Goal: Answer question/provide support: Share knowledge or assist other users

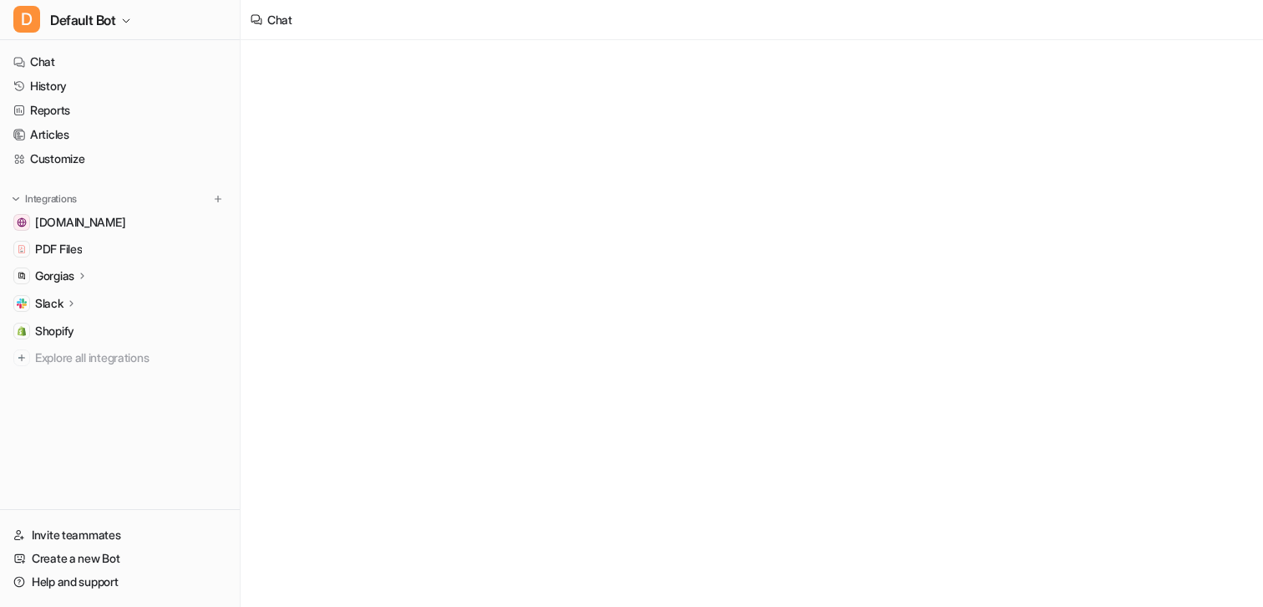
click at [74, 280] on p "Gorgias" at bounding box center [54, 275] width 39 height 17
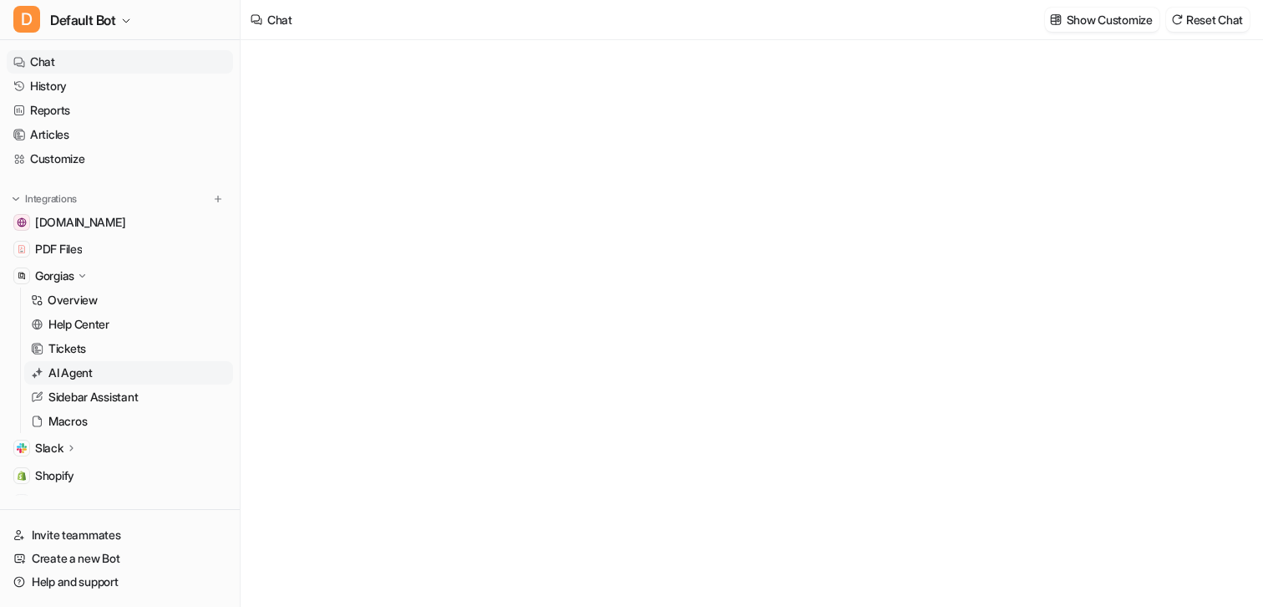
click at [79, 362] on link "AI Agent" at bounding box center [128, 372] width 209 height 23
type textarea "**********"
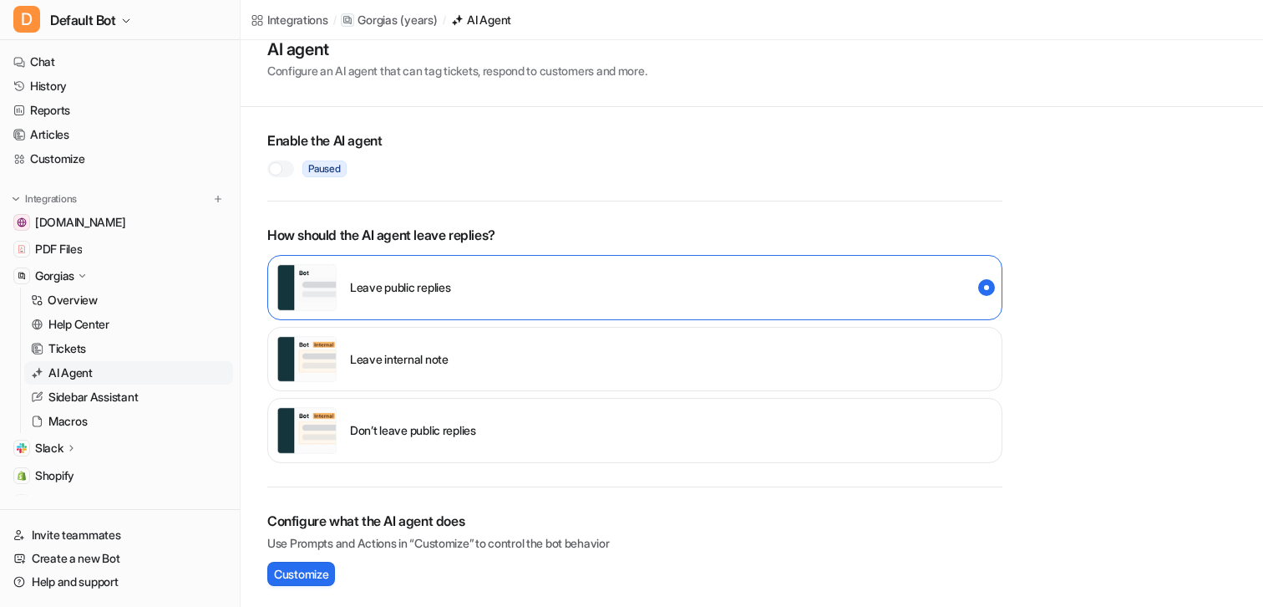
scroll to position [33, 0]
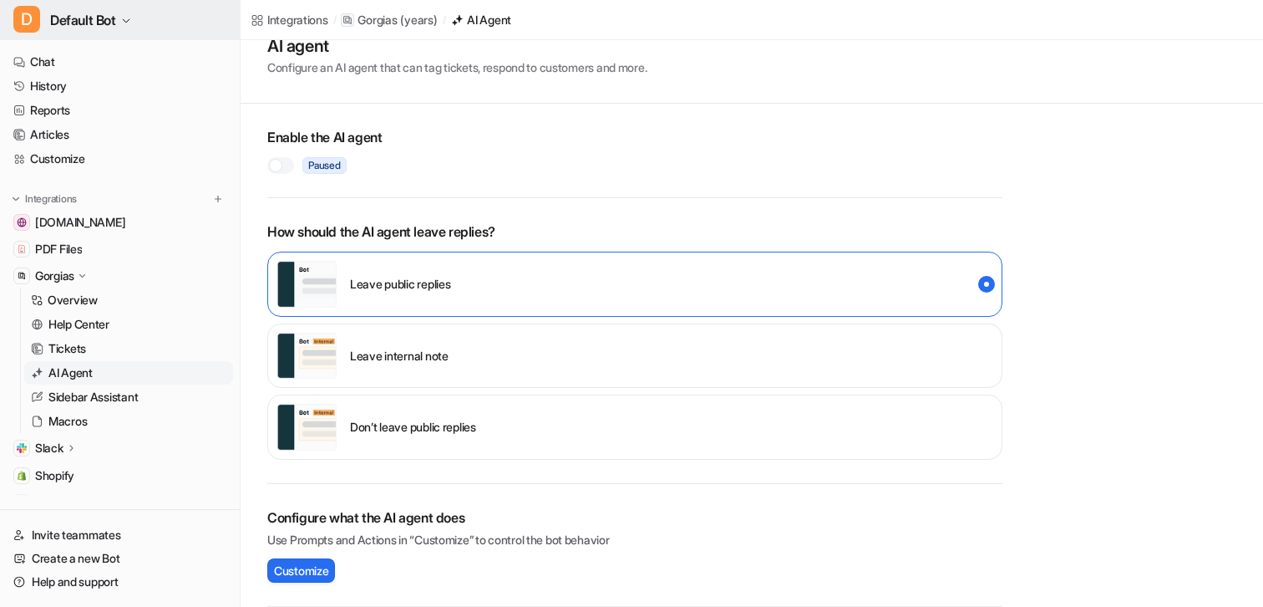
click at [139, 17] on button "D Default Bot" at bounding box center [120, 20] width 240 height 40
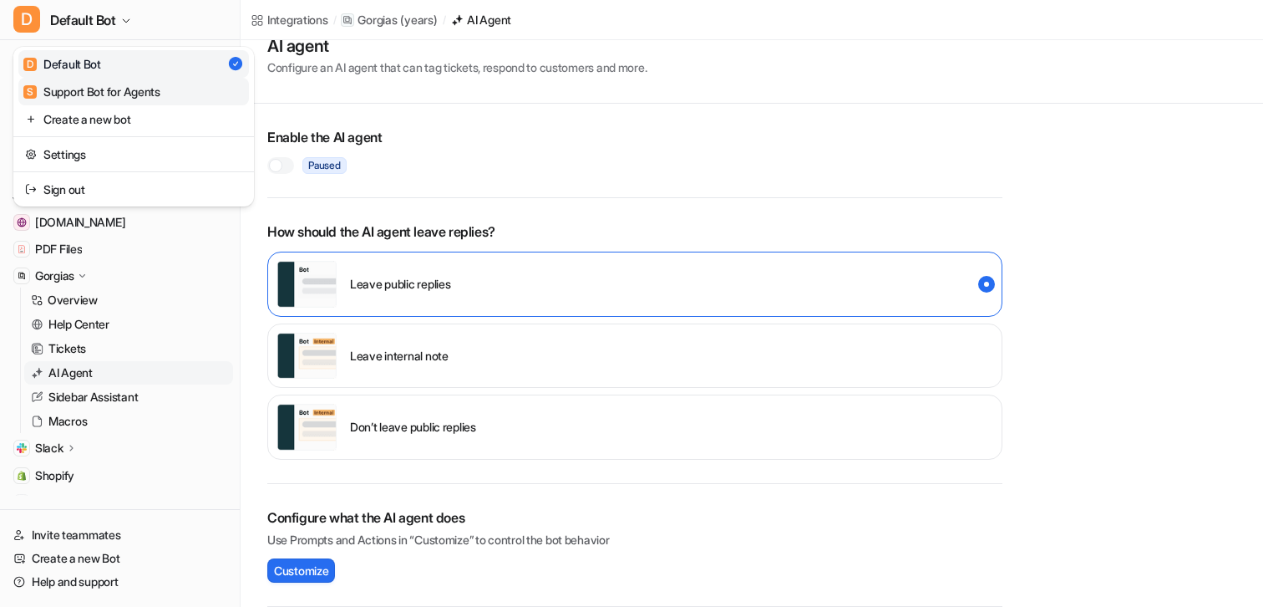
click at [105, 88] on div "S Support Bot for Agents" at bounding box center [91, 92] width 137 height 18
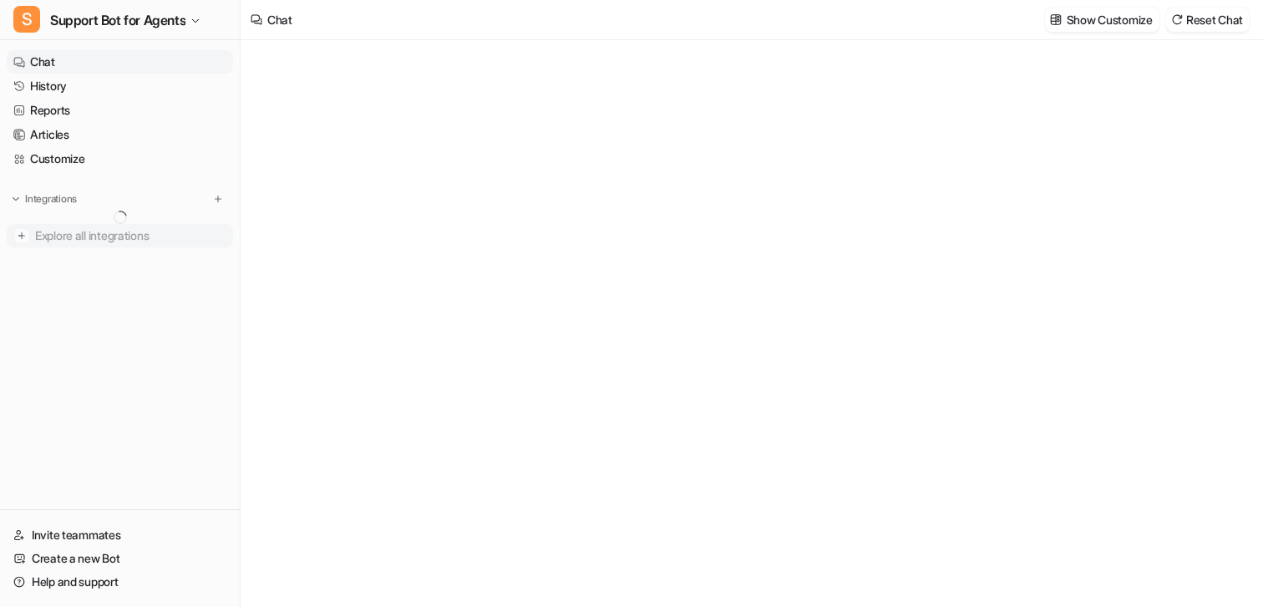
type textarea "**********"
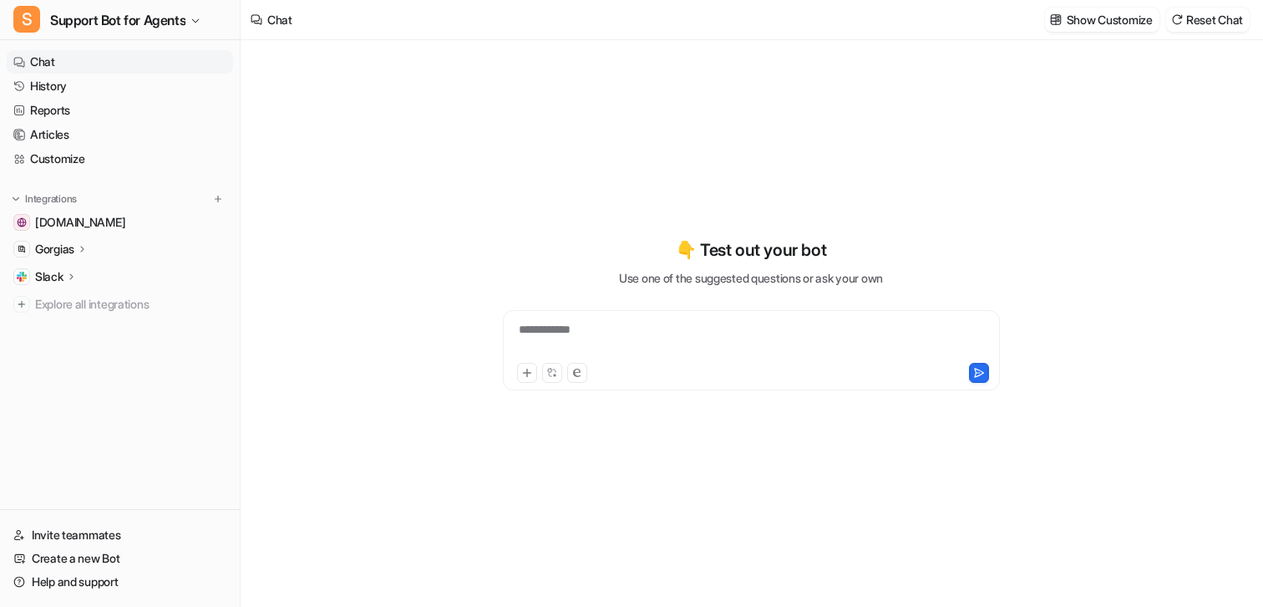
click at [63, 249] on p "Gorgias" at bounding box center [54, 249] width 39 height 17
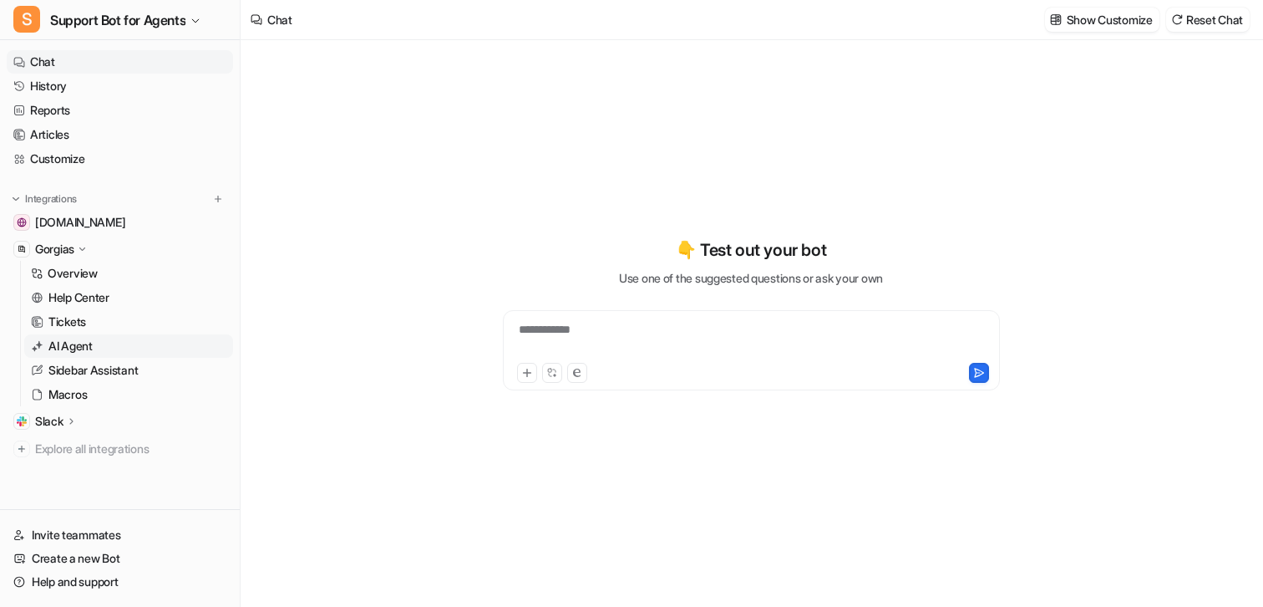
click at [77, 348] on p "AI Agent" at bounding box center [70, 346] width 44 height 17
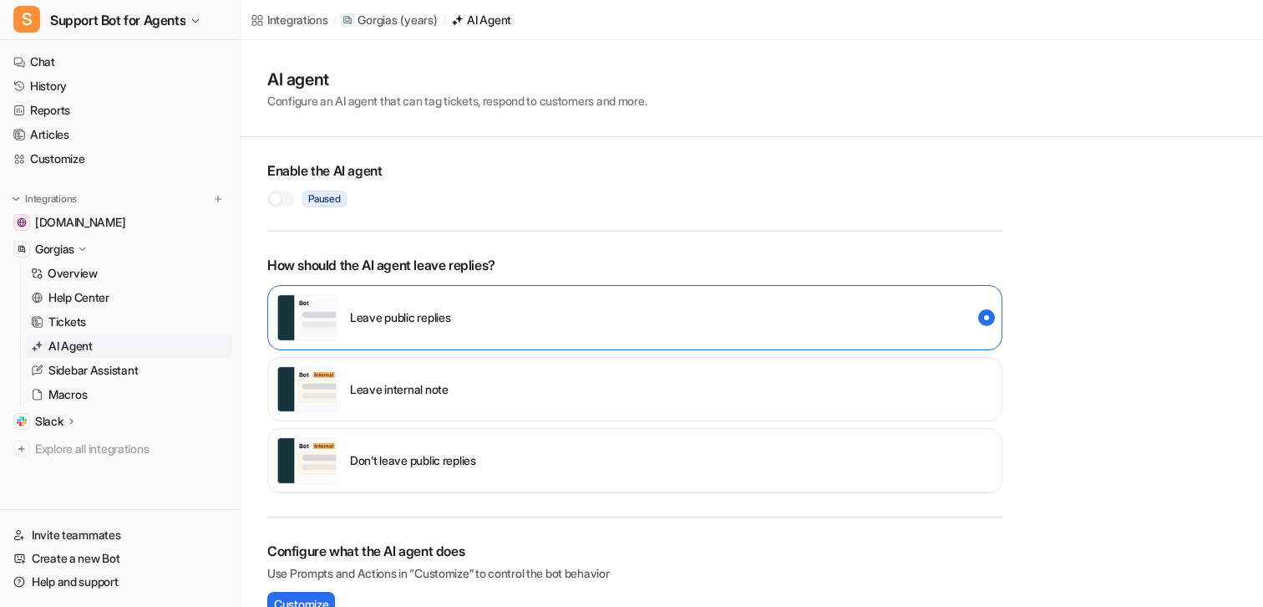
scroll to position [33, 0]
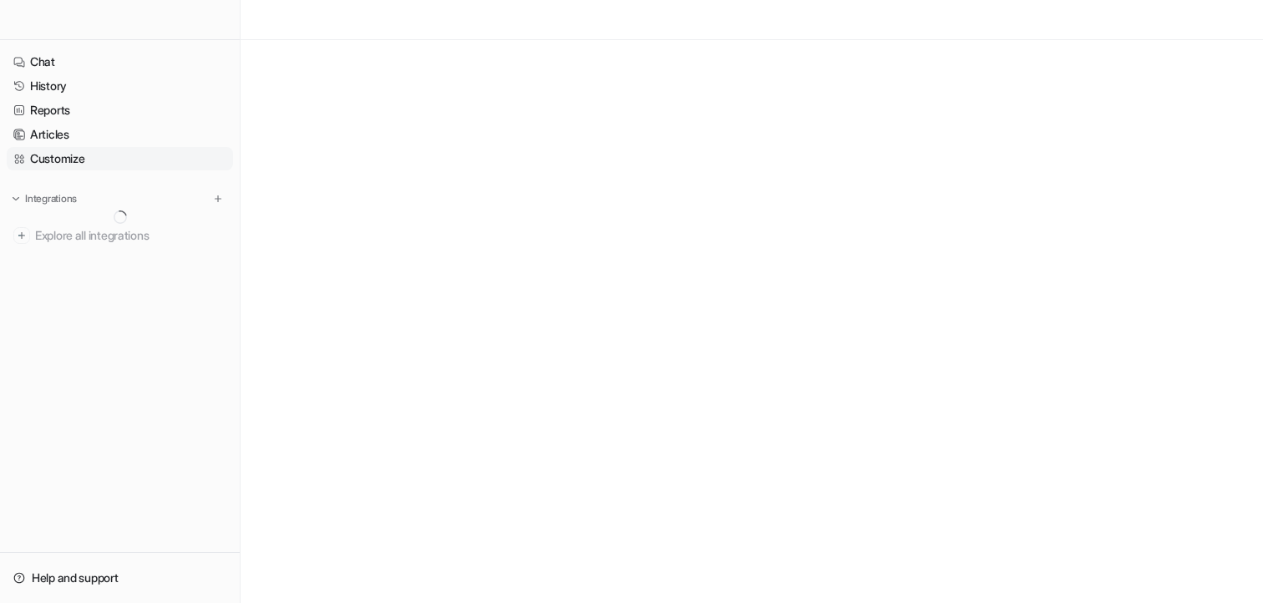
click at [73, 158] on link "Customize" at bounding box center [120, 158] width 226 height 23
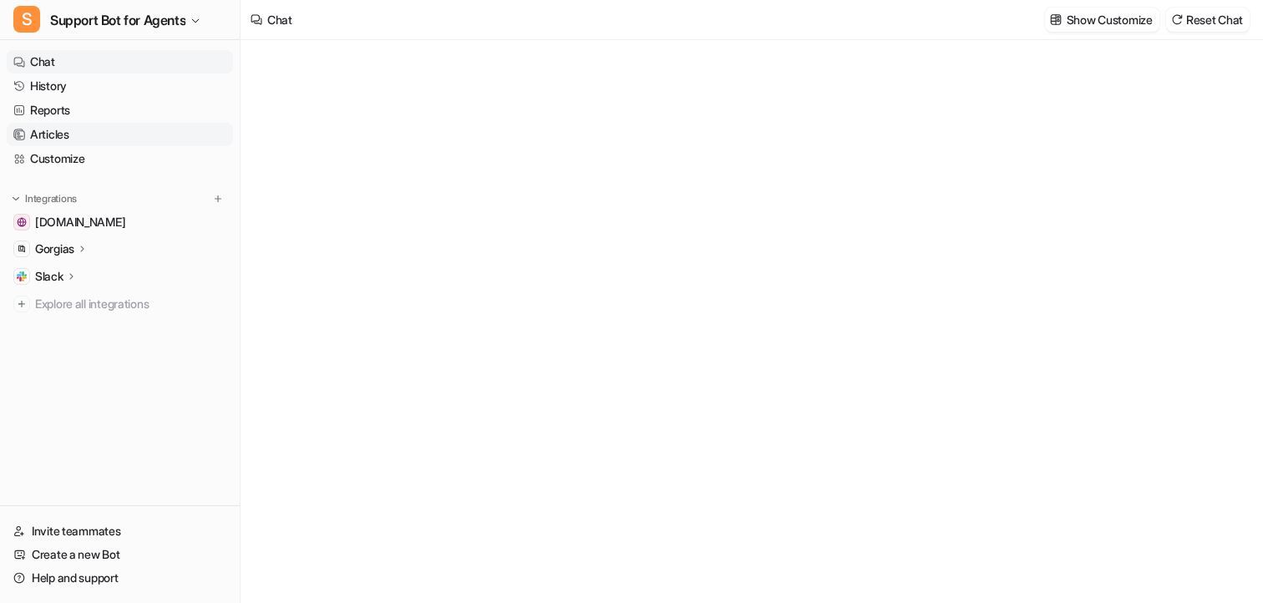
type textarea "**********"
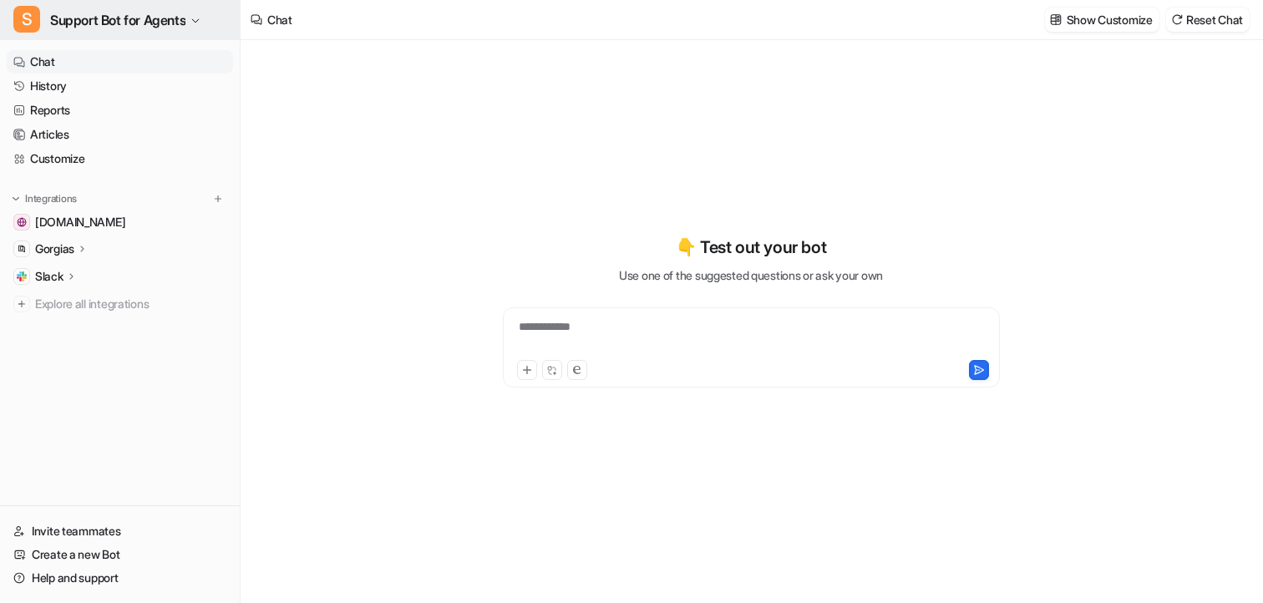
click at [170, 13] on span "Support Bot for Agents" at bounding box center [117, 19] width 135 height 23
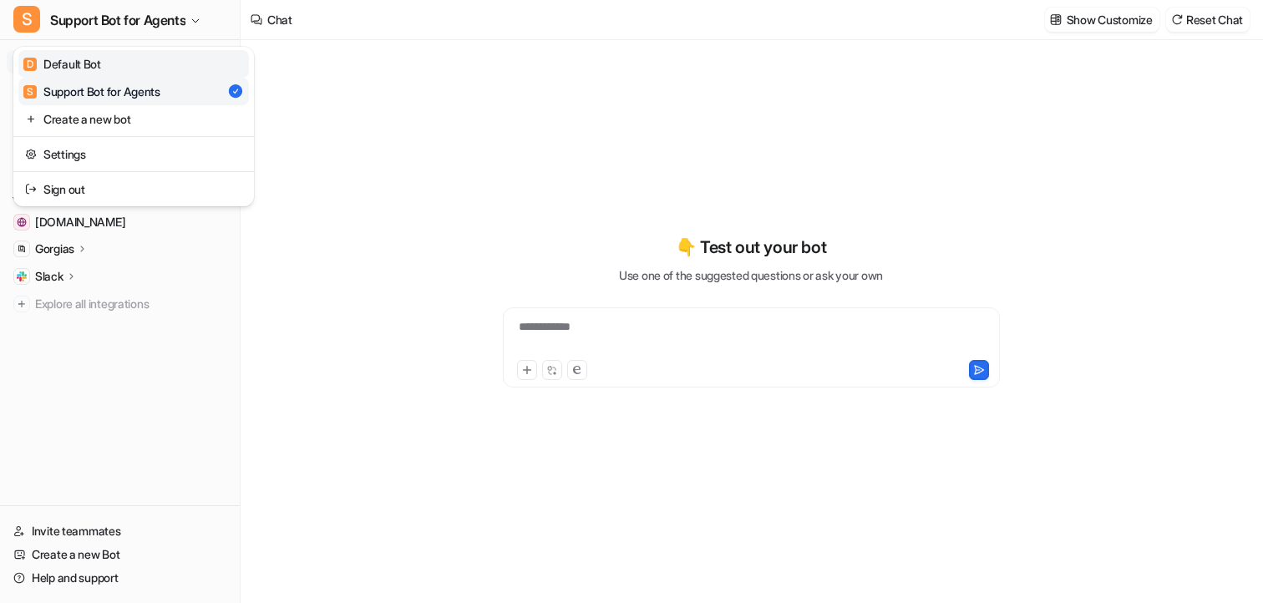
click at [119, 67] on link "D Default Bot" at bounding box center [133, 64] width 231 height 28
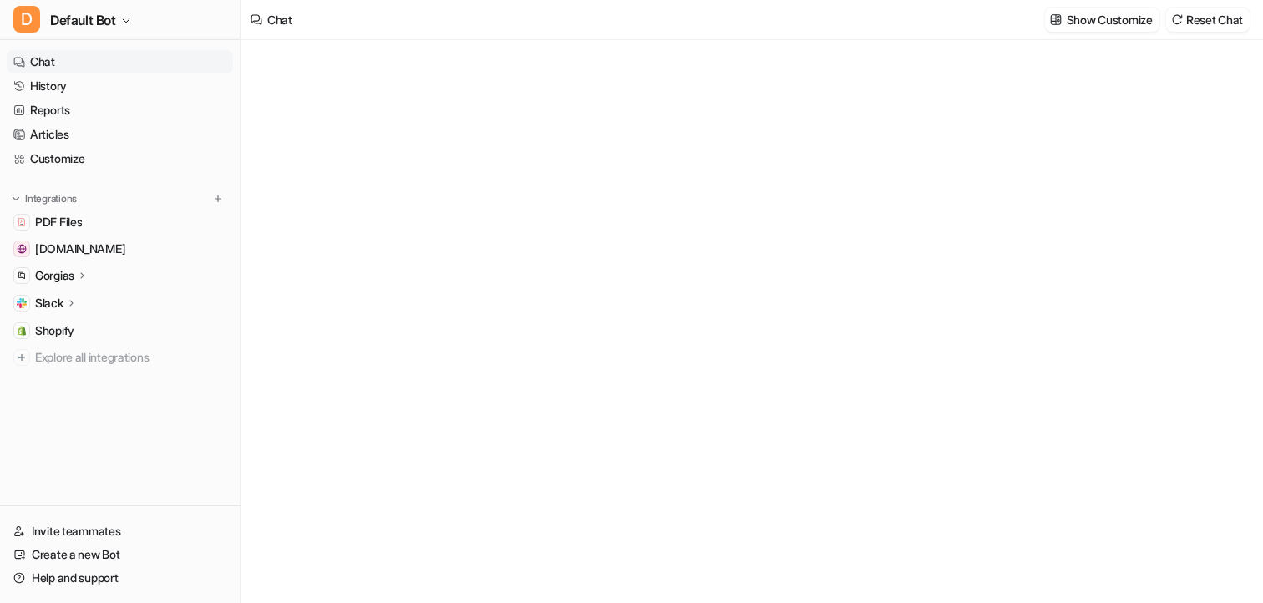
click at [78, 277] on div "Gorgias" at bounding box center [61, 275] width 53 height 17
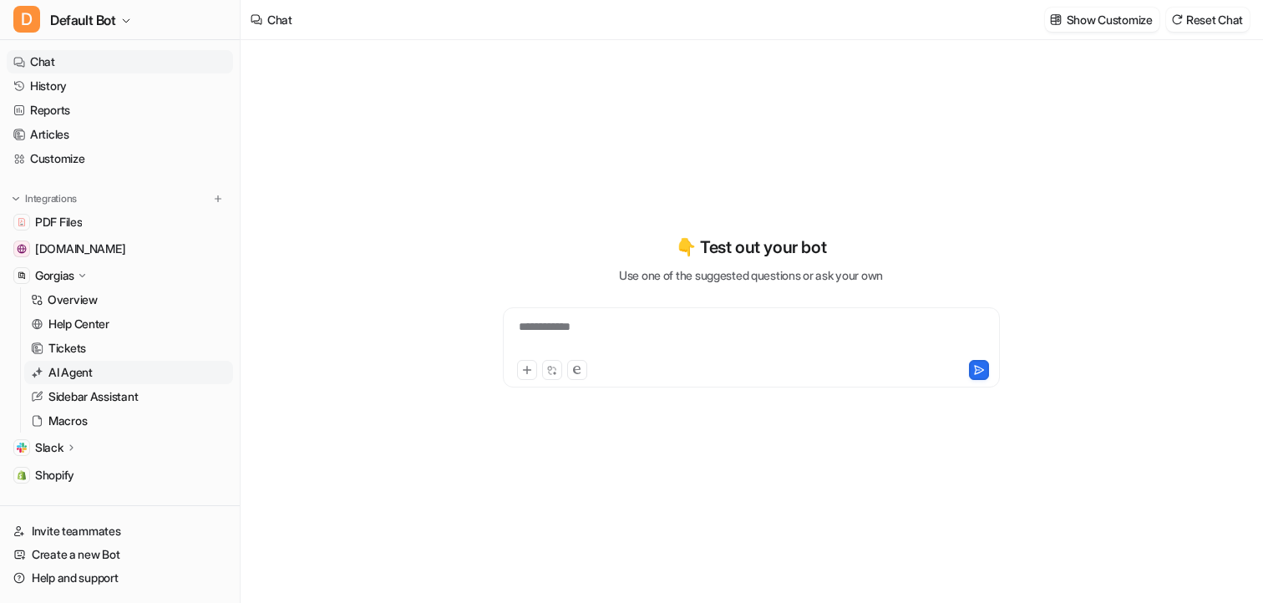
type textarea "**********"
click at [77, 372] on p "AI Agent" at bounding box center [70, 372] width 44 height 17
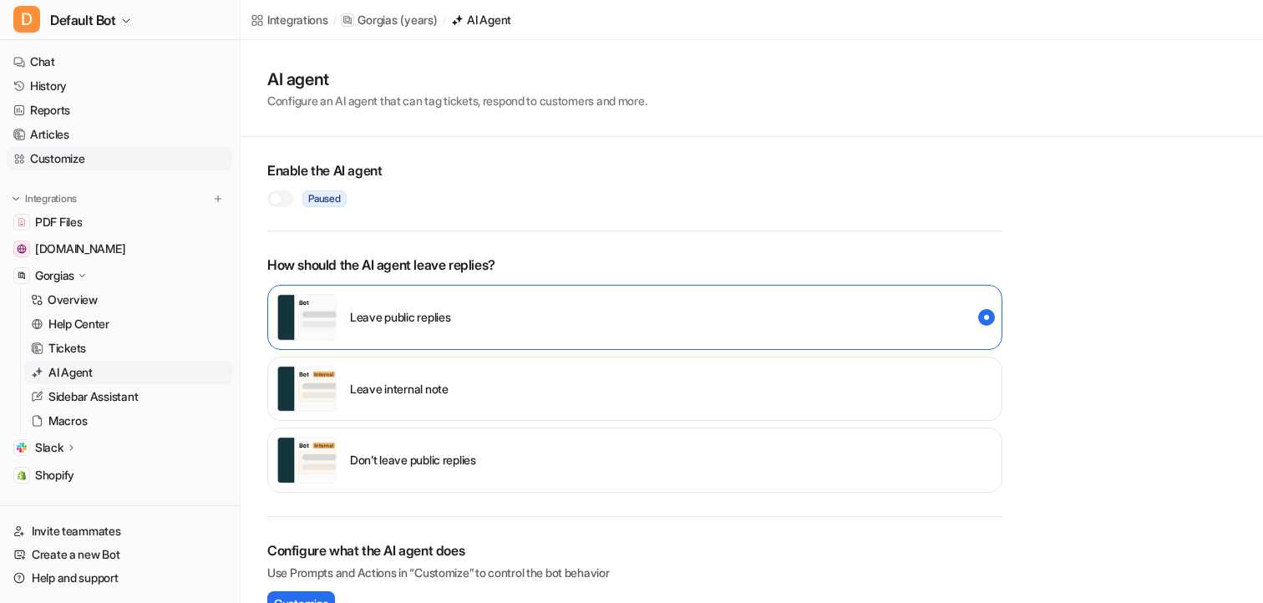
click at [81, 155] on link "Customize" at bounding box center [120, 158] width 226 height 23
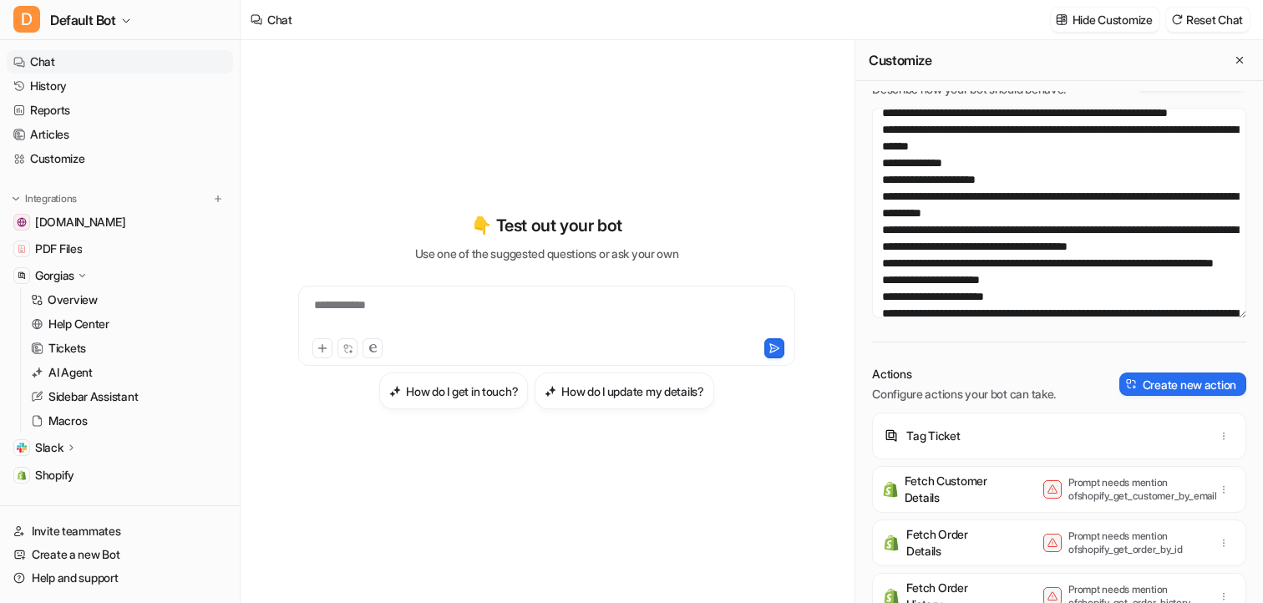
scroll to position [233, 0]
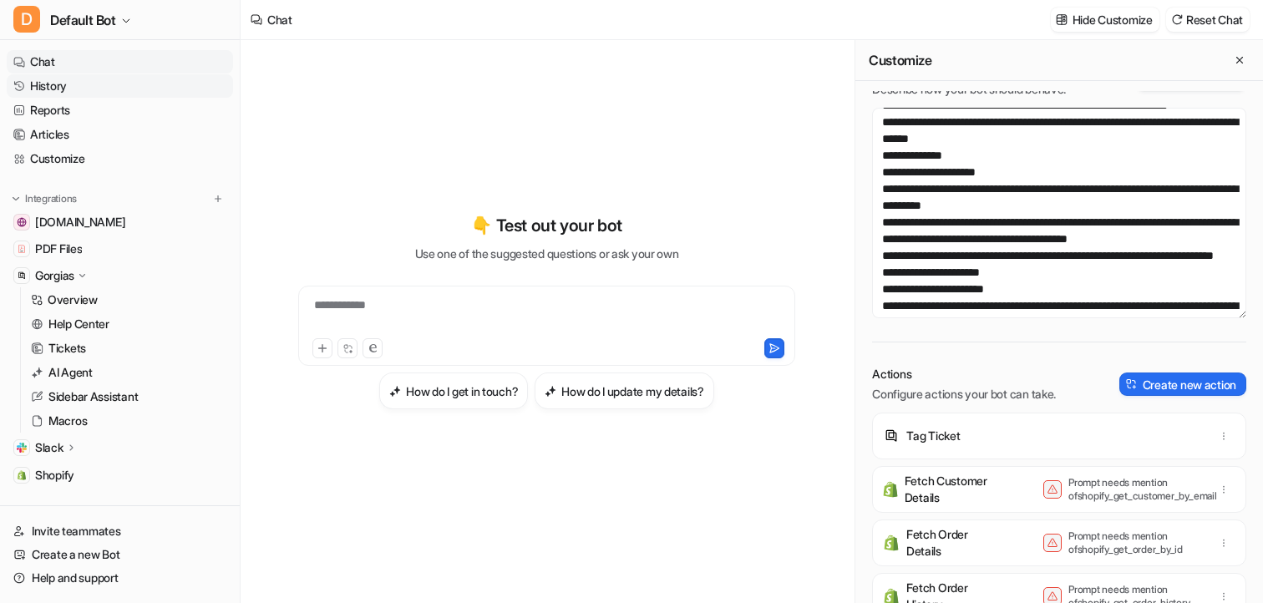
click at [84, 88] on link "History" at bounding box center [120, 85] width 226 height 23
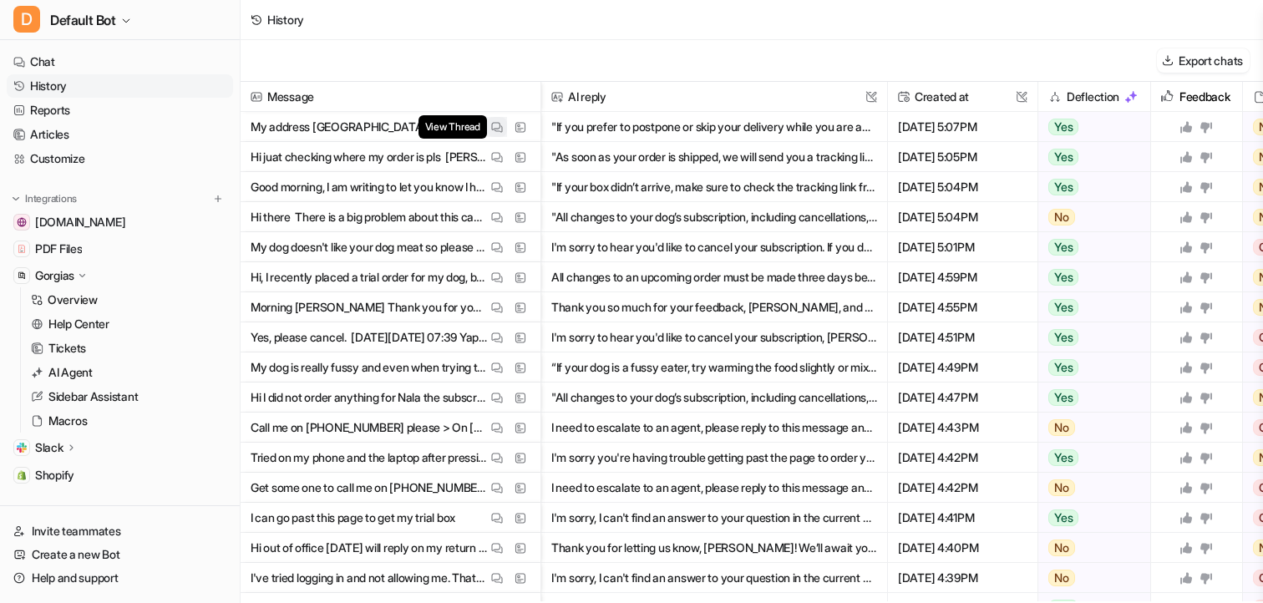
click at [497, 131] on img at bounding box center [497, 127] width 12 height 13
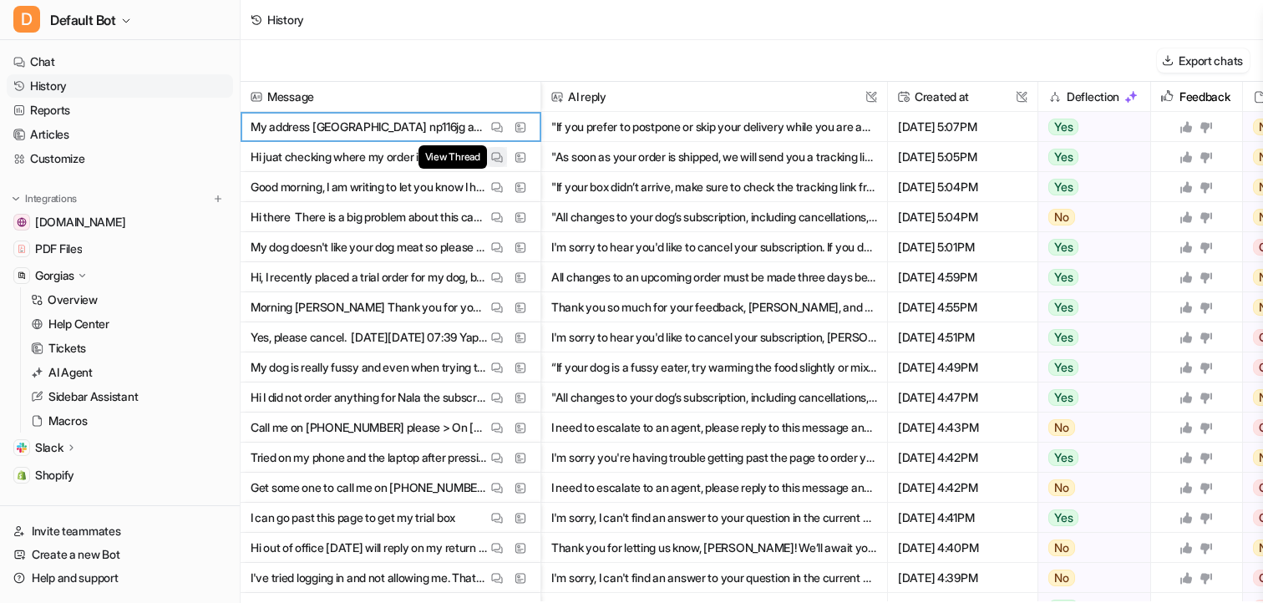
click at [496, 157] on img at bounding box center [497, 157] width 12 height 13
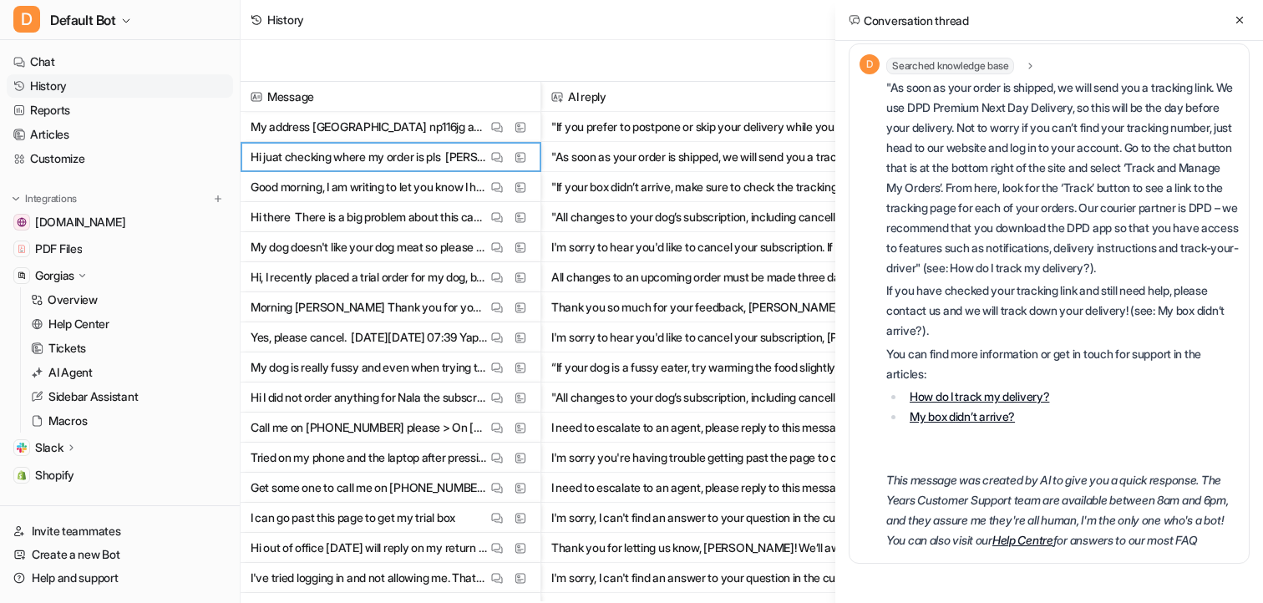
scroll to position [92, 0]
click at [1238, 21] on icon at bounding box center [1240, 20] width 7 height 7
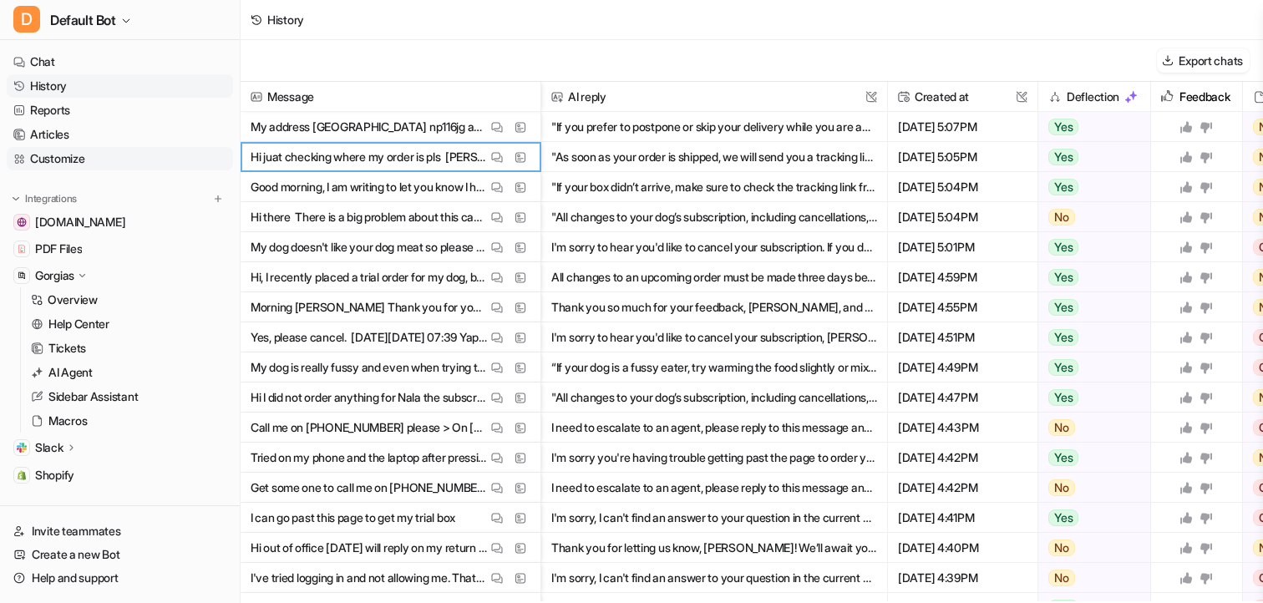
click at [145, 150] on link "Customize" at bounding box center [120, 158] width 226 height 23
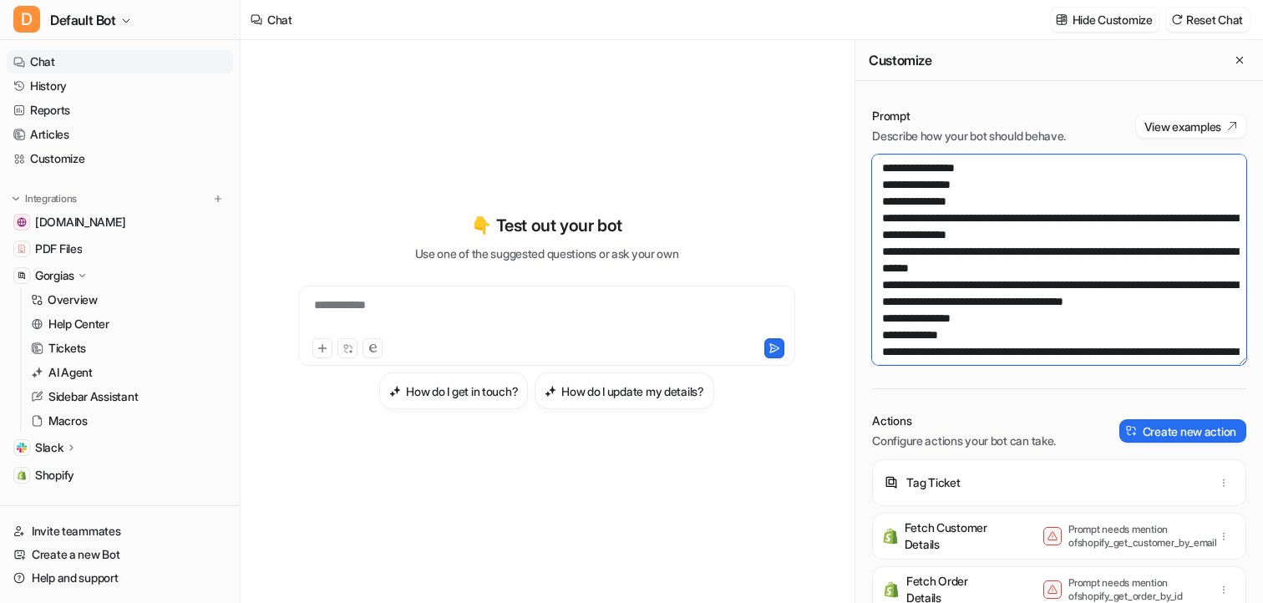
click at [996, 251] on textarea at bounding box center [1059, 260] width 374 height 211
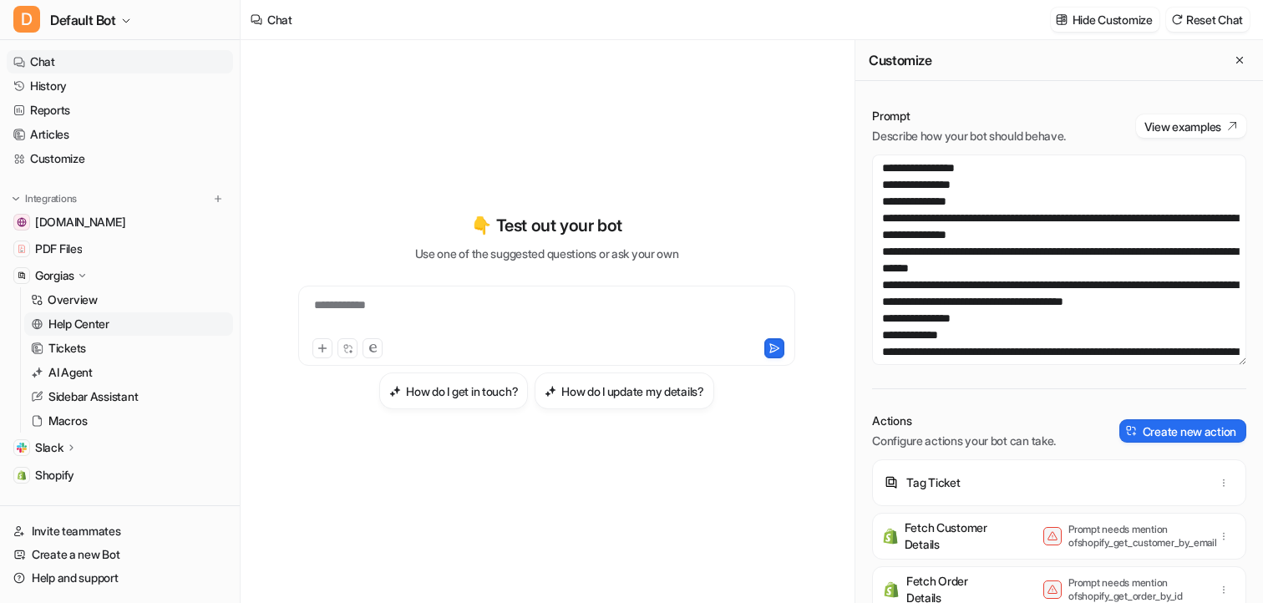
click at [74, 323] on p "Help Center" at bounding box center [78, 324] width 61 height 17
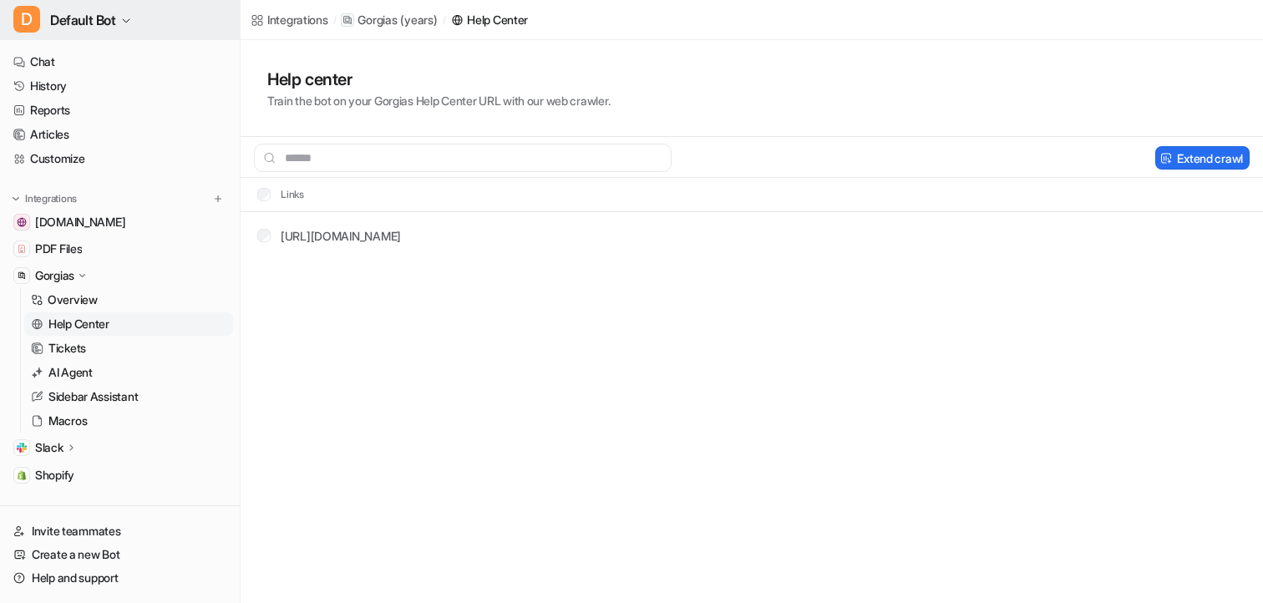
click at [99, 25] on span "Default Bot" at bounding box center [83, 19] width 66 height 23
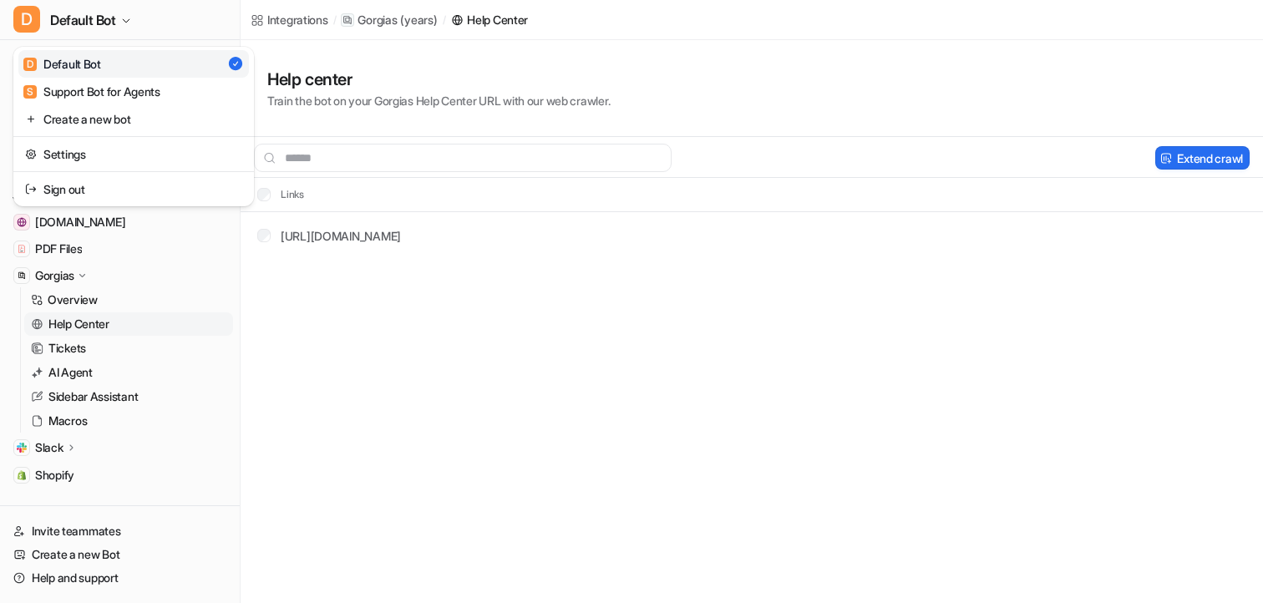
click at [466, 311] on div "D Default Bot D Default Bot S Support Bot for Agents Create a new bot Settings …" at bounding box center [631, 301] width 1263 height 603
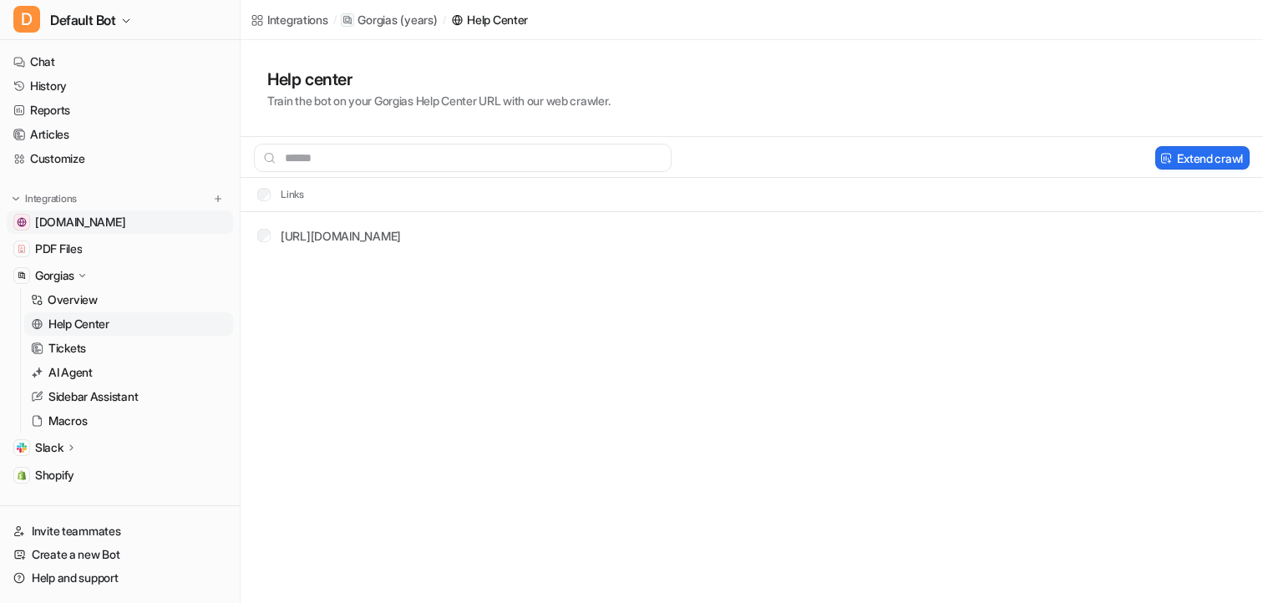
click at [70, 223] on span "[DOMAIN_NAME]" at bounding box center [80, 222] width 90 height 17
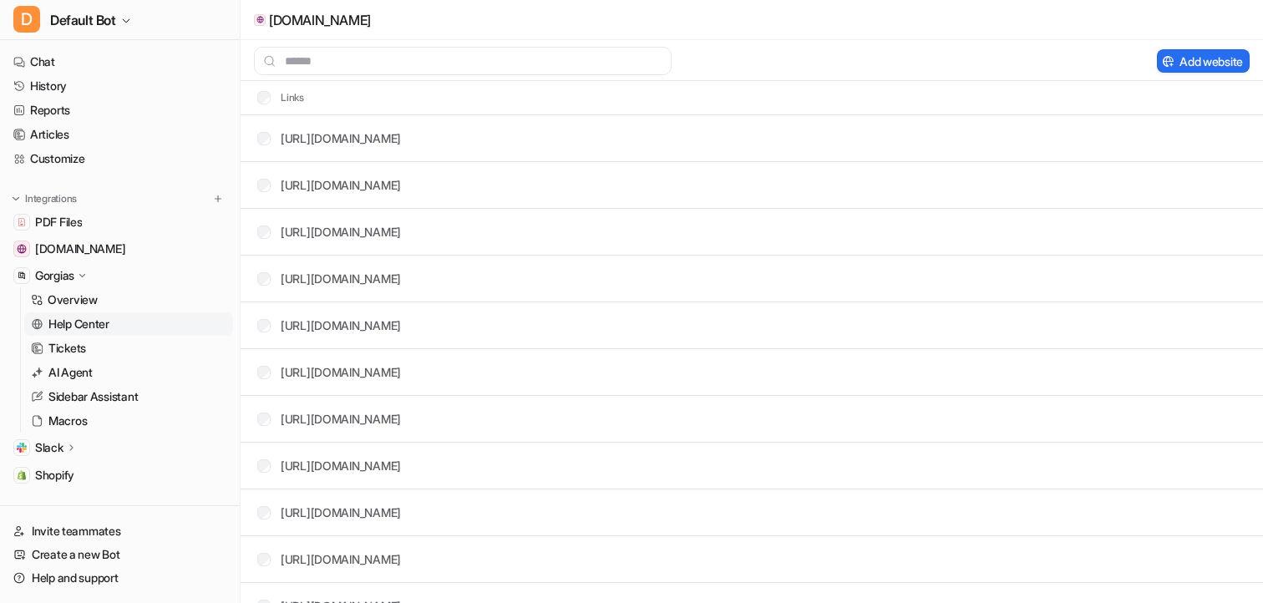
click at [72, 323] on p "Help Center" at bounding box center [78, 324] width 61 height 17
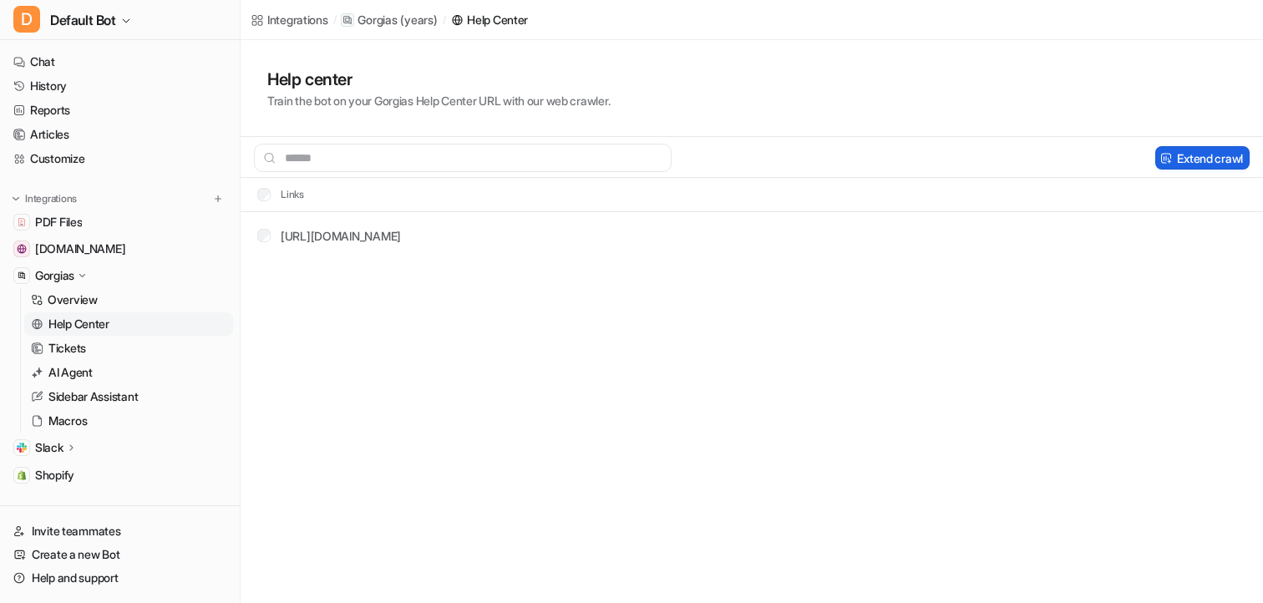
click at [1181, 152] on button "Extend crawl" at bounding box center [1203, 157] width 94 height 23
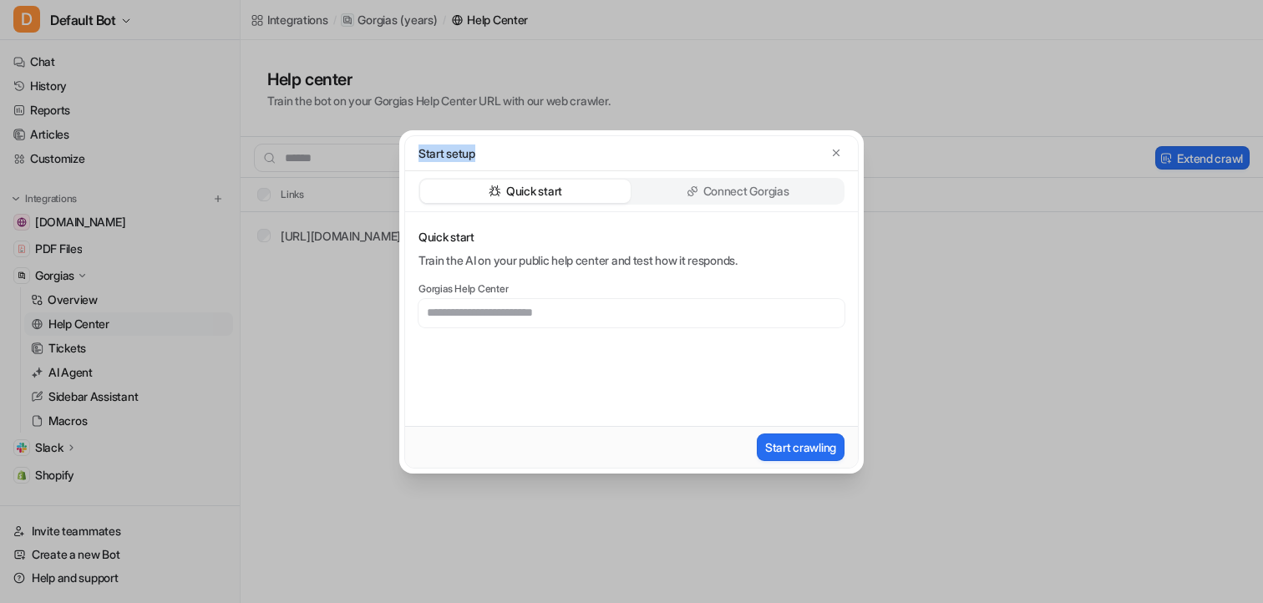
drag, startPoint x: 416, startPoint y: 152, endPoint x: 490, endPoint y: 152, distance: 73.5
click at [490, 152] on div "Start setup" at bounding box center [631, 153] width 453 height 35
click at [490, 152] on div "Start setup" at bounding box center [632, 154] width 426 height 18
click at [490, 311] on input "text" at bounding box center [632, 313] width 426 height 28
type input "*****"
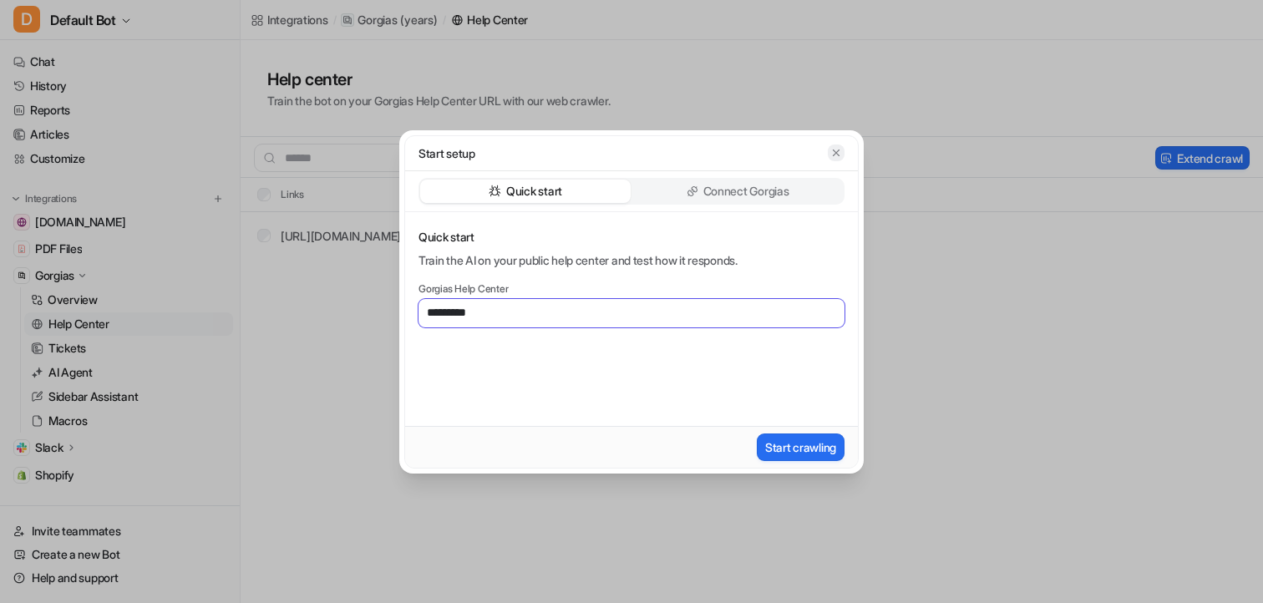
type input "*********"
click at [842, 154] on button "button" at bounding box center [836, 153] width 17 height 17
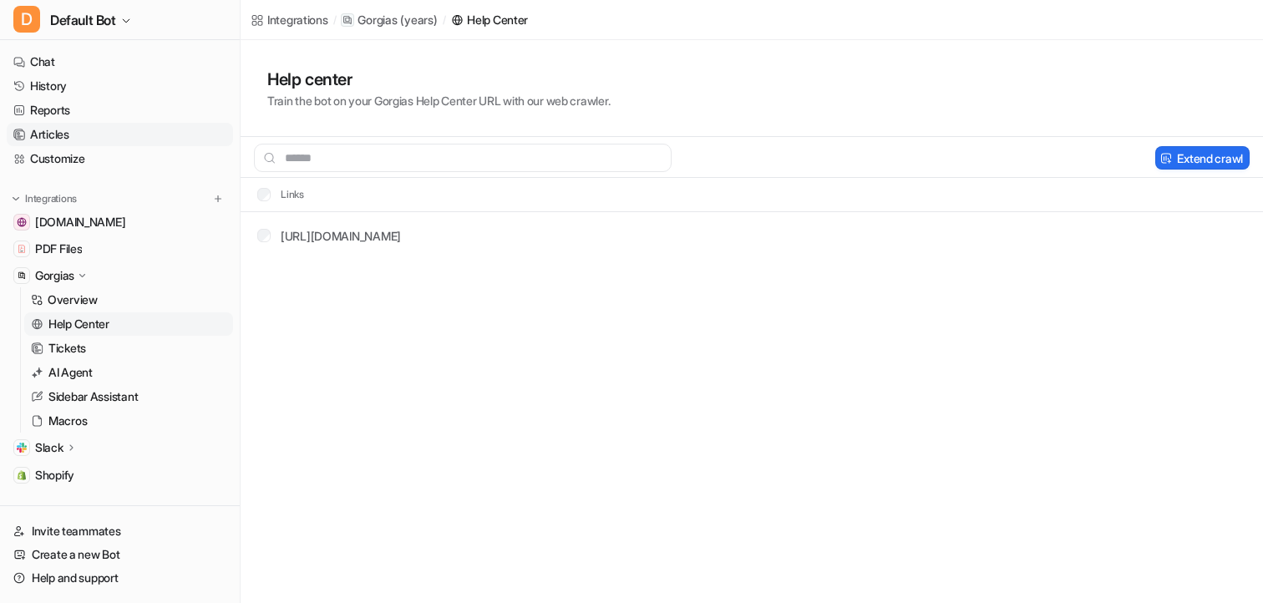
click at [79, 145] on link "Articles" at bounding box center [120, 134] width 226 height 23
click at [79, 150] on link "Customize" at bounding box center [120, 158] width 226 height 23
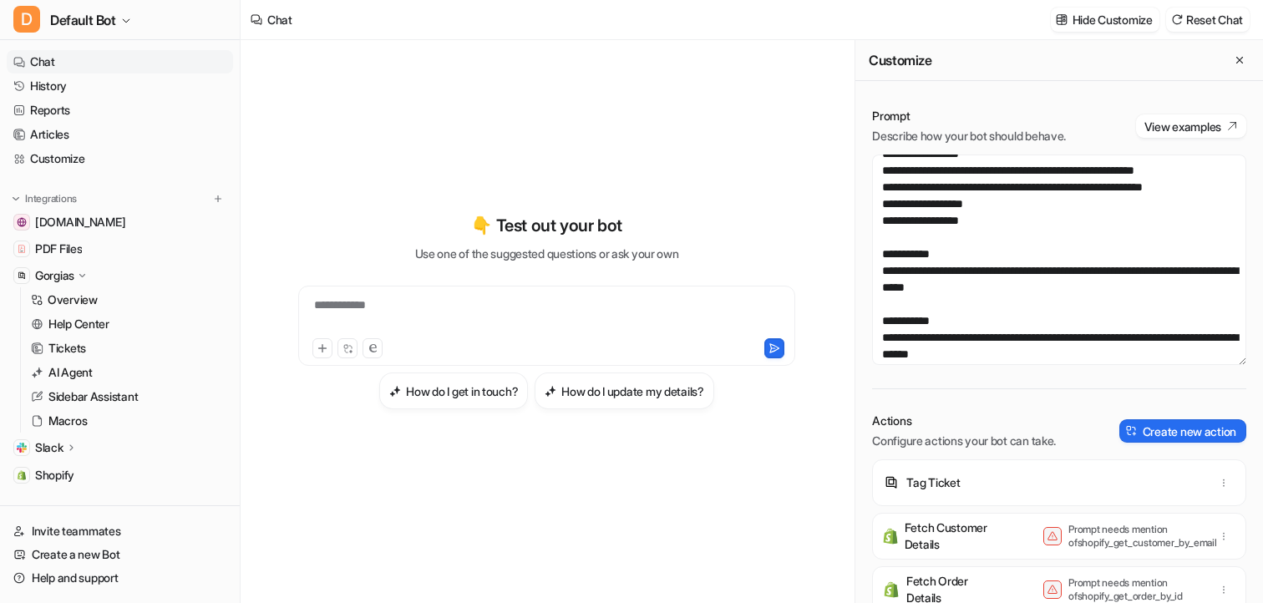
scroll to position [2273, 0]
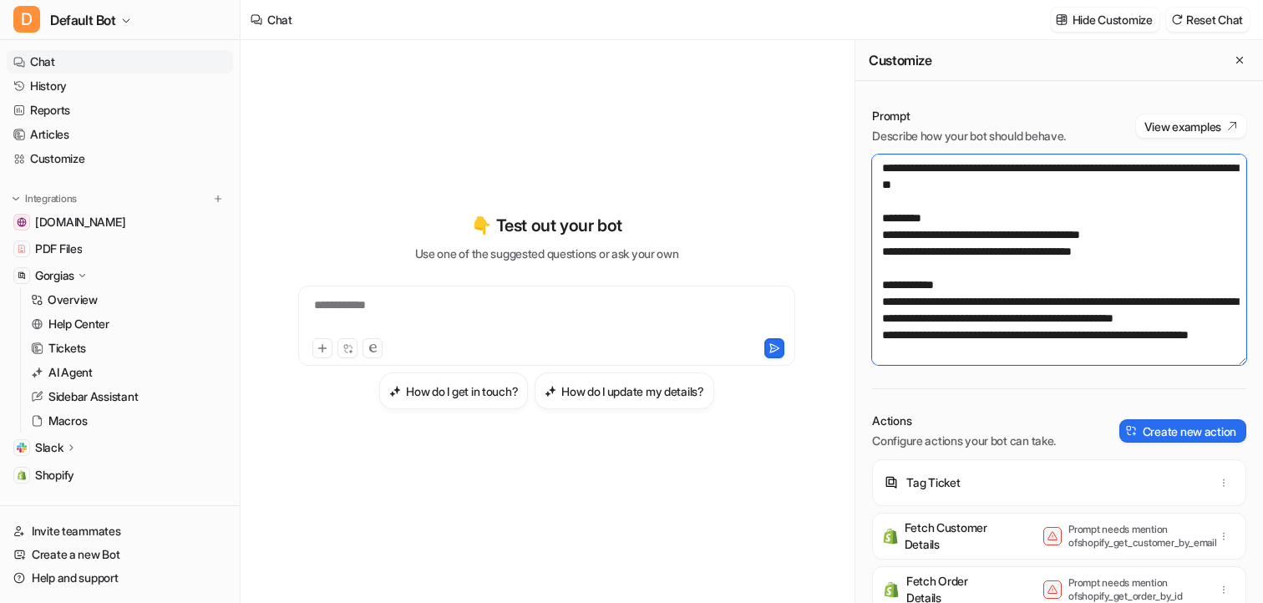
drag, startPoint x: 882, startPoint y: 253, endPoint x: 942, endPoint y: 335, distance: 101.6
click at [940, 334] on textarea at bounding box center [1059, 260] width 374 height 211
drag, startPoint x: 1002, startPoint y: 214, endPoint x: 998, endPoint y: 446, distance: 232.3
click at [998, 448] on div "Prompt Describe how your bot should behave. View examples Actions Configure act…" at bounding box center [1060, 355] width 408 height 529
click at [970, 343] on textarea at bounding box center [1059, 260] width 374 height 211
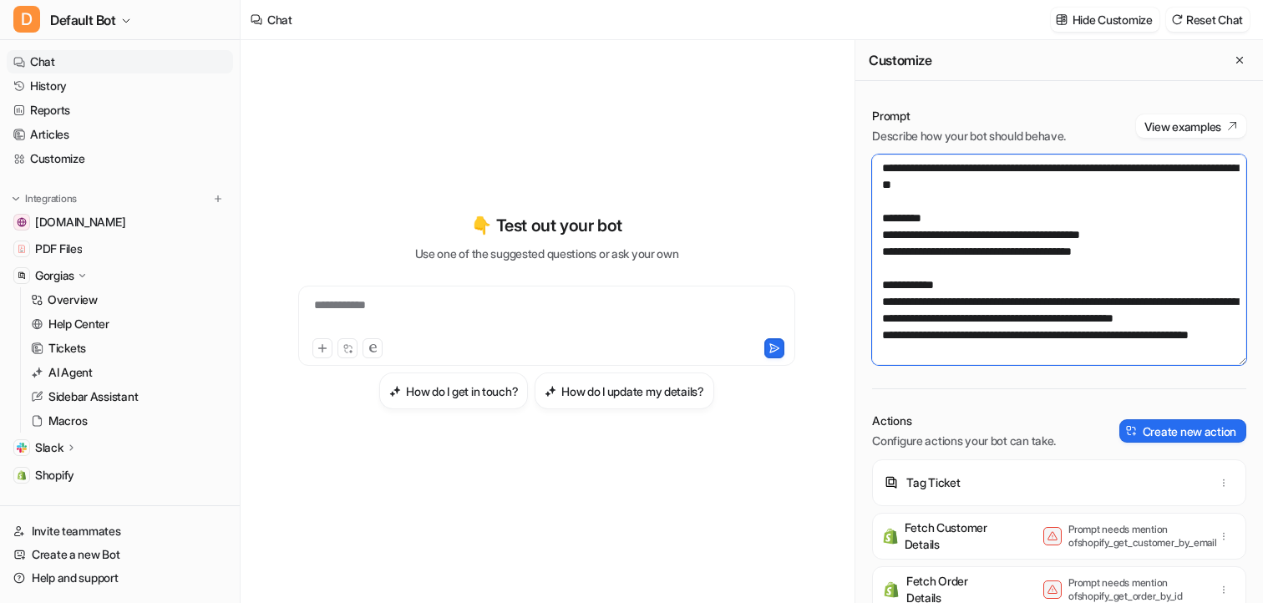
drag, startPoint x: 977, startPoint y: 267, endPoint x: 998, endPoint y: 302, distance: 40.8
click at [998, 302] on textarea at bounding box center [1059, 260] width 374 height 211
drag, startPoint x: 880, startPoint y: 319, endPoint x: 954, endPoint y: 339, distance: 77.0
click at [954, 339] on textarea at bounding box center [1059, 260] width 374 height 211
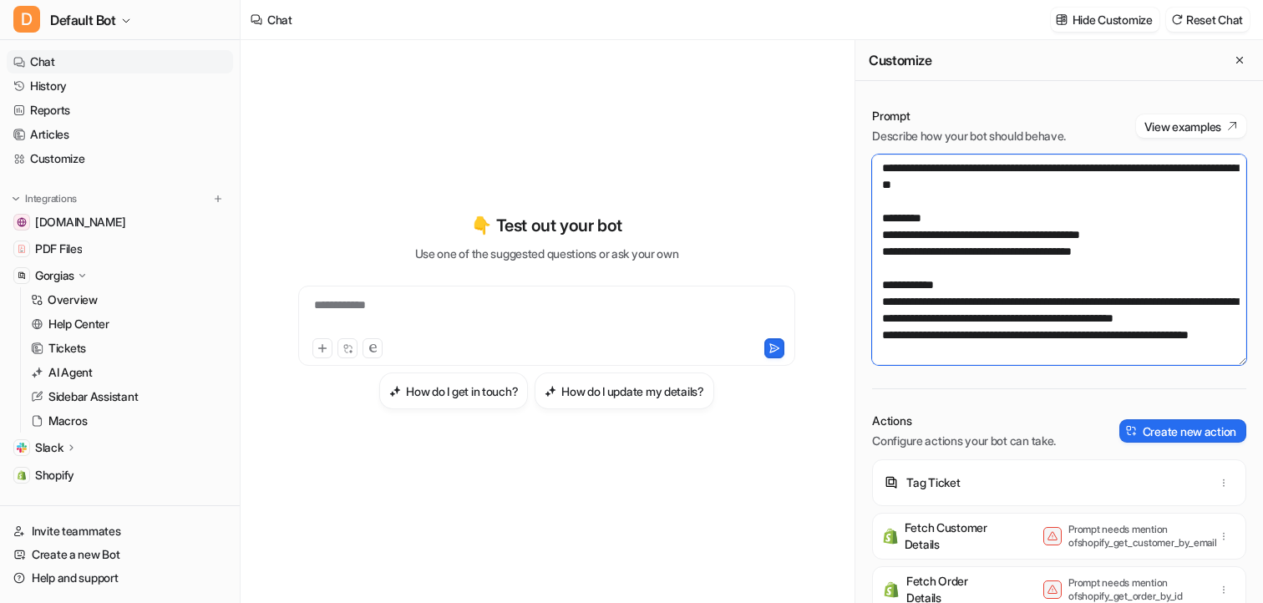
drag, startPoint x: 1060, startPoint y: 317, endPoint x: 1202, endPoint y: 319, distance: 142.0
click at [1202, 319] on textarea at bounding box center [1059, 260] width 374 height 211
click at [1023, 332] on textarea at bounding box center [1059, 260] width 374 height 211
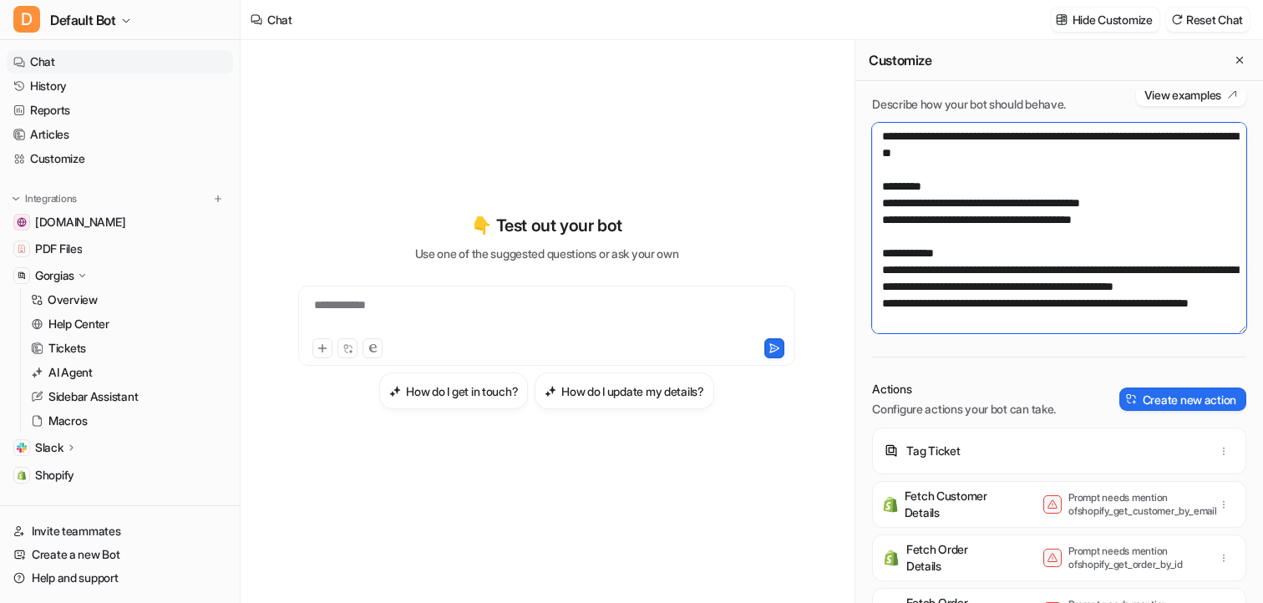
scroll to position [47, 0]
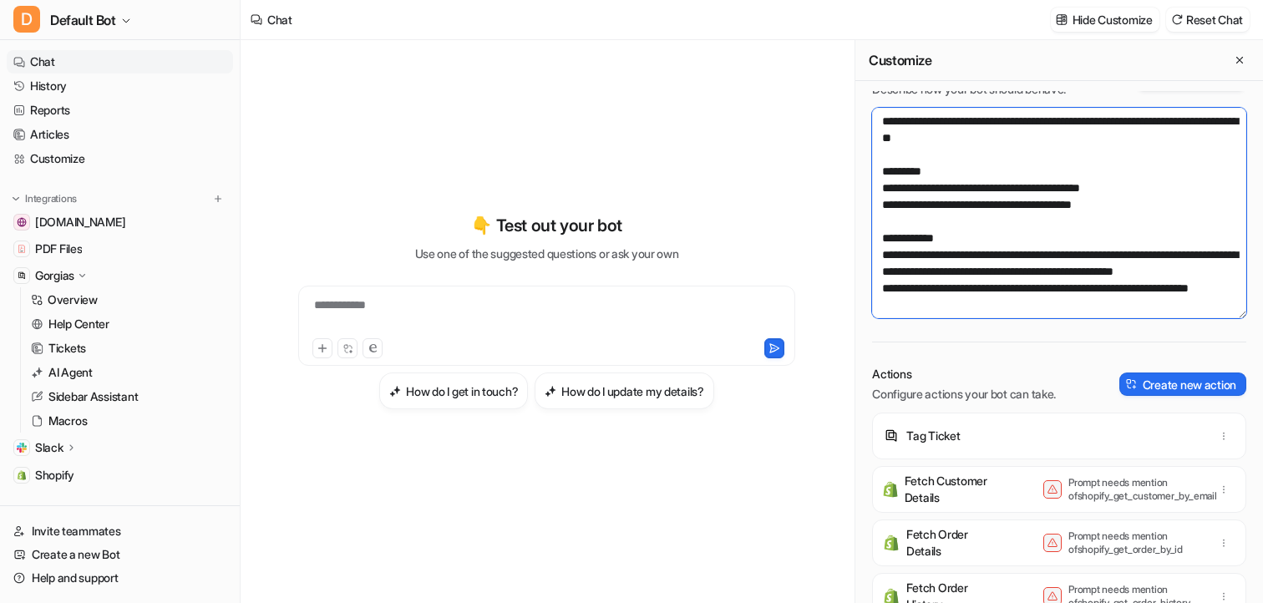
drag, startPoint x: 883, startPoint y: 272, endPoint x: 954, endPoint y: 287, distance: 72.6
click at [954, 287] on textarea at bounding box center [1059, 213] width 374 height 211
click at [881, 272] on textarea at bounding box center [1059, 213] width 374 height 211
click at [953, 286] on textarea at bounding box center [1059, 213] width 374 height 211
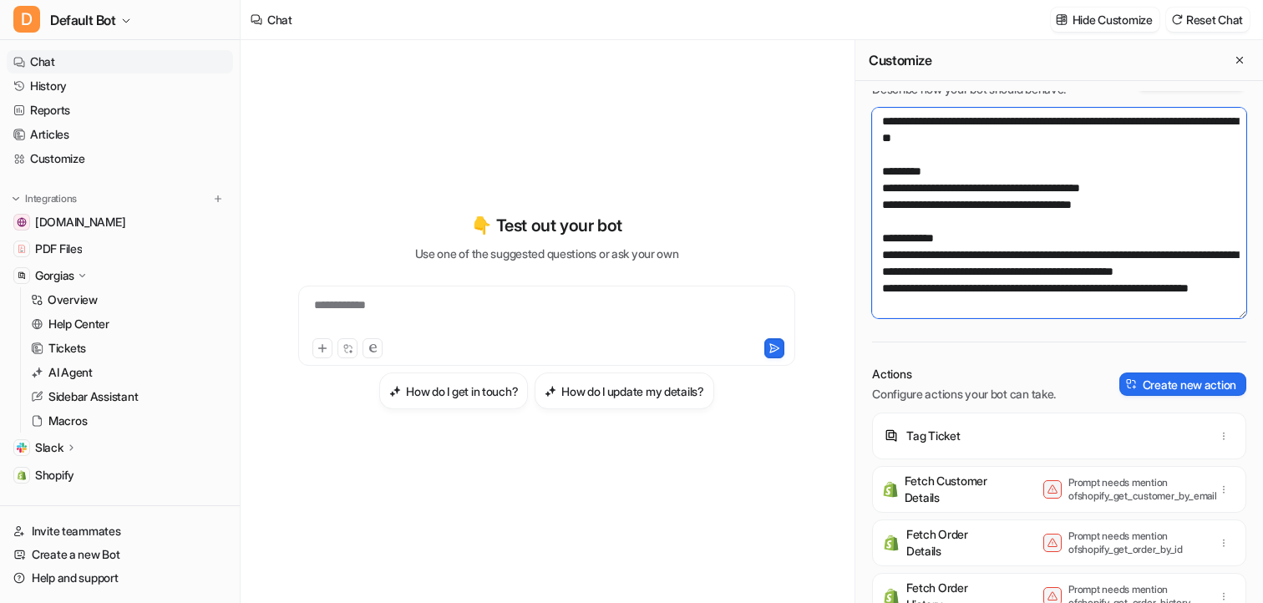
click at [1216, 269] on textarea at bounding box center [1059, 213] width 374 height 211
click at [1214, 274] on textarea at bounding box center [1059, 213] width 374 height 211
click at [1212, 280] on textarea at bounding box center [1059, 213] width 374 height 211
click at [1214, 270] on textarea at bounding box center [1059, 213] width 374 height 211
click at [1212, 289] on textarea at bounding box center [1059, 213] width 374 height 211
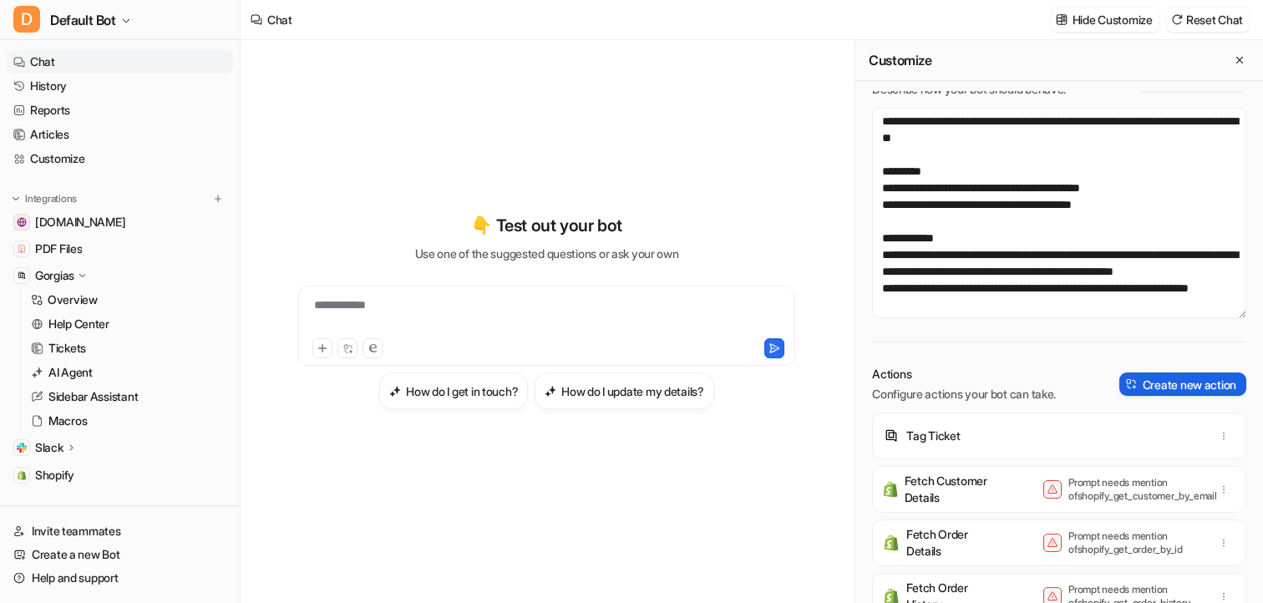
click at [1174, 387] on button "Create new action" at bounding box center [1183, 384] width 127 height 23
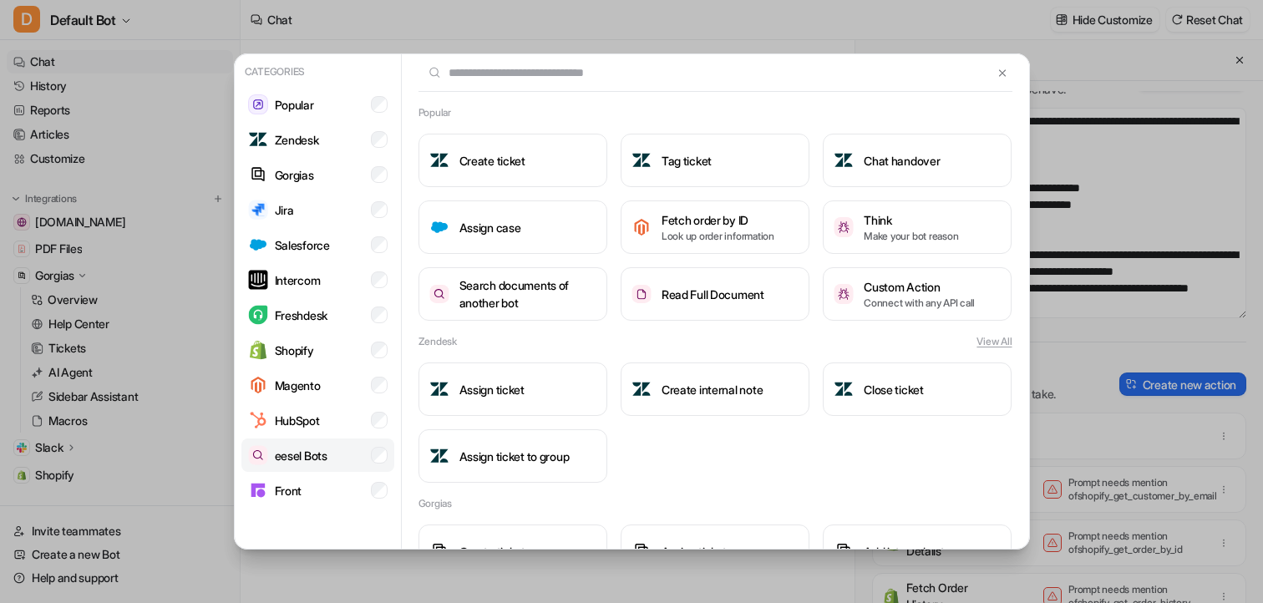
click at [315, 457] on p "eesel Bots" at bounding box center [301, 456] width 53 height 18
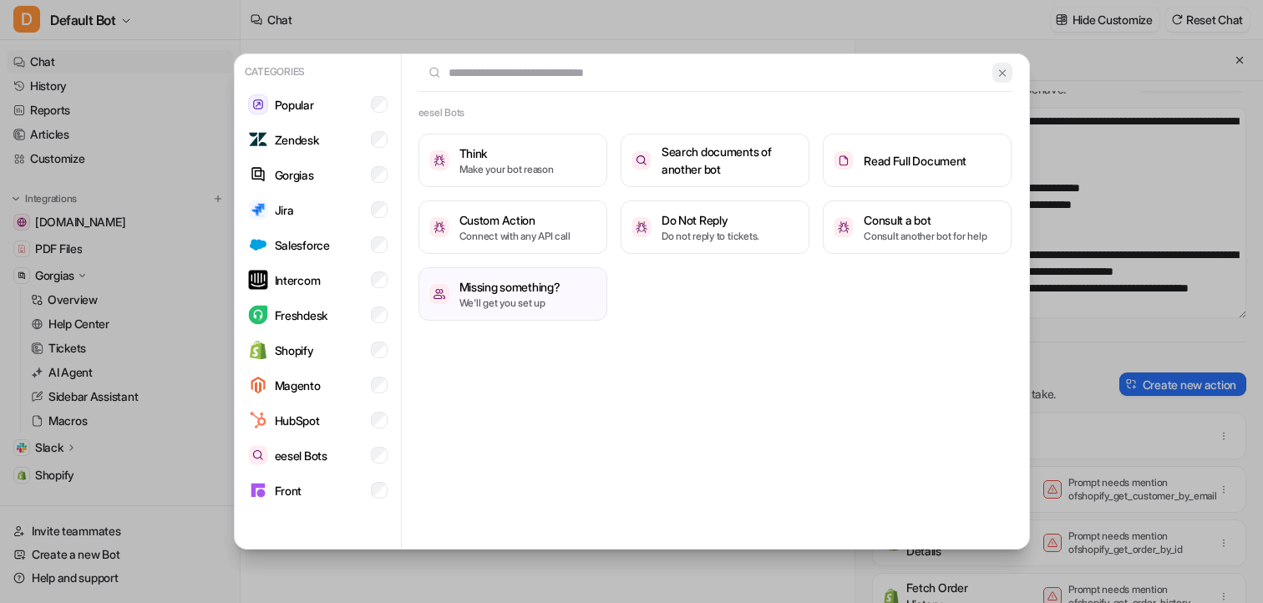
click at [1010, 74] on button at bounding box center [1002, 73] width 19 height 20
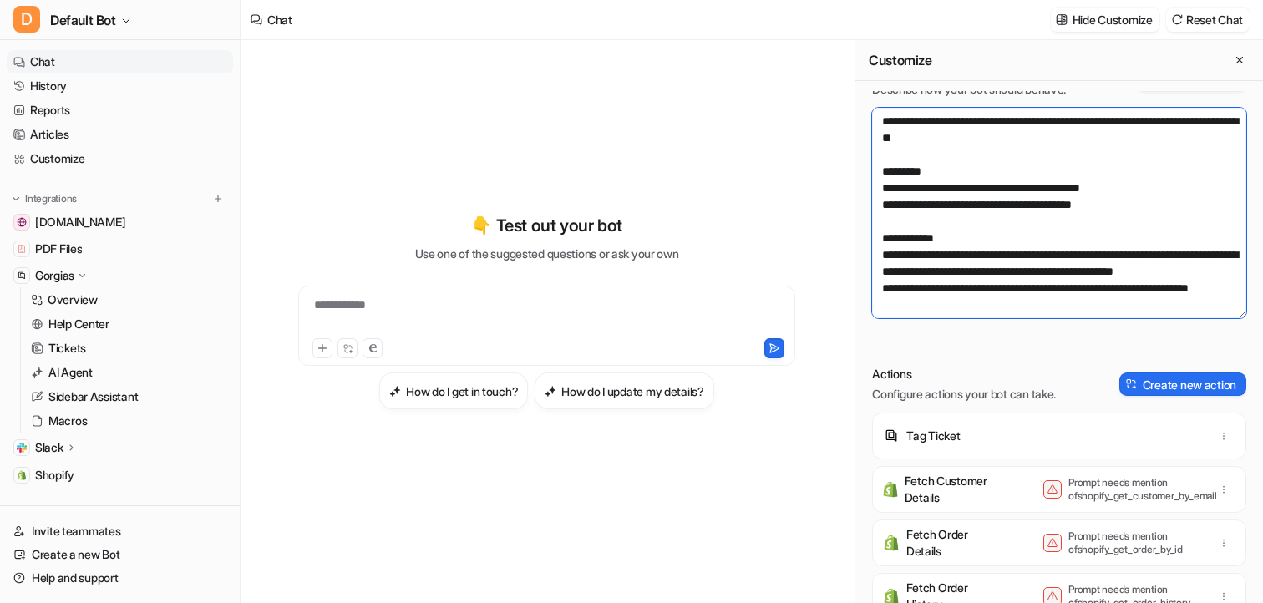
drag, startPoint x: 967, startPoint y: 285, endPoint x: 1056, endPoint y: 279, distance: 89.6
click at [1056, 279] on textarea at bounding box center [1059, 213] width 374 height 211
click at [1212, 272] on textarea at bounding box center [1059, 213] width 374 height 211
drag, startPoint x: 1215, startPoint y: 272, endPoint x: 1215, endPoint y: 287, distance: 15.0
click at [1215, 287] on textarea at bounding box center [1059, 213] width 374 height 211
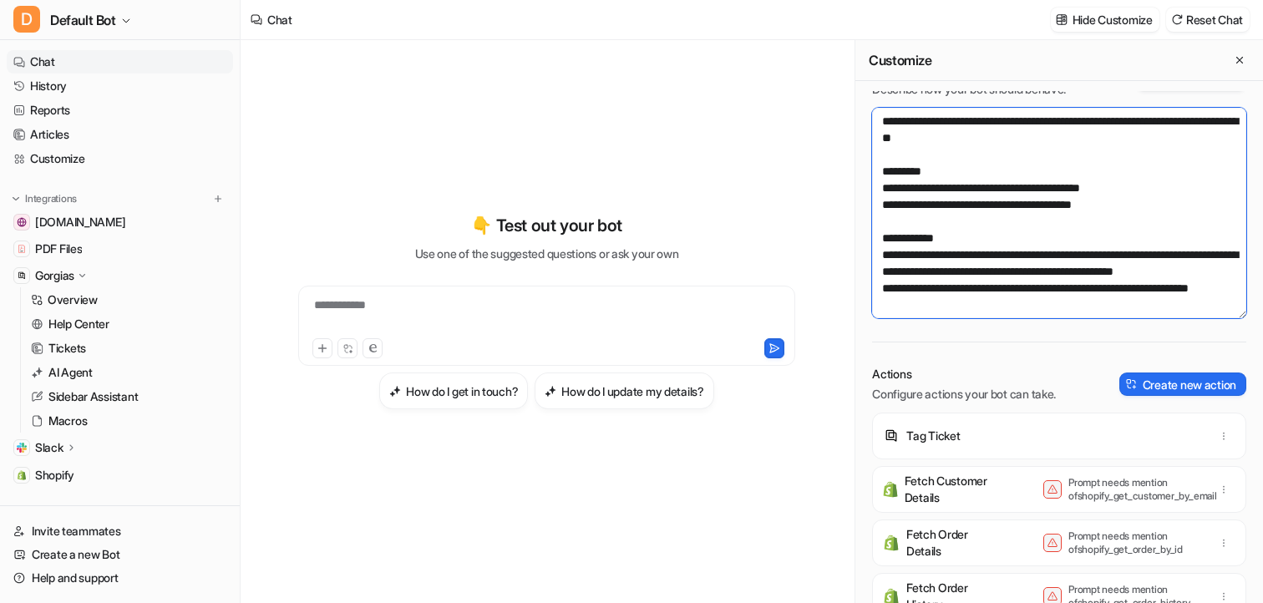
click at [1215, 273] on textarea at bounding box center [1059, 213] width 374 height 211
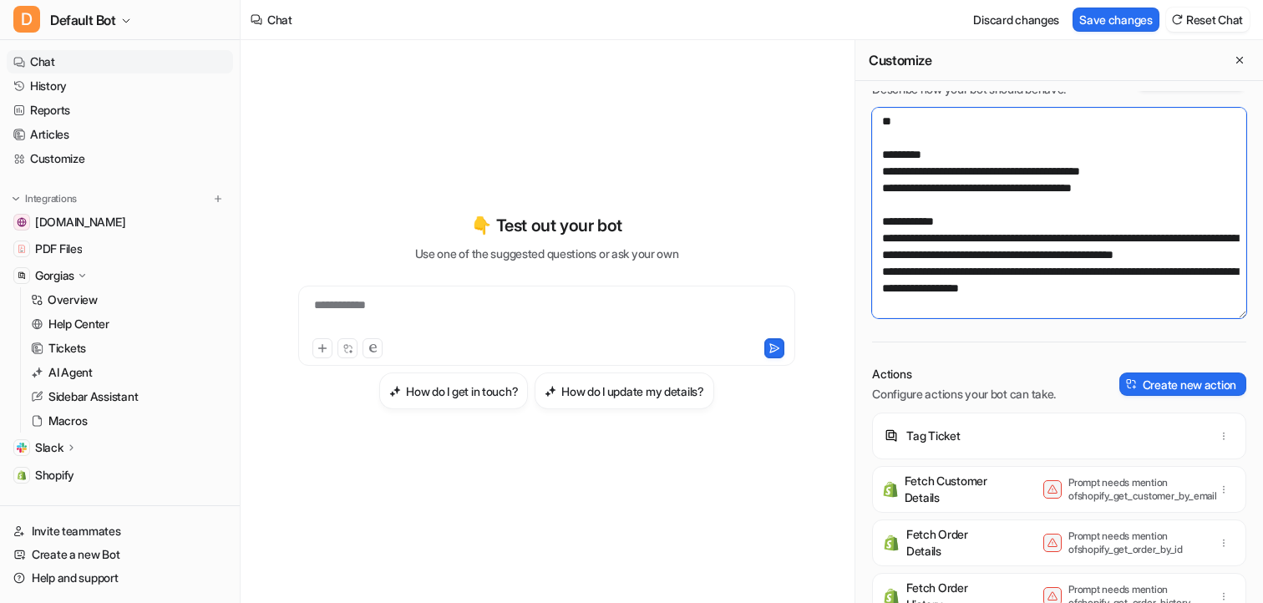
click at [1115, 289] on textarea at bounding box center [1059, 213] width 374 height 211
drag, startPoint x: 1031, startPoint y: 287, endPoint x: 876, endPoint y: 277, distance: 155.7
click at [876, 277] on textarea at bounding box center [1059, 213] width 374 height 211
click at [1039, 295] on textarea at bounding box center [1059, 213] width 374 height 211
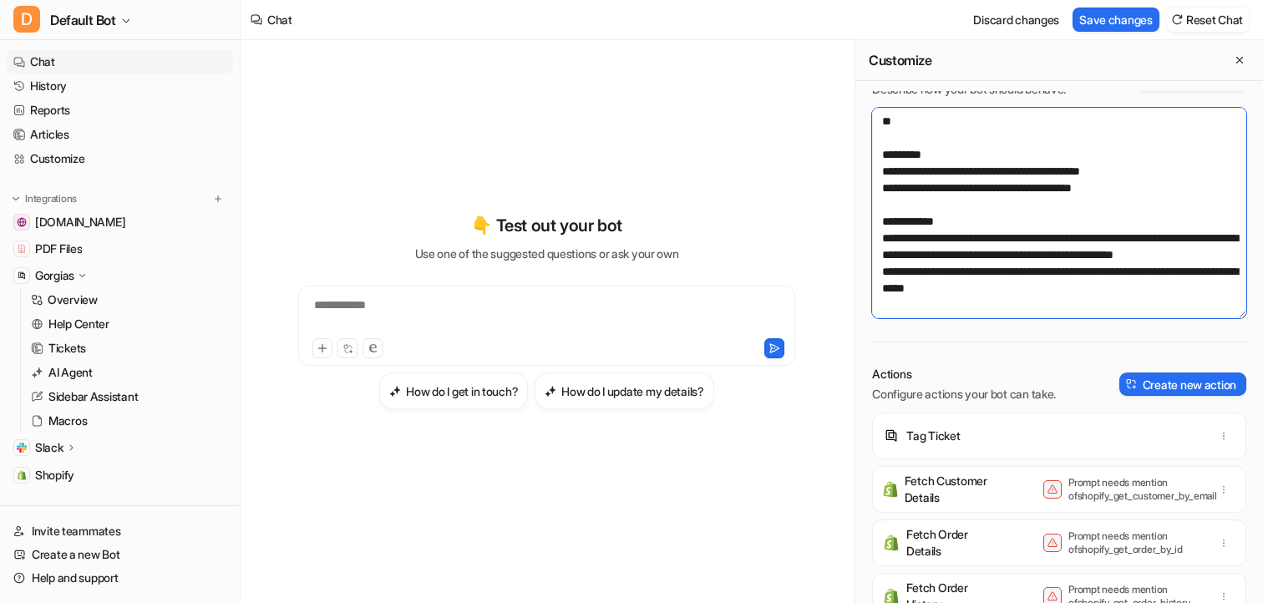
drag, startPoint x: 890, startPoint y: 232, endPoint x: 1170, endPoint y: 232, distance: 279.9
click at [1170, 232] on textarea at bounding box center [1059, 213] width 374 height 211
click at [1141, 236] on textarea at bounding box center [1059, 213] width 374 height 211
drag, startPoint x: 1044, startPoint y: 236, endPoint x: 1099, endPoint y: 233, distance: 54.4
click at [1099, 233] on textarea at bounding box center [1059, 213] width 374 height 211
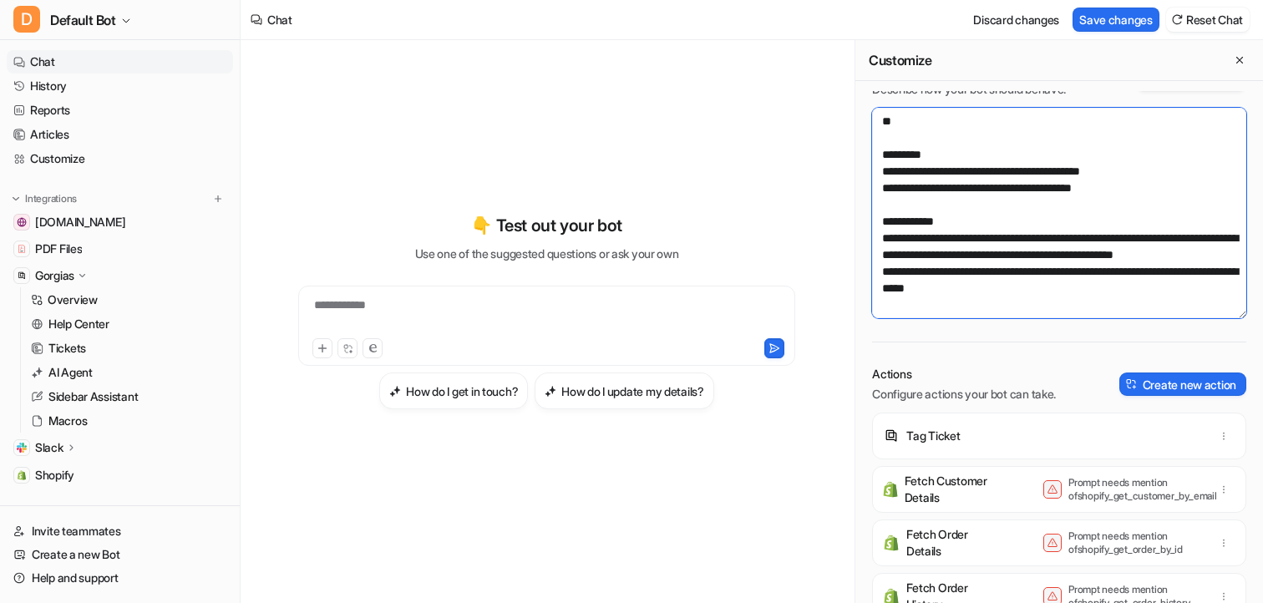
click at [1099, 233] on textarea at bounding box center [1059, 213] width 374 height 211
click at [1042, 235] on textarea at bounding box center [1059, 213] width 374 height 211
click at [1098, 233] on textarea at bounding box center [1059, 213] width 374 height 211
drag, startPoint x: 1043, startPoint y: 236, endPoint x: 1097, endPoint y: 235, distance: 54.3
click at [1097, 235] on textarea at bounding box center [1059, 213] width 374 height 211
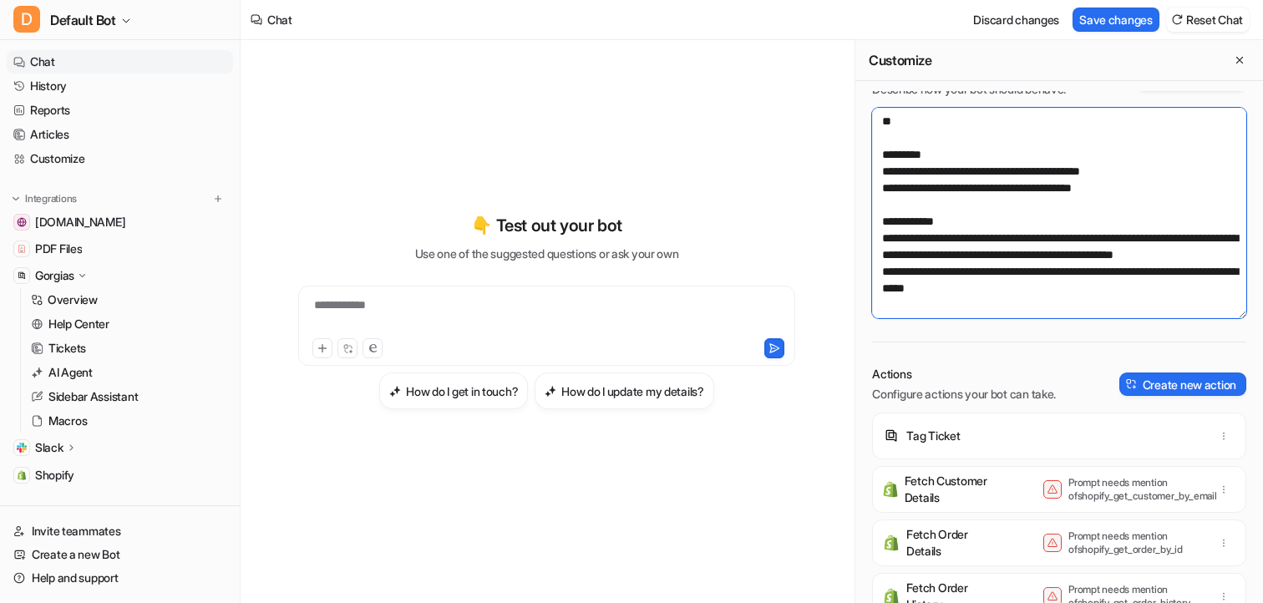
click at [1097, 235] on textarea at bounding box center [1059, 213] width 374 height 211
click at [1044, 232] on textarea at bounding box center [1059, 213] width 374 height 211
drag, startPoint x: 1049, startPoint y: 233, endPoint x: 1096, endPoint y: 233, distance: 47.6
click at [1096, 233] on textarea at bounding box center [1059, 213] width 374 height 211
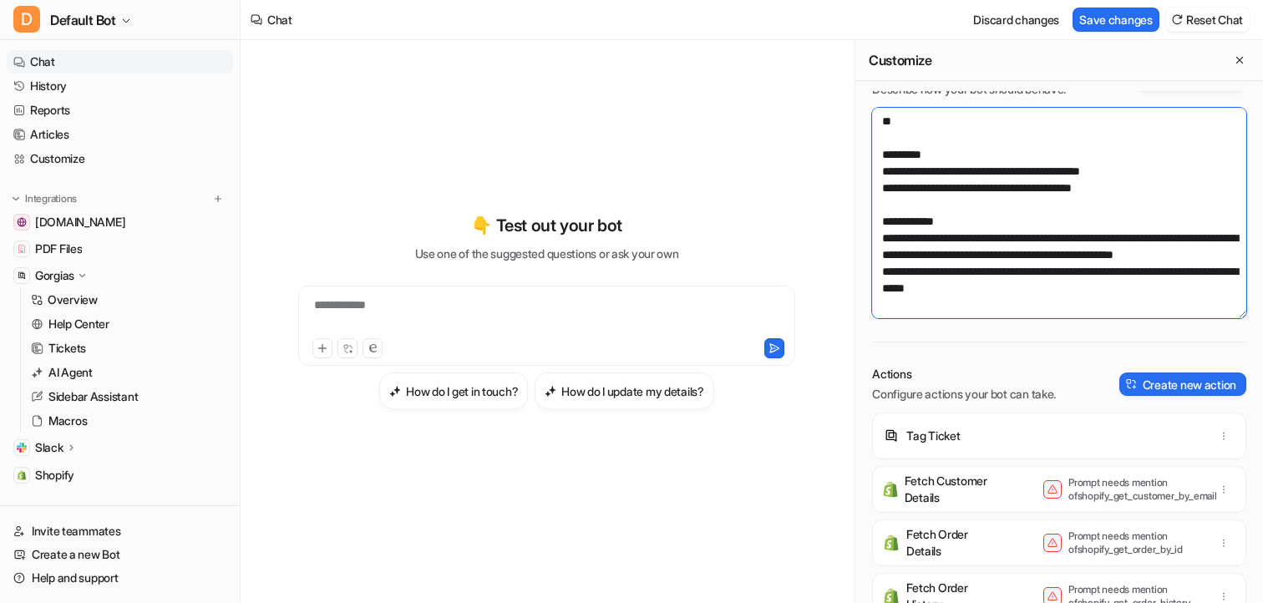
click at [1096, 233] on textarea at bounding box center [1059, 213] width 374 height 211
drag, startPoint x: 1033, startPoint y: 297, endPoint x: 876, endPoint y: 271, distance: 159.3
click at [876, 271] on textarea at bounding box center [1059, 213] width 374 height 211
drag, startPoint x: 1149, startPoint y: 167, endPoint x: 1043, endPoint y: 170, distance: 106.2
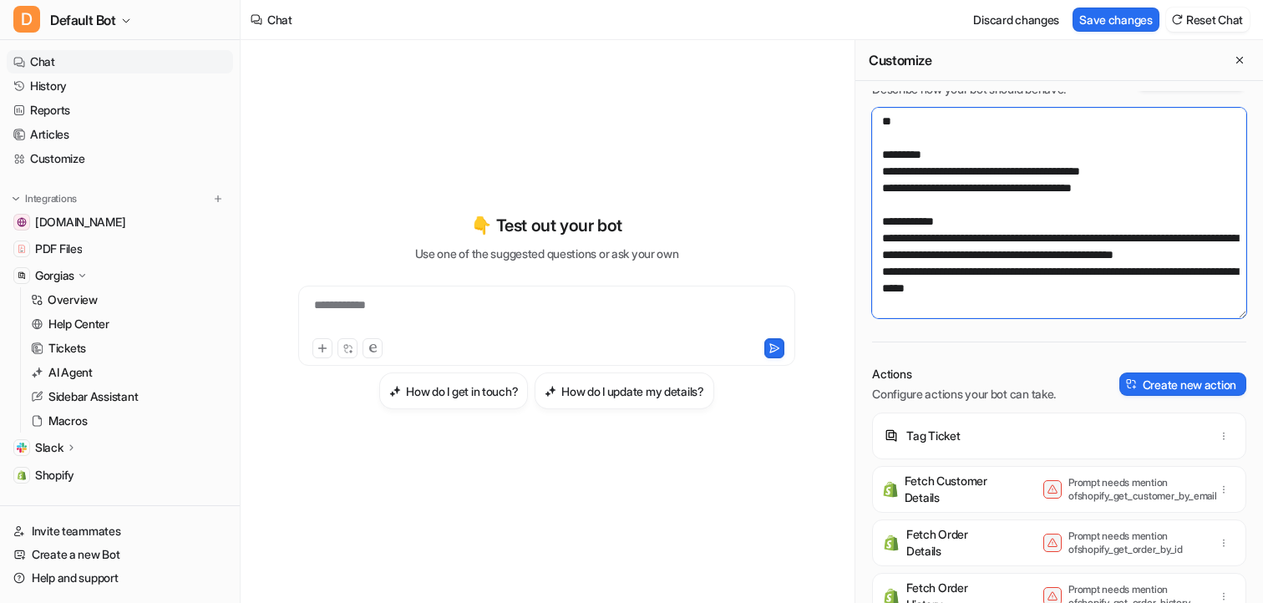
click at [1043, 170] on textarea at bounding box center [1059, 213] width 374 height 211
drag, startPoint x: 1164, startPoint y: 213, endPoint x: 885, endPoint y: 175, distance: 281.6
click at [885, 175] on textarea at bounding box center [1059, 213] width 374 height 211
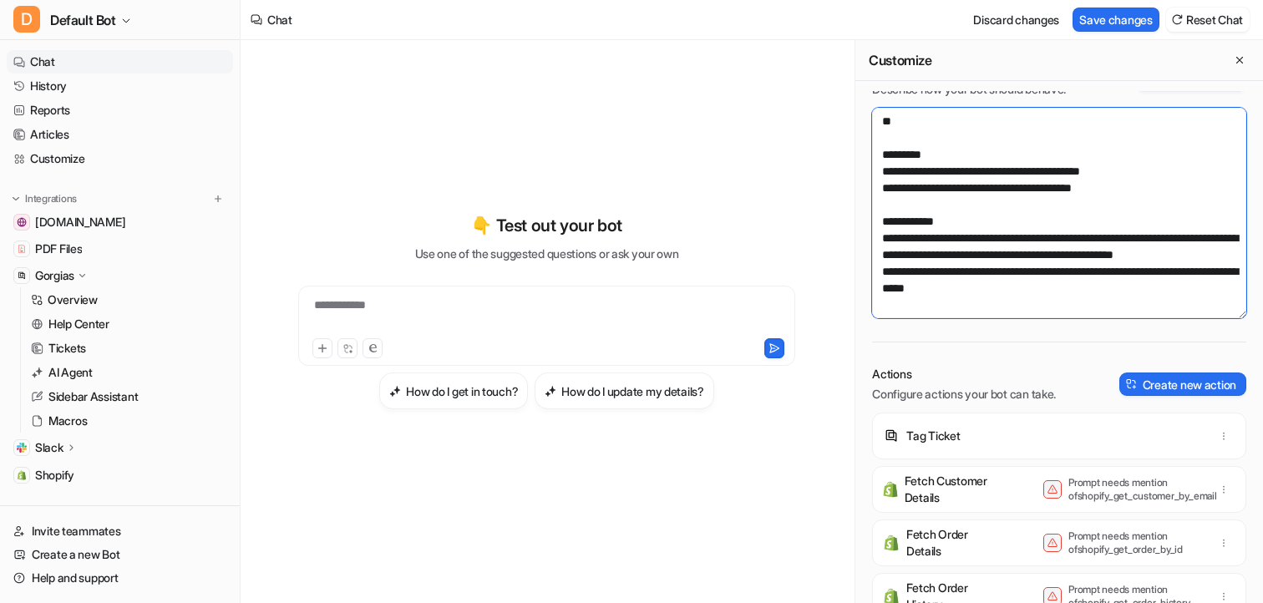
click at [891, 178] on textarea at bounding box center [1059, 213] width 374 height 211
drag, startPoint x: 1169, startPoint y: 202, endPoint x: 881, endPoint y: 179, distance: 288.4
click at [881, 179] on textarea at bounding box center [1059, 213] width 374 height 211
type textarea "**********"
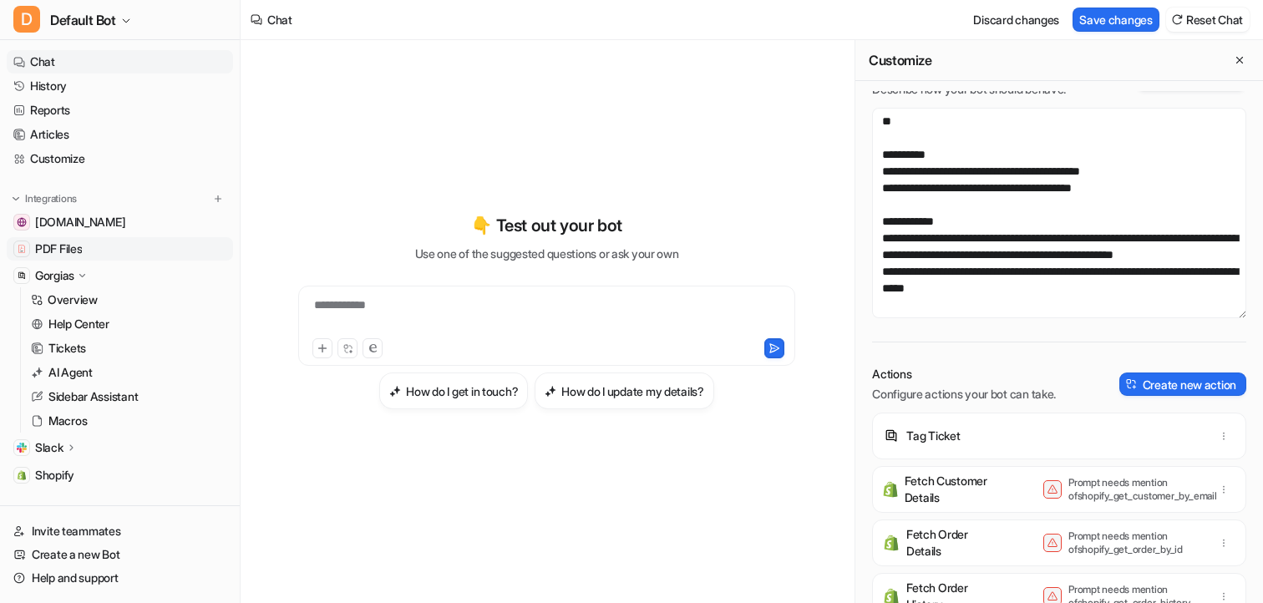
click at [52, 244] on span "PDF Files" at bounding box center [58, 249] width 47 height 17
click at [70, 243] on span "PDF Files" at bounding box center [58, 249] width 47 height 17
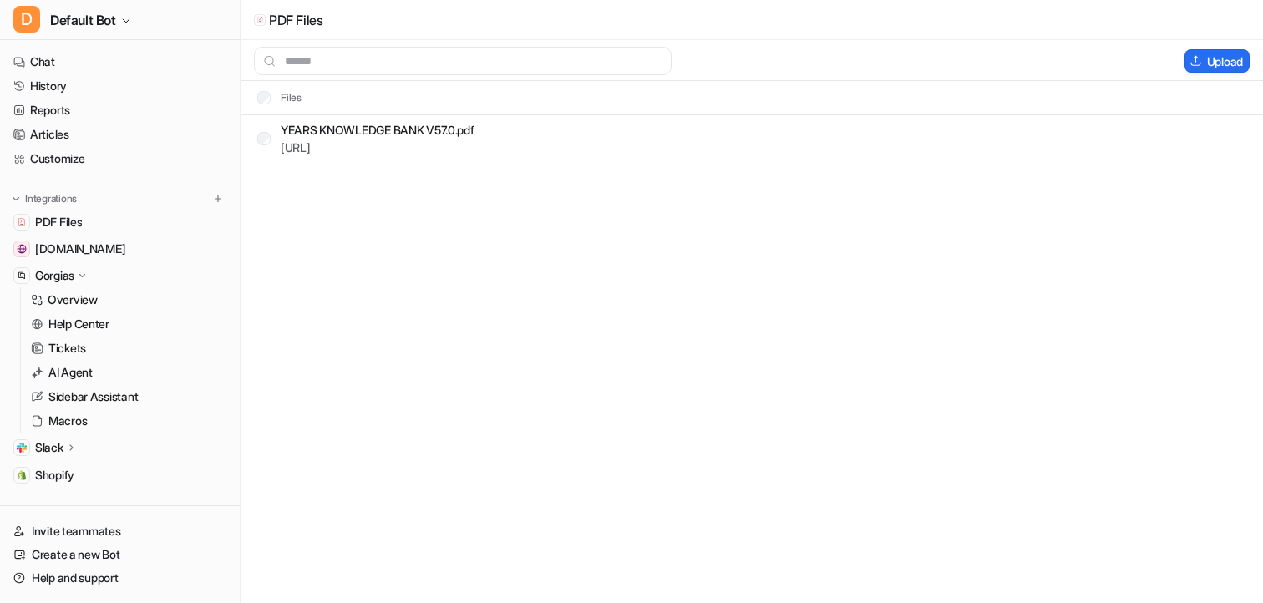
click at [61, 170] on nav "Chat History Reports Articles Customize Integrations PDF Files help.years.com G…" at bounding box center [120, 267] width 240 height 449
click at [68, 164] on link "Customize" at bounding box center [120, 158] width 226 height 23
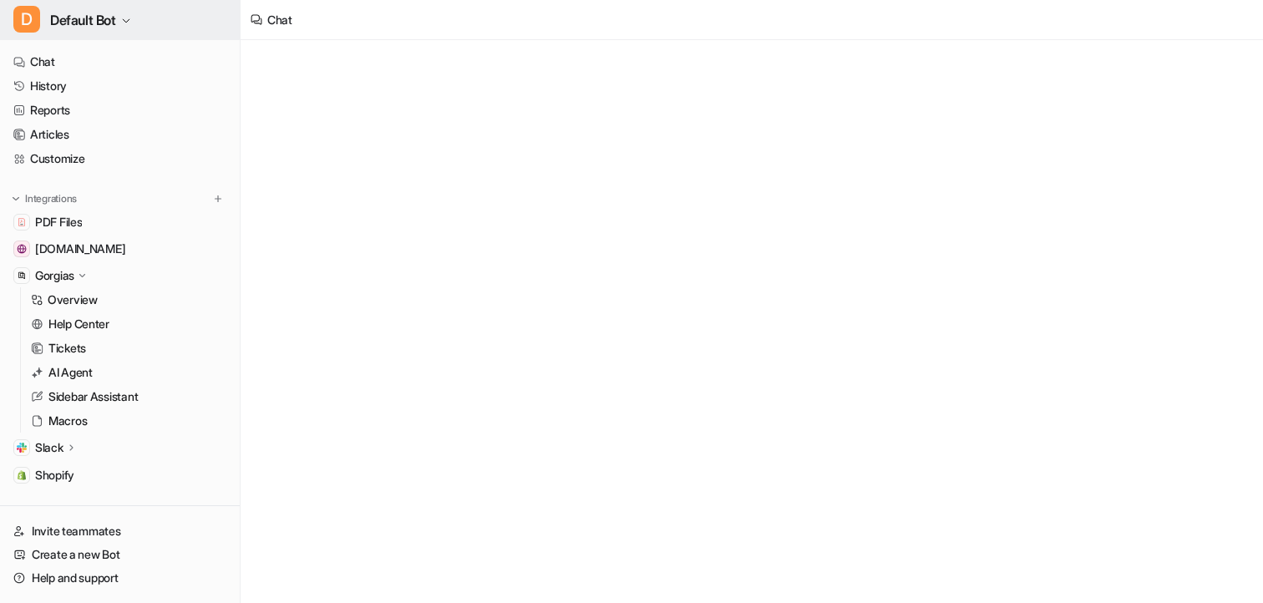
click at [95, 36] on button "D Default Bot" at bounding box center [120, 20] width 240 height 40
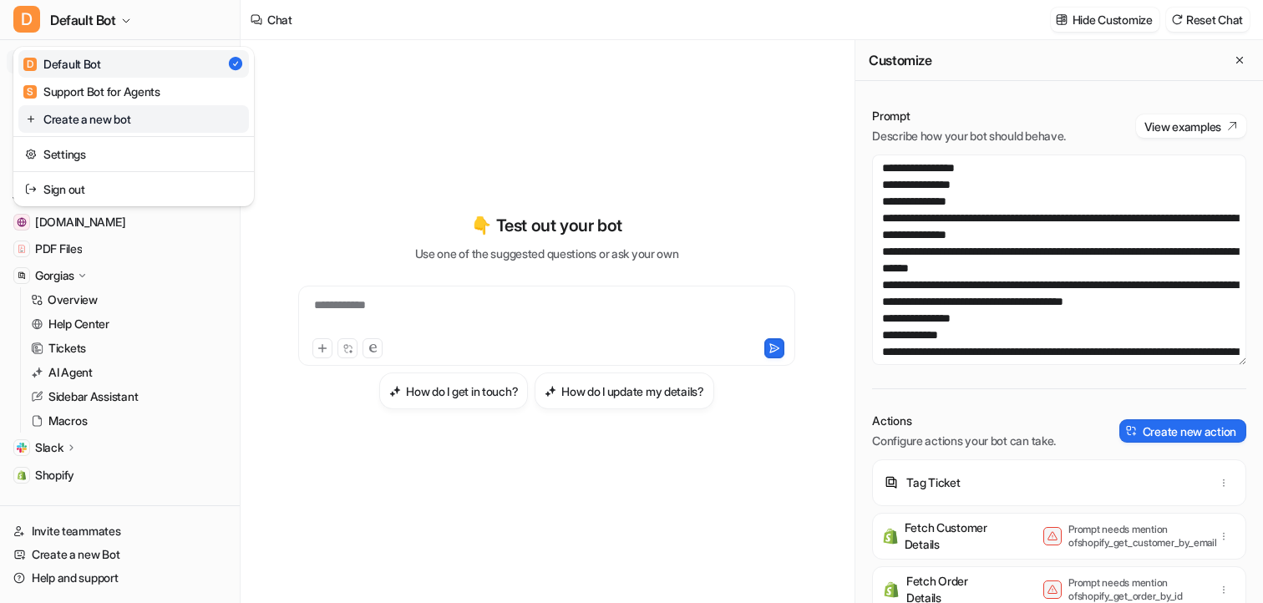
click at [96, 124] on link "Create a new bot" at bounding box center [133, 119] width 231 height 28
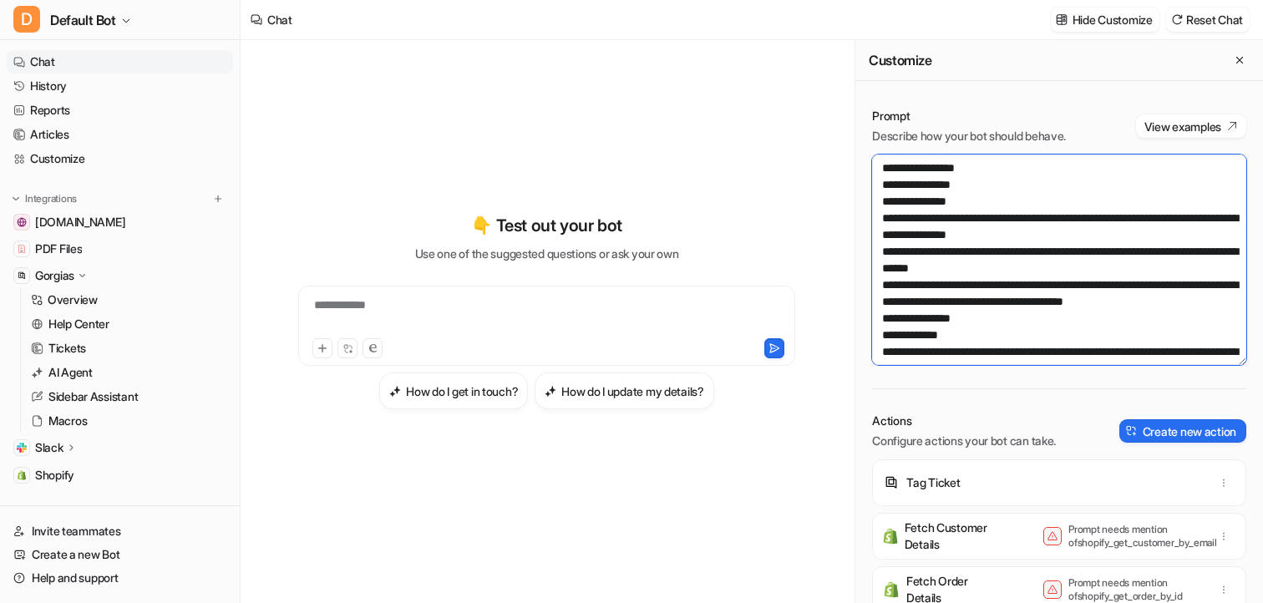
click at [942, 285] on textarea at bounding box center [1059, 260] width 374 height 211
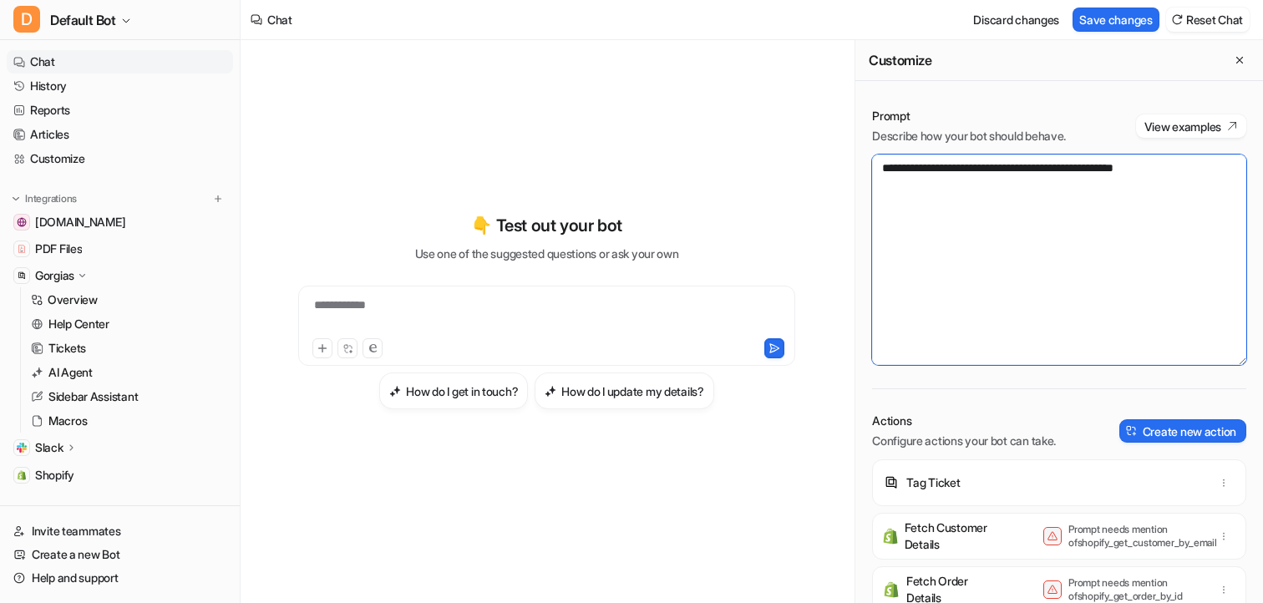
click at [1039, 170] on textarea "**********" at bounding box center [1059, 260] width 374 height 211
type textarea "**********"
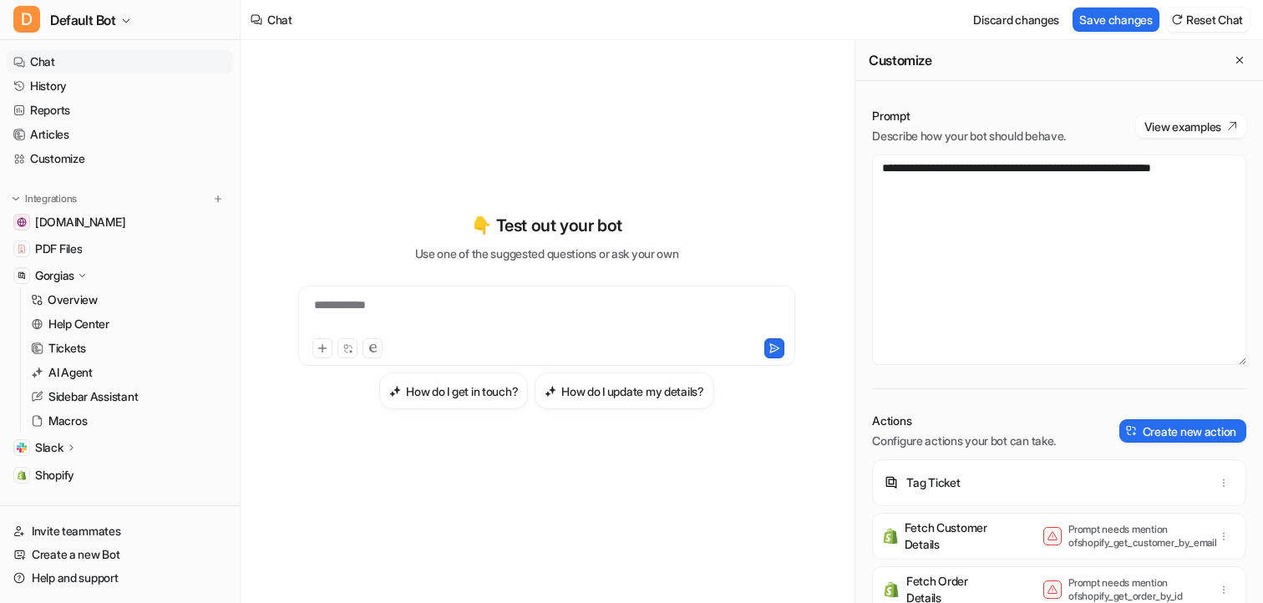
click at [522, 318] on div "**********" at bounding box center [546, 316] width 489 height 38
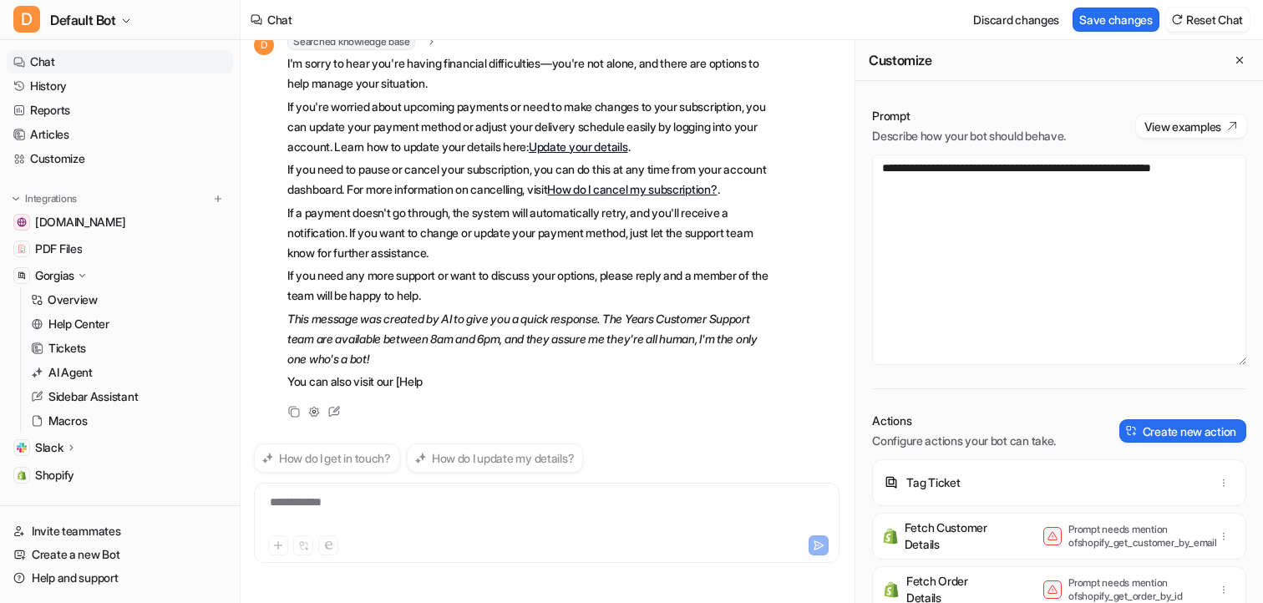
scroll to position [100, 0]
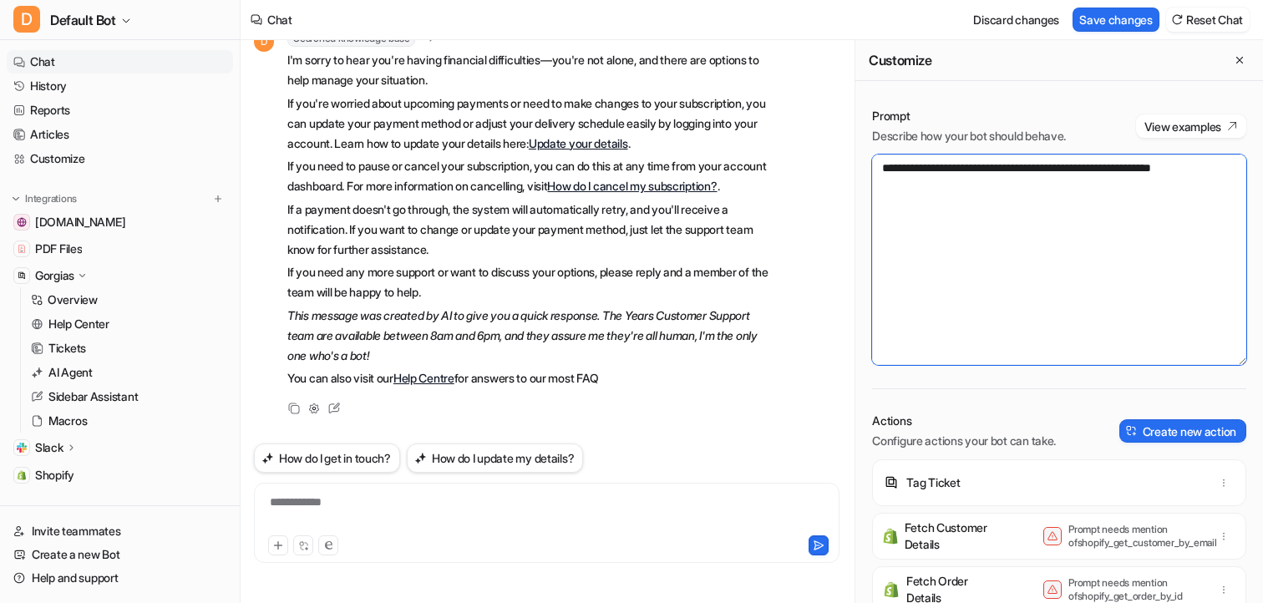
click at [1223, 170] on textarea "**********" at bounding box center [1059, 260] width 374 height 211
click at [1084, 169] on textarea "**********" at bounding box center [1059, 260] width 374 height 211
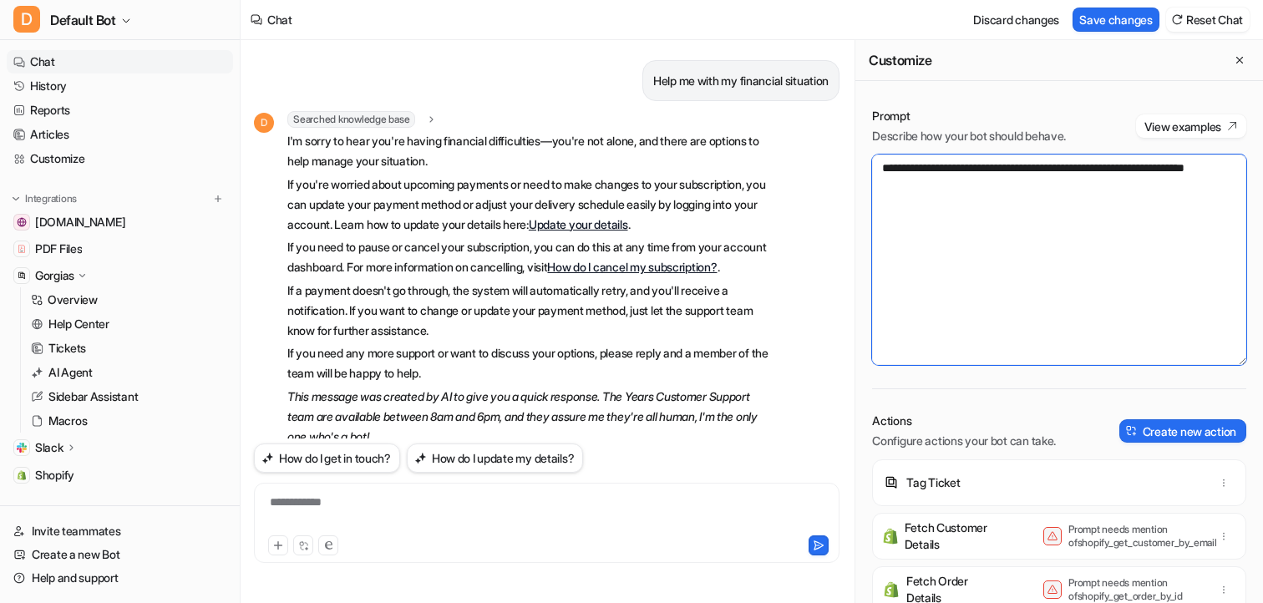
type textarea "**********"
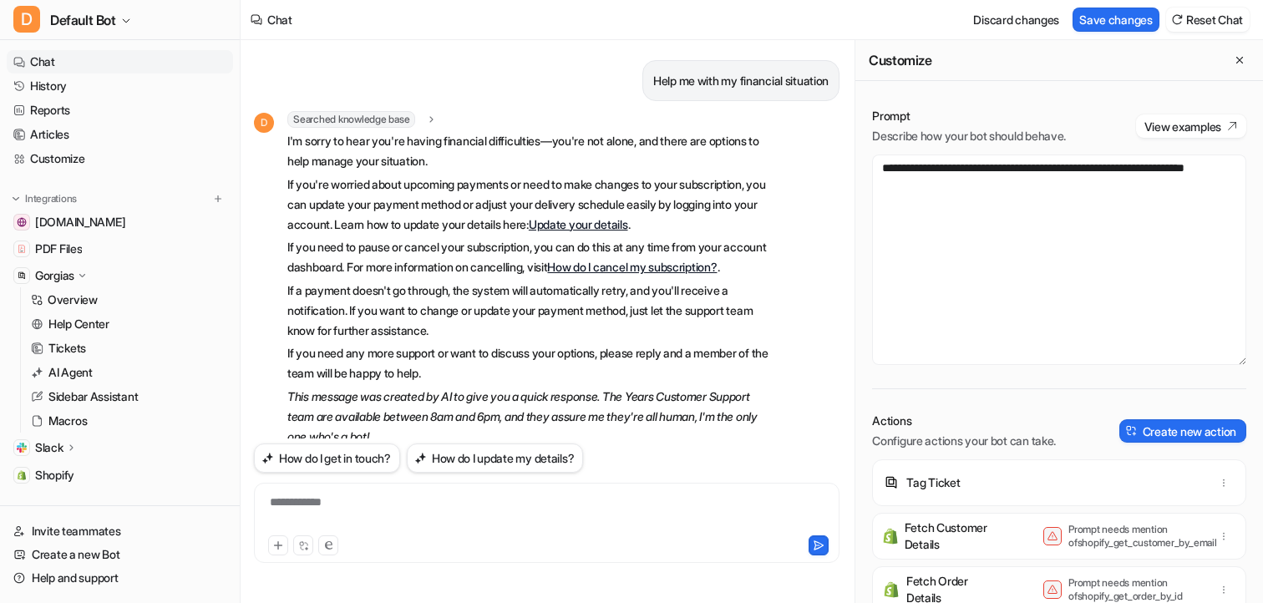
click at [705, 84] on p "Help me with my financial situation" at bounding box center [740, 81] width 175 height 20
copy div "Help me with my financial situation D"
click at [480, 507] on div "**********" at bounding box center [546, 513] width 577 height 38
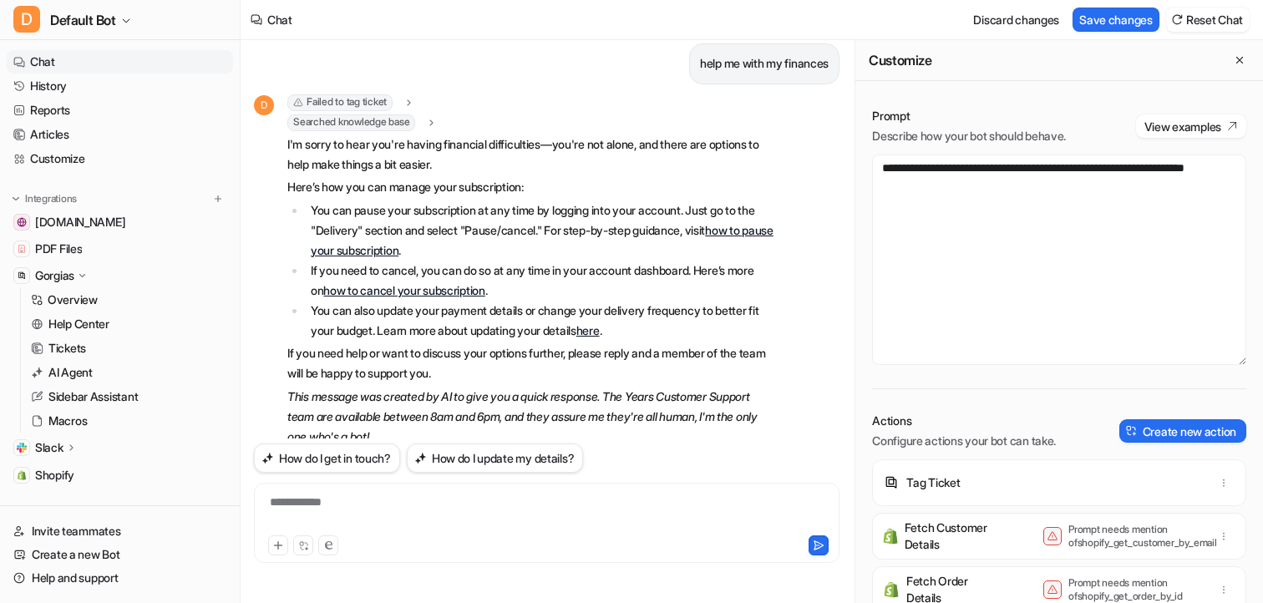
scroll to position [465, 0]
click at [405, 113] on div "Failed to tag ticket" at bounding box center [351, 104] width 128 height 17
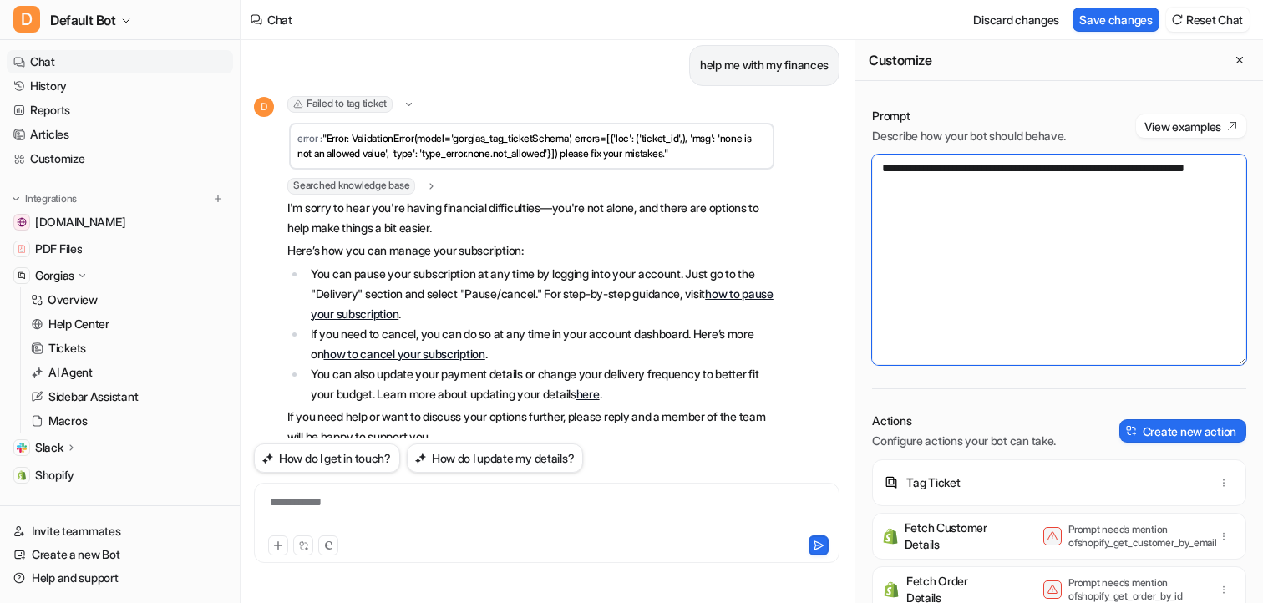
click at [1059, 196] on textarea "**********" at bounding box center [1059, 260] width 374 height 211
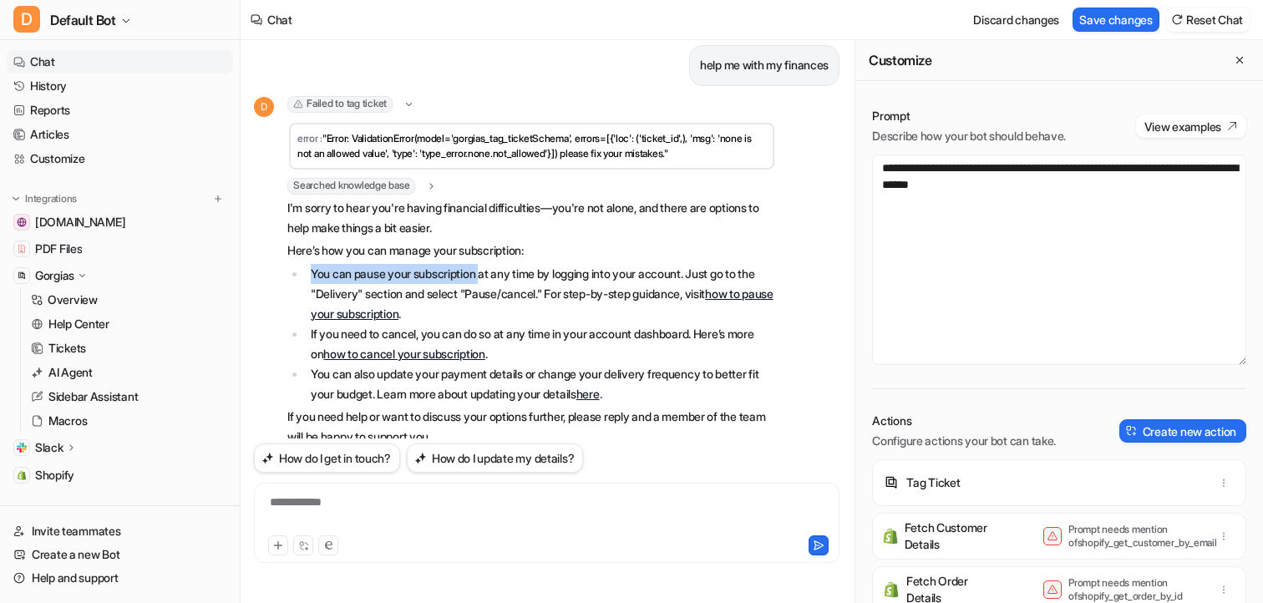
click at [489, 283] on li "You can pause your subscription at any time by logging into your account. Just …" at bounding box center [541, 294] width 470 height 60
click at [428, 520] on div at bounding box center [546, 513] width 577 height 38
click at [754, 69] on div "help me with my finances" at bounding box center [764, 65] width 150 height 41
click at [749, 75] on p "help me with my finances" at bounding box center [764, 65] width 129 height 20
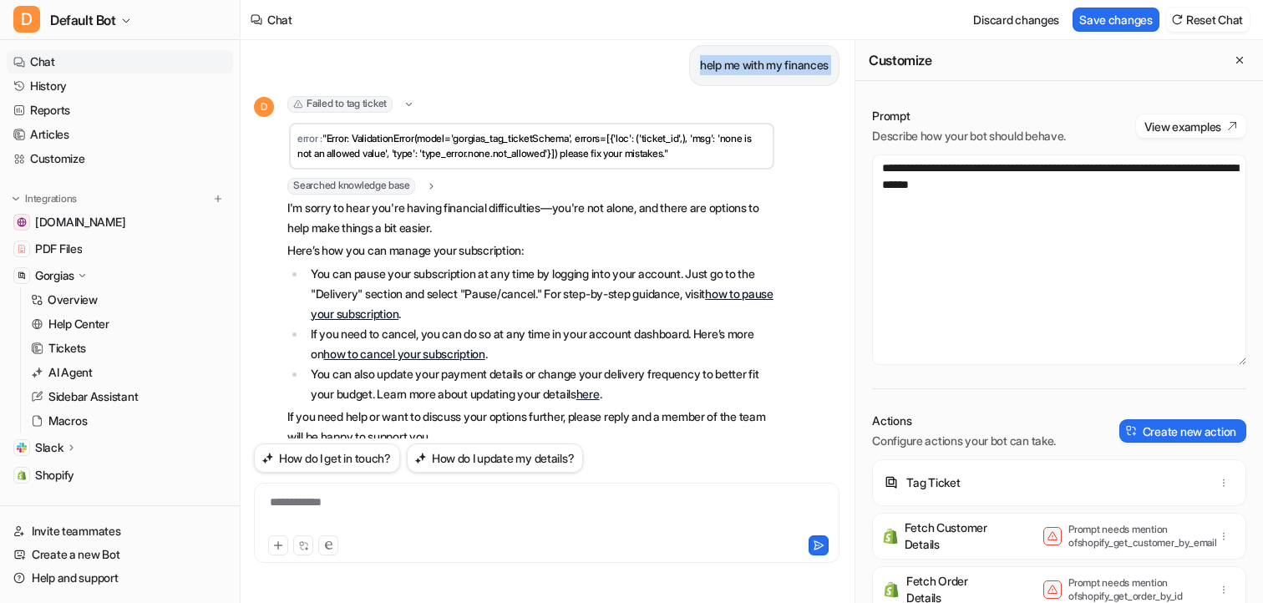
click at [749, 75] on p "help me with my finances" at bounding box center [764, 65] width 129 height 20
copy div "help me with my finances D"
click at [397, 536] on div at bounding box center [408, 546] width 281 height 20
click at [404, 521] on div "**********" at bounding box center [546, 513] width 577 height 38
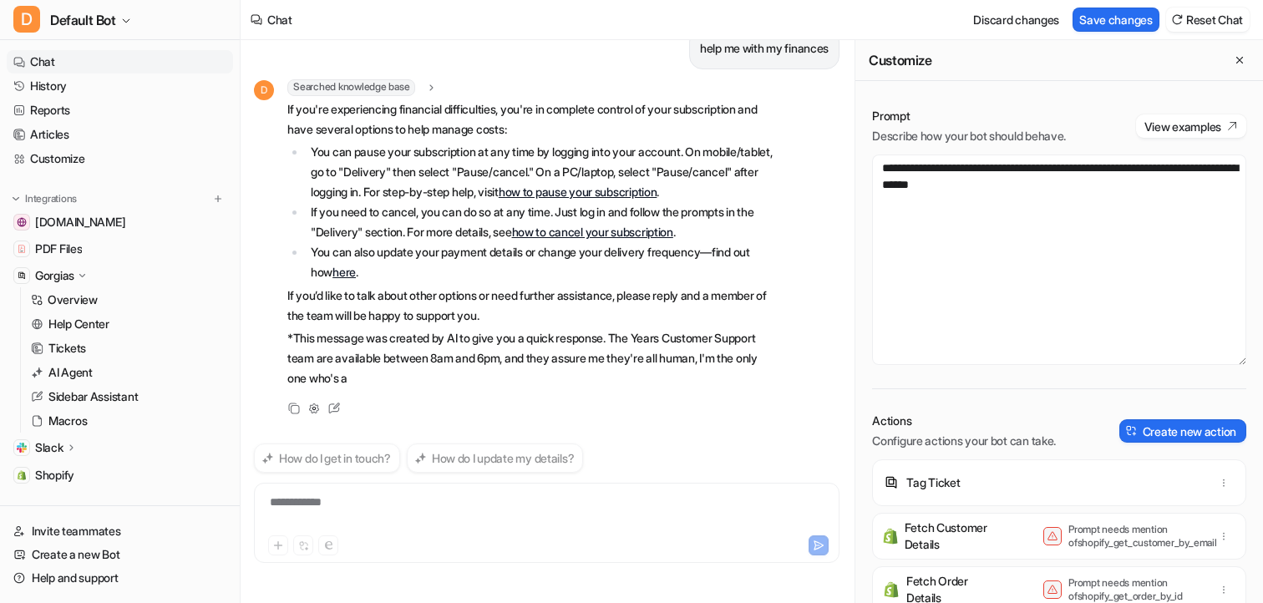
scroll to position [1072, 0]
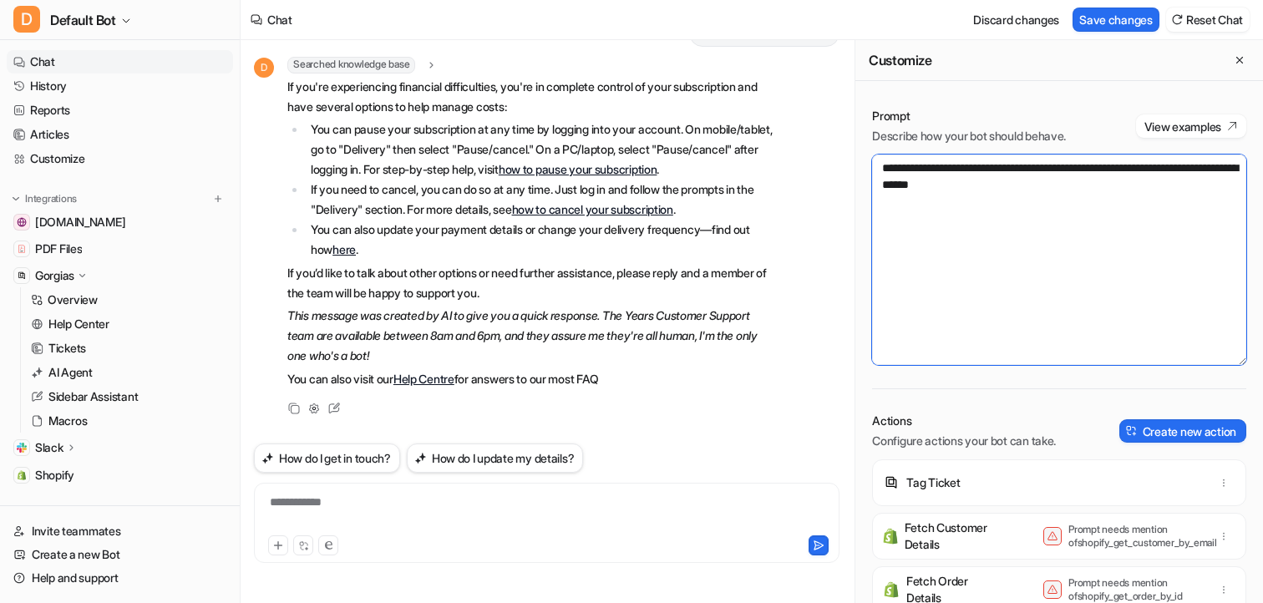
click at [1090, 271] on textarea "**********" at bounding box center [1059, 260] width 374 height 211
click at [1090, 168] on textarea "**********" at bounding box center [1059, 260] width 374 height 211
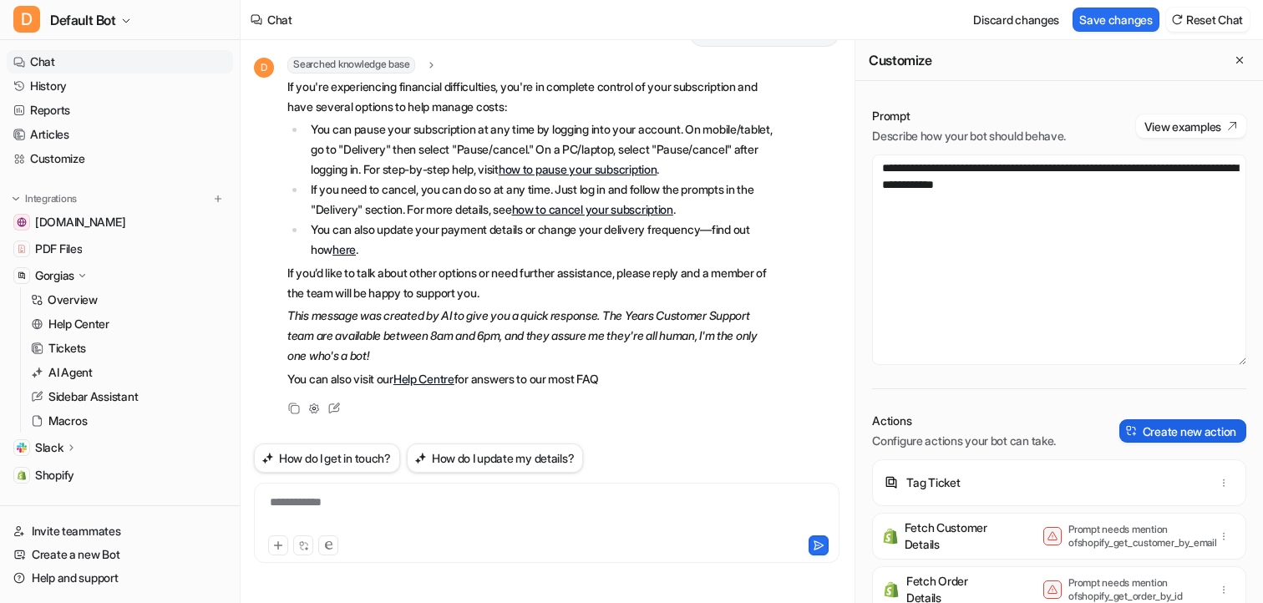
click at [1155, 438] on button "Create new action" at bounding box center [1183, 430] width 127 height 23
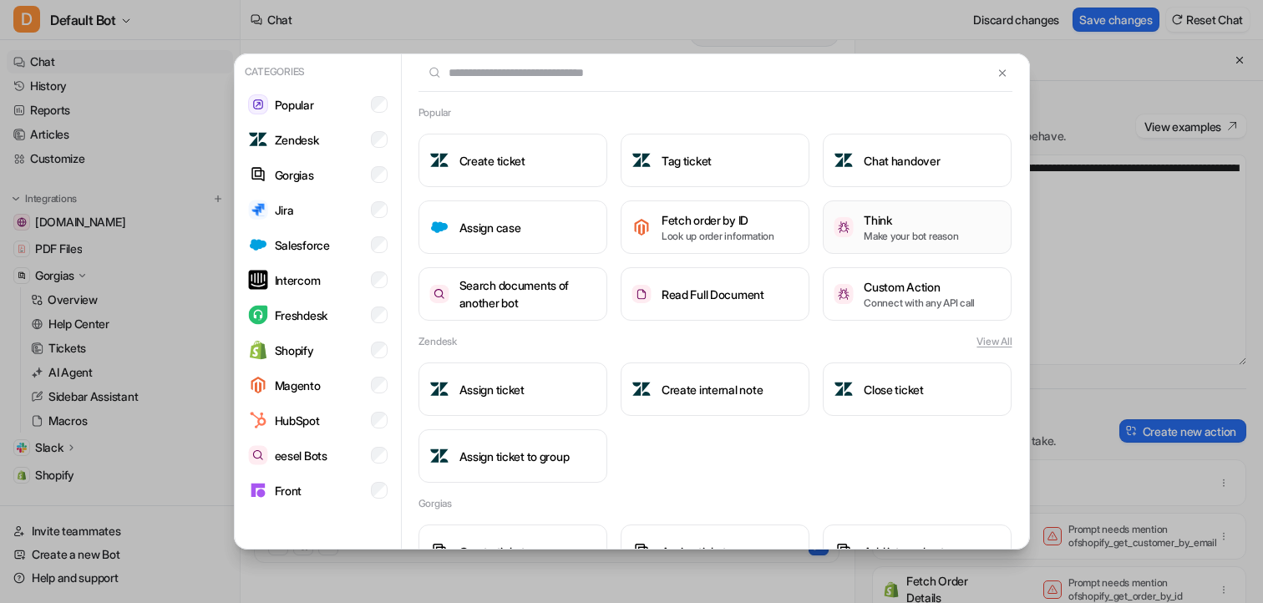
click at [876, 232] on p "Make your bot reason" at bounding box center [911, 236] width 94 height 15
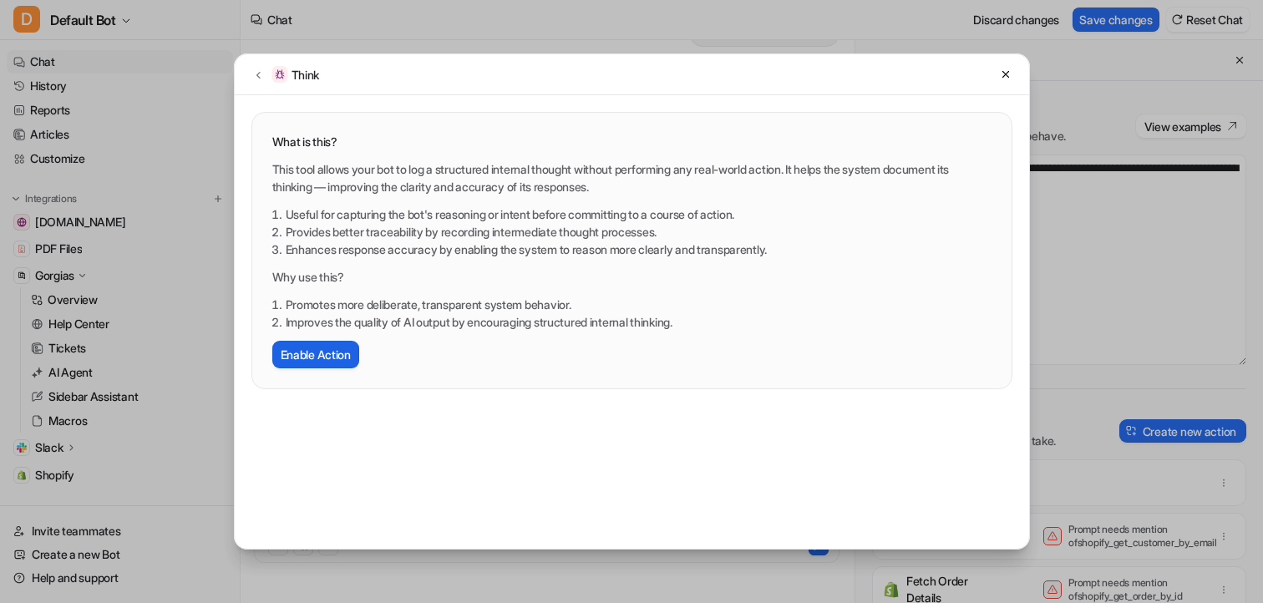
click at [302, 358] on button "Enable Action" at bounding box center [315, 355] width 87 height 28
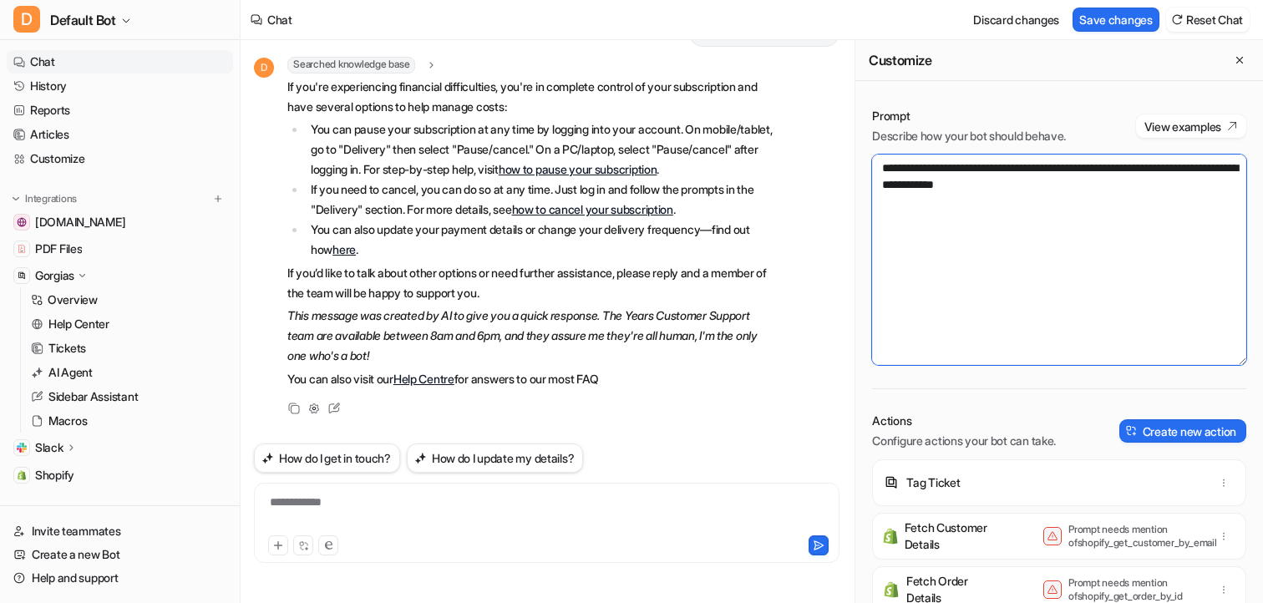
click at [978, 173] on textarea "**********" at bounding box center [1059, 260] width 374 height 211
type textarea "**********"
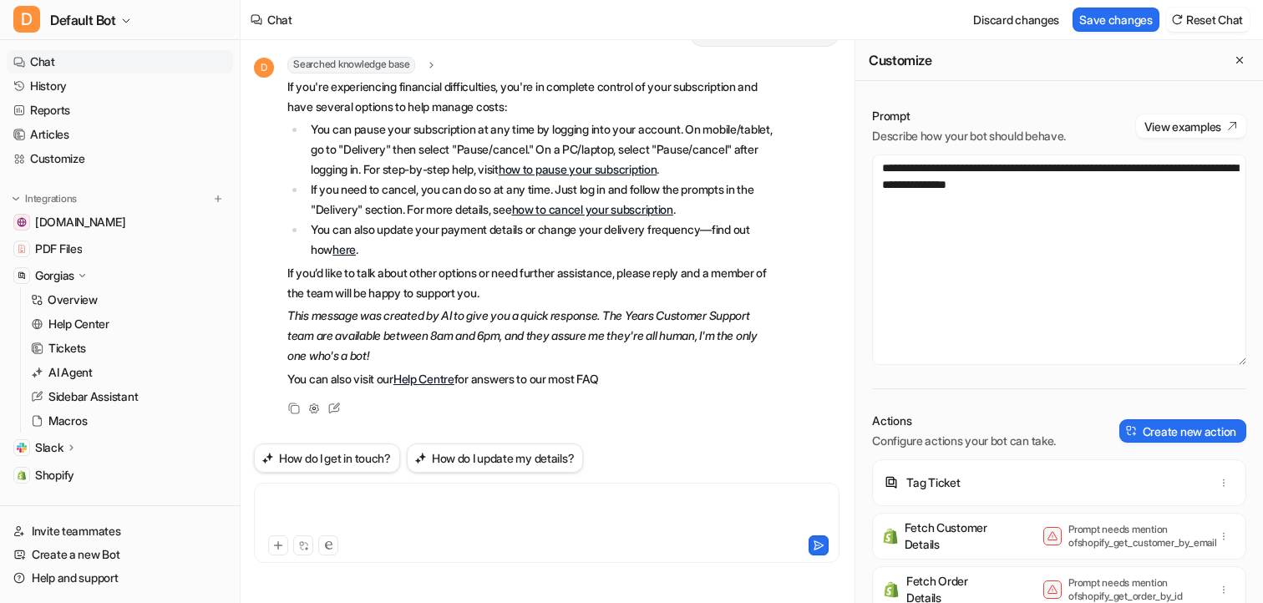
click at [545, 513] on div at bounding box center [546, 513] width 577 height 38
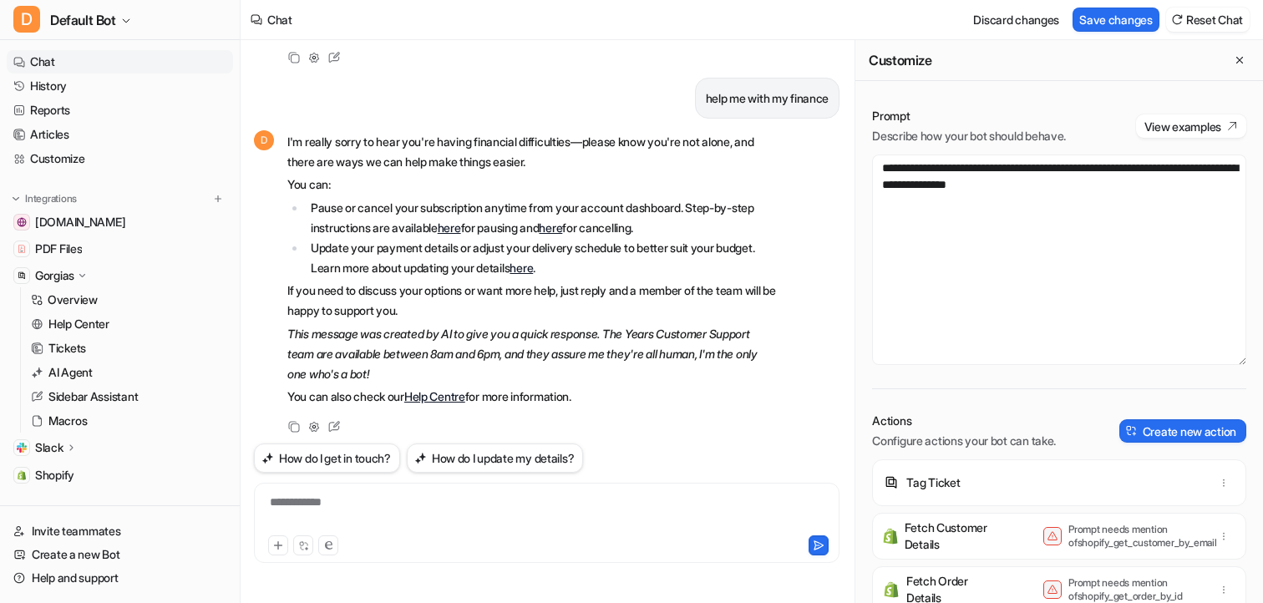
scroll to position [1381, 0]
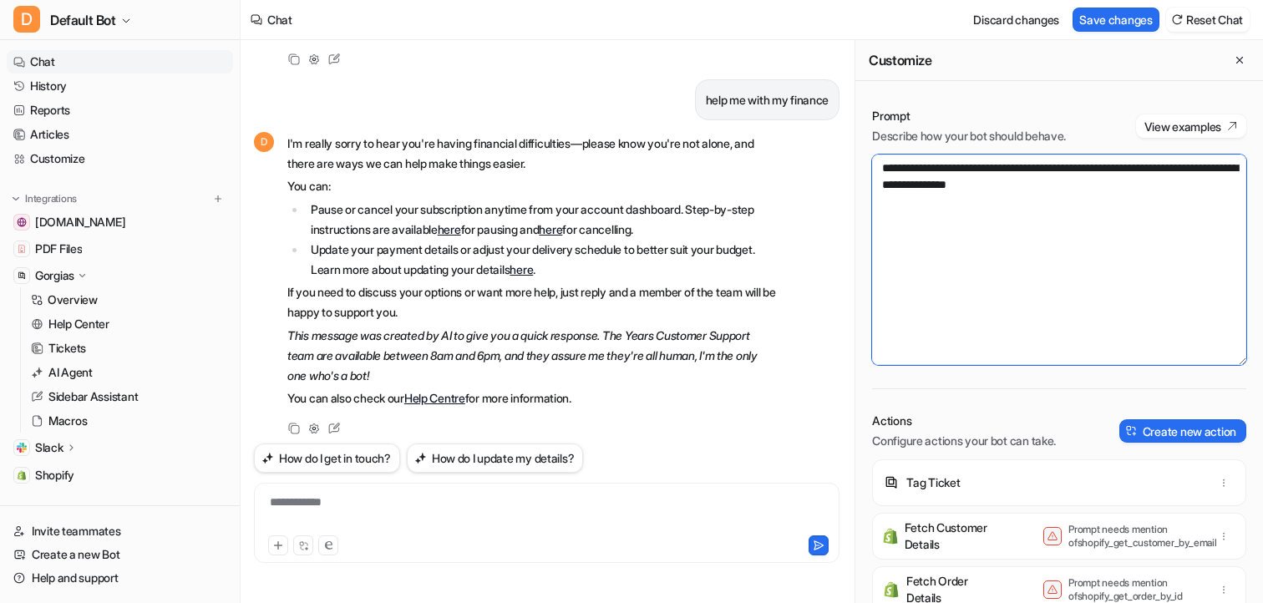
click at [1105, 205] on textarea "**********" at bounding box center [1059, 260] width 374 height 211
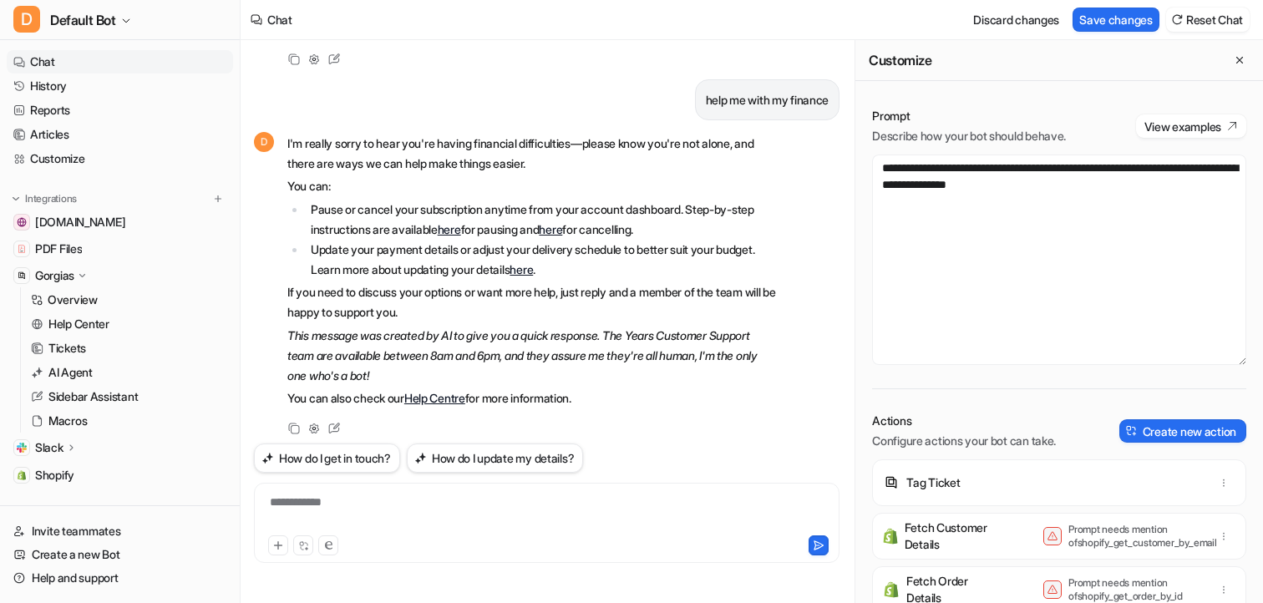
click at [733, 110] on p "help me with my finance" at bounding box center [768, 100] width 124 height 20
copy div "help me with my finance D"
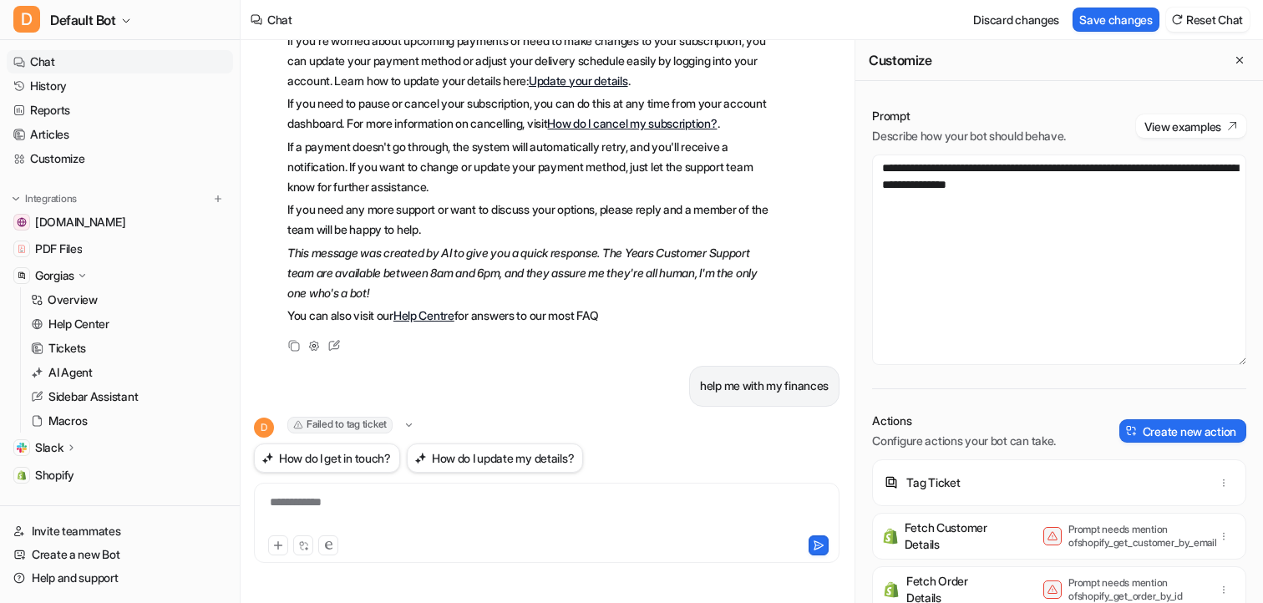
scroll to position [0, 0]
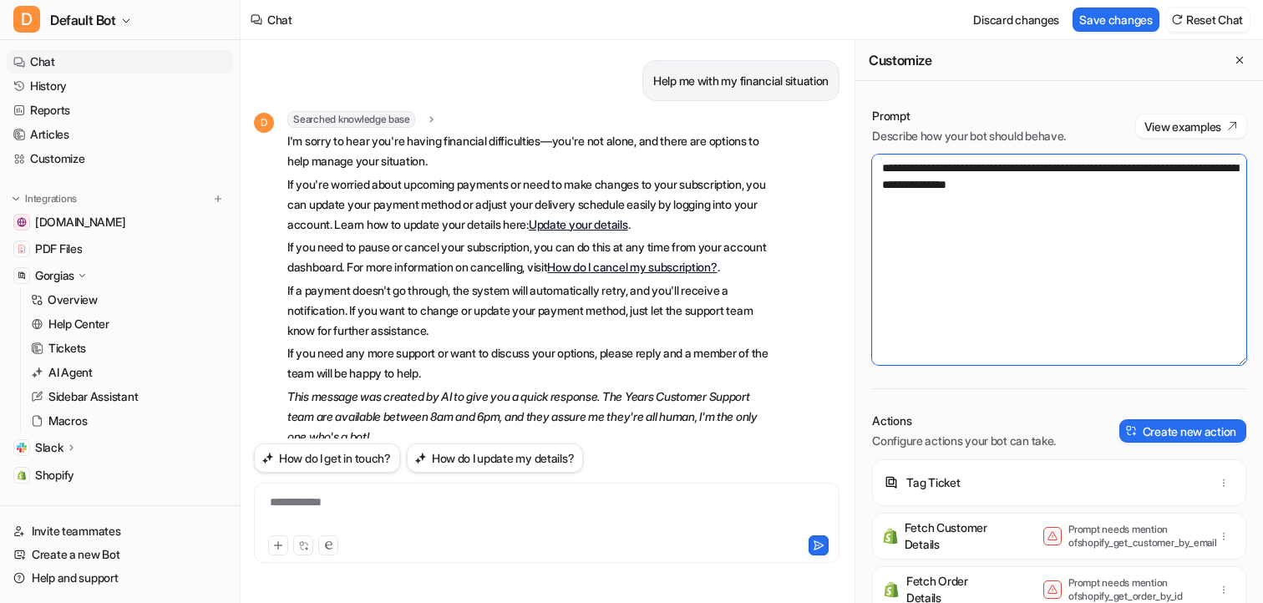
click at [1039, 273] on textarea "**********" at bounding box center [1059, 260] width 374 height 211
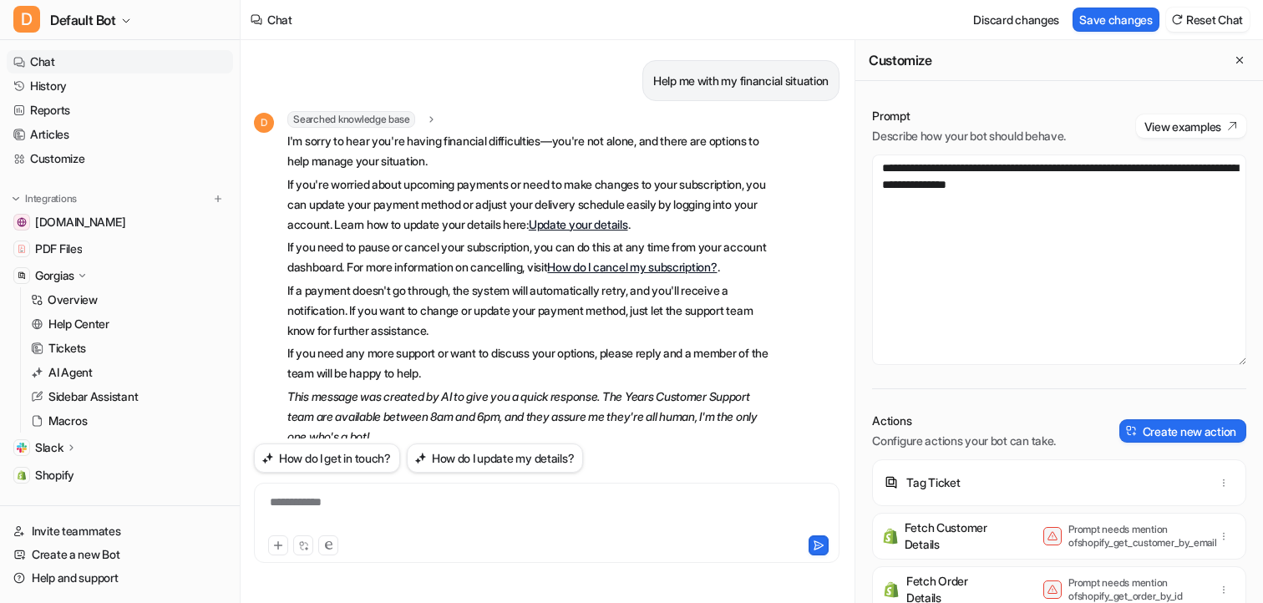
click at [544, 277] on p "If you need to pause or cancel your subscription, you can do this at any time f…" at bounding box center [531, 257] width 489 height 40
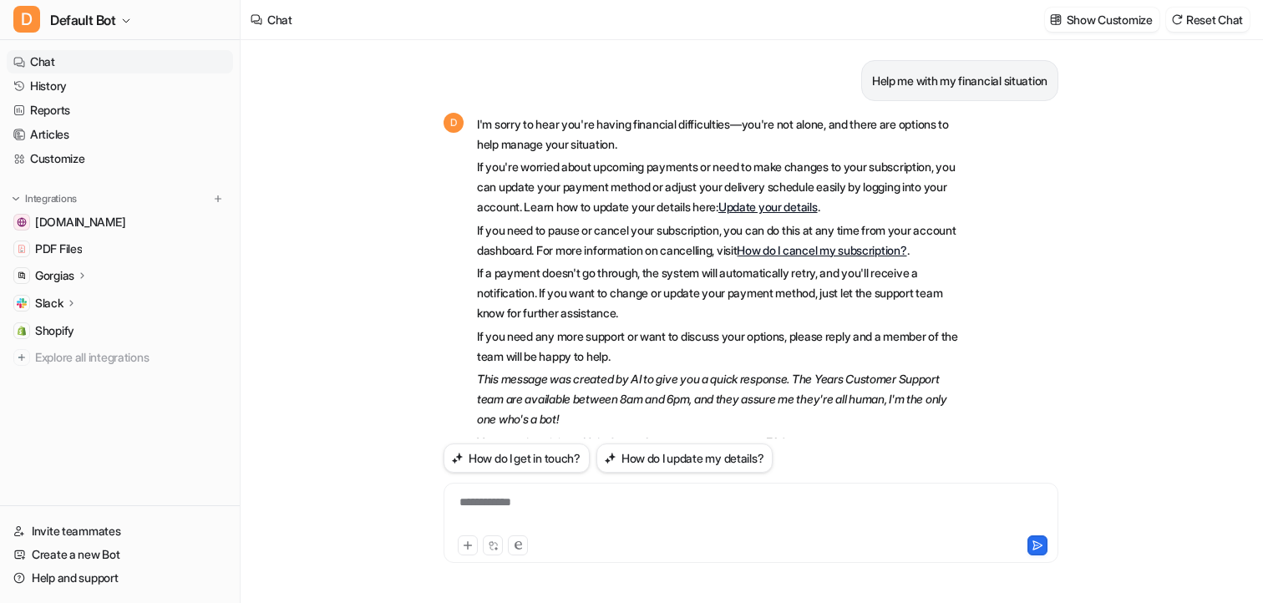
click at [75, 156] on link "Customize" at bounding box center [120, 158] width 226 height 23
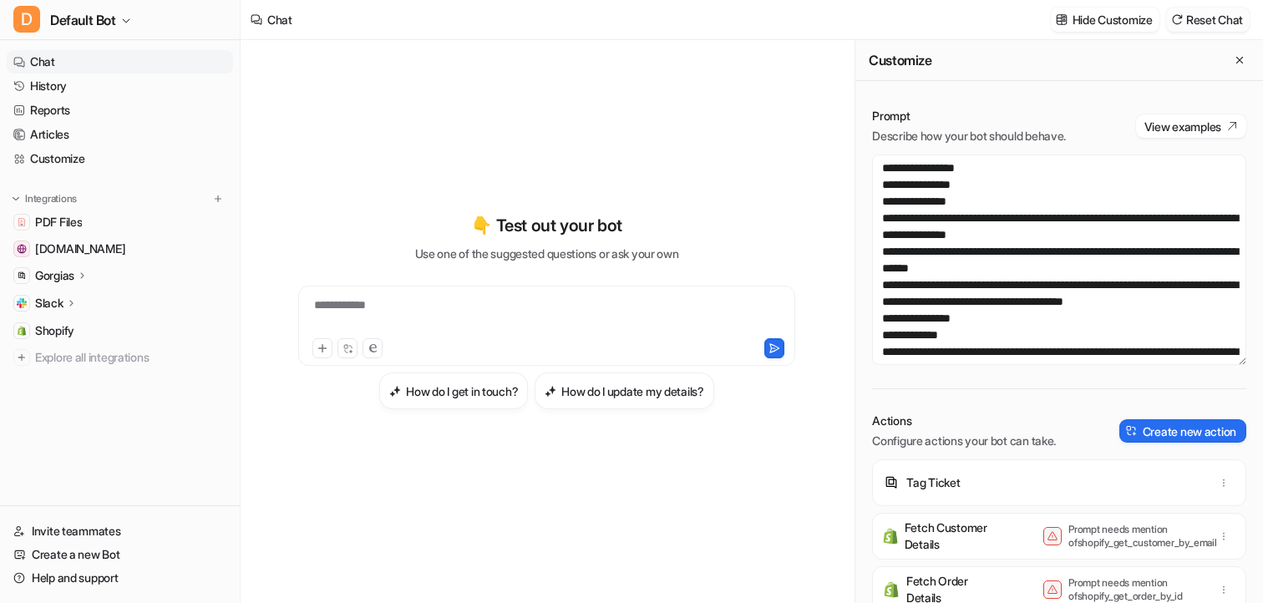
click at [1213, 18] on button "Reset Chat" at bounding box center [1208, 20] width 84 height 24
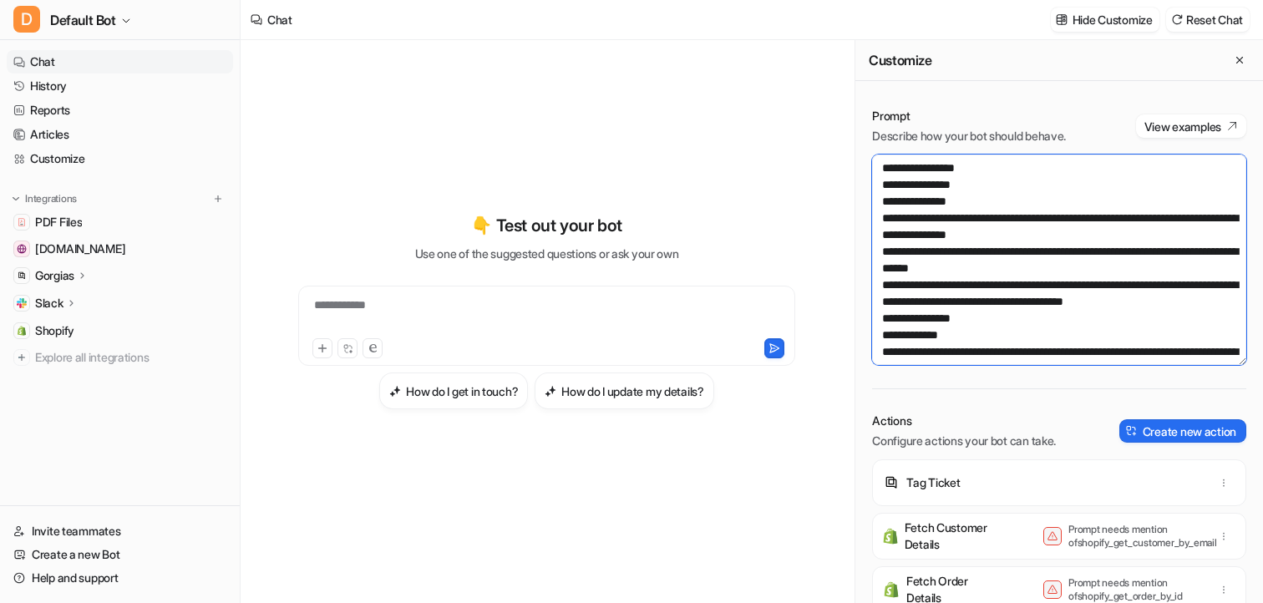
click at [980, 231] on textarea at bounding box center [1059, 260] width 374 height 211
paste textarea "**********"
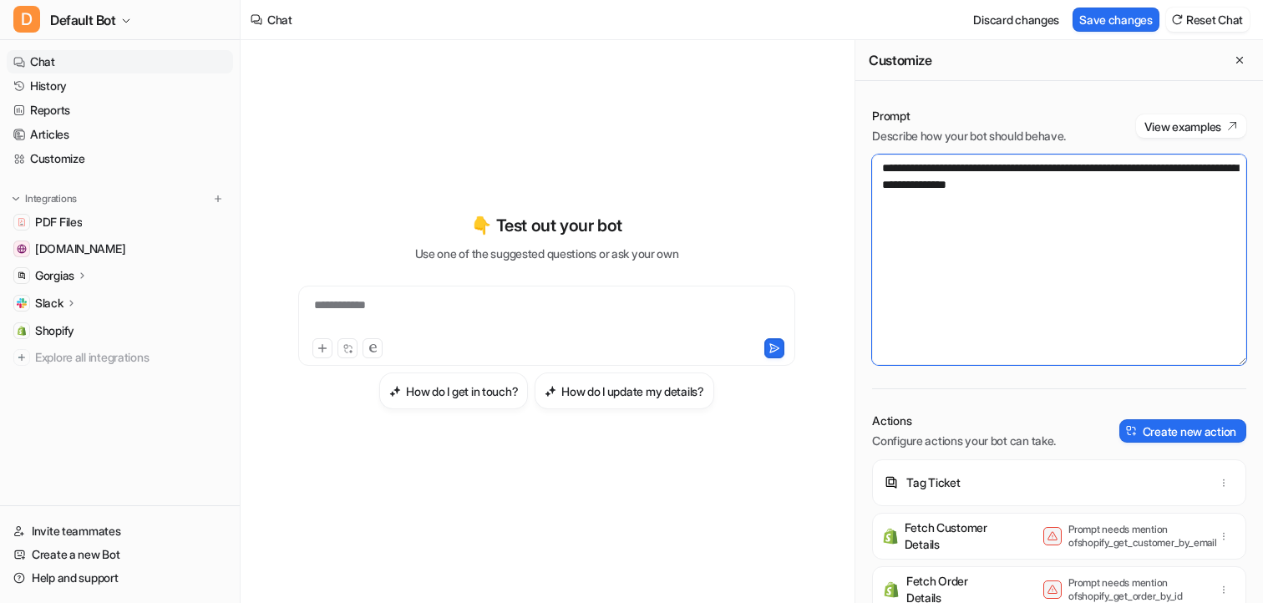
type textarea "**********"
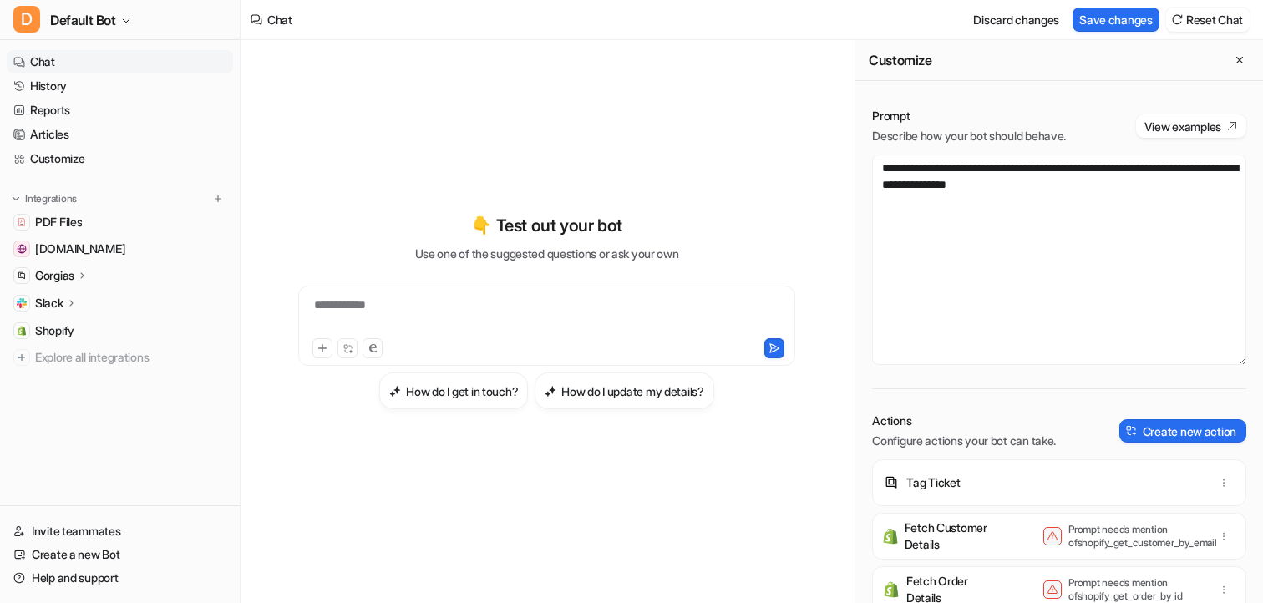
click at [609, 333] on div "**********" at bounding box center [546, 316] width 489 height 38
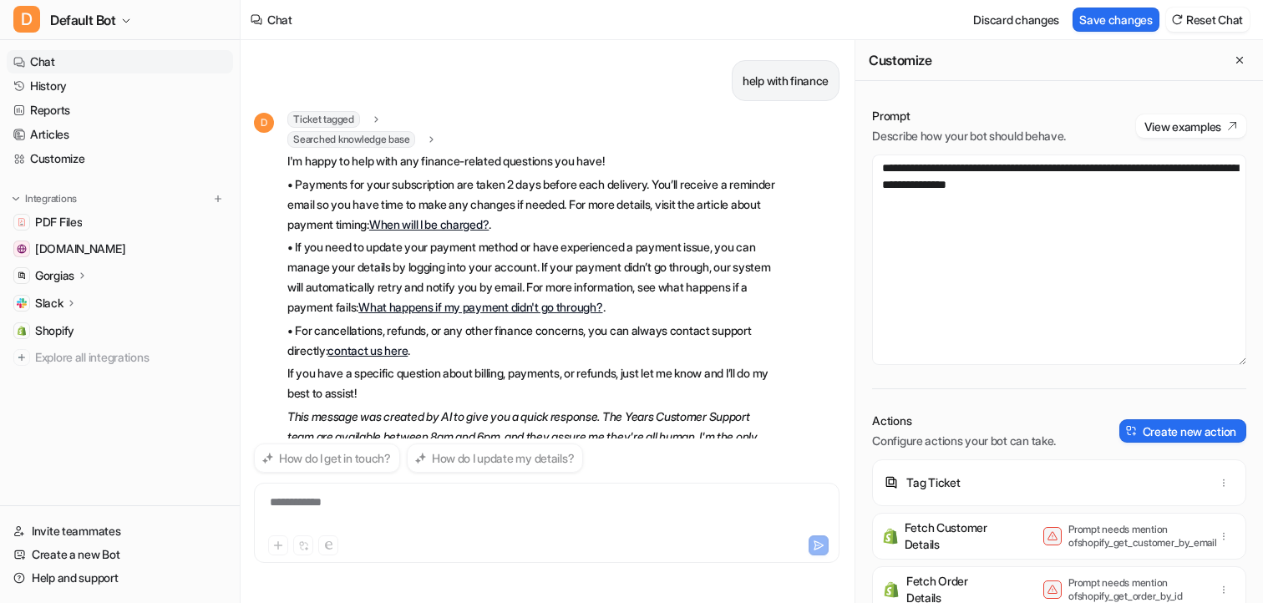
scroll to position [98, 0]
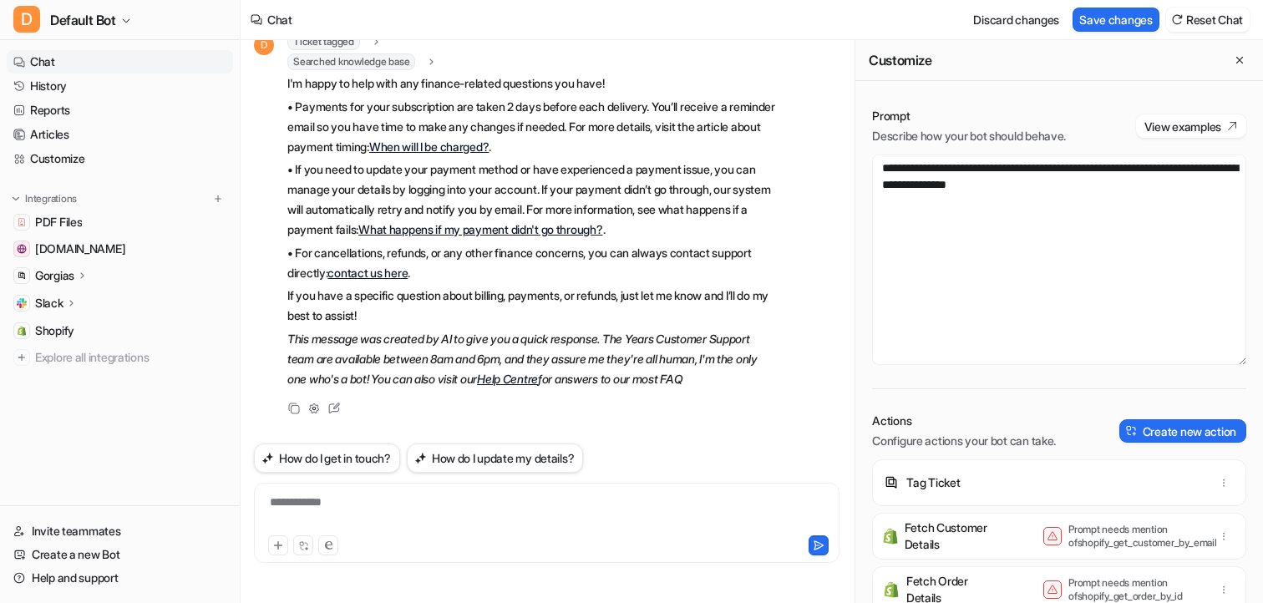
click at [348, 118] on p "• Payments for your subscription are taken 2 days before each delivery. You’ll …" at bounding box center [531, 127] width 489 height 60
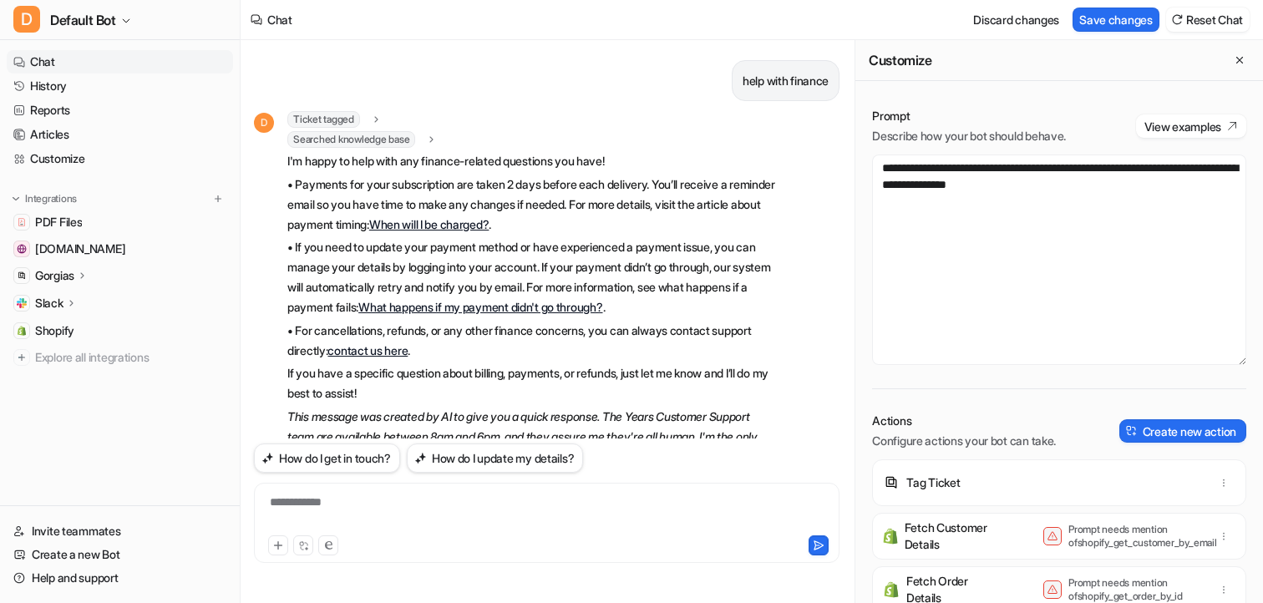
scroll to position [1, 0]
click at [343, 115] on span "Ticket tagged" at bounding box center [323, 118] width 73 height 17
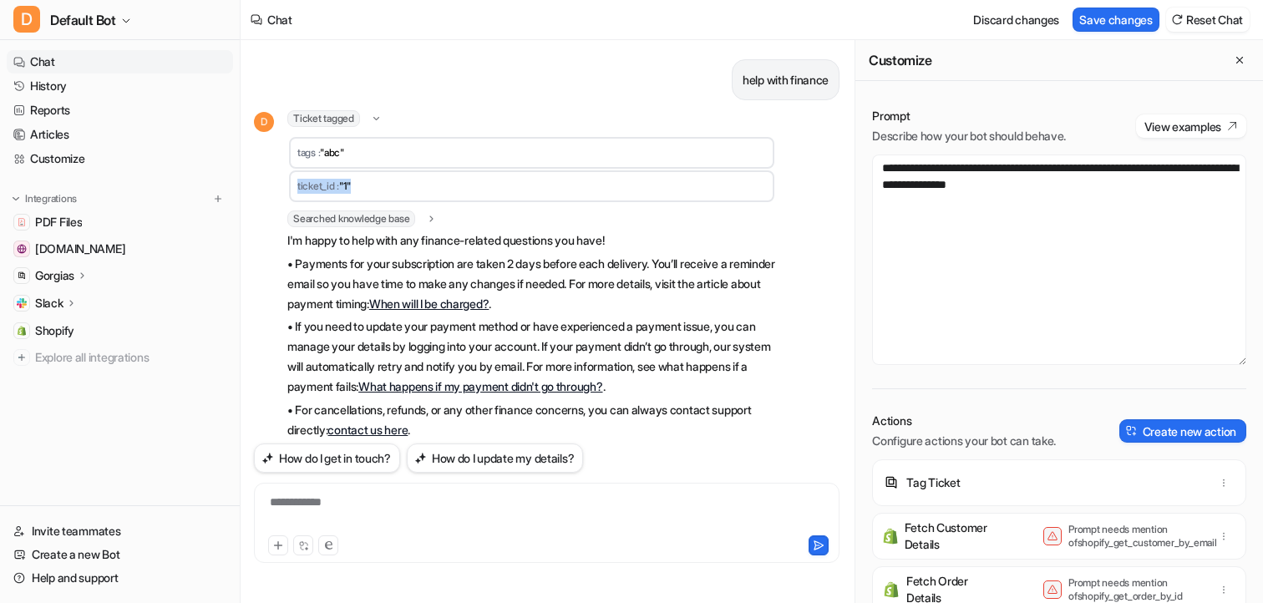
drag, startPoint x: 296, startPoint y: 185, endPoint x: 384, endPoint y: 185, distance: 88.6
click at [384, 185] on td "ticket_id : "1"" at bounding box center [531, 186] width 485 height 32
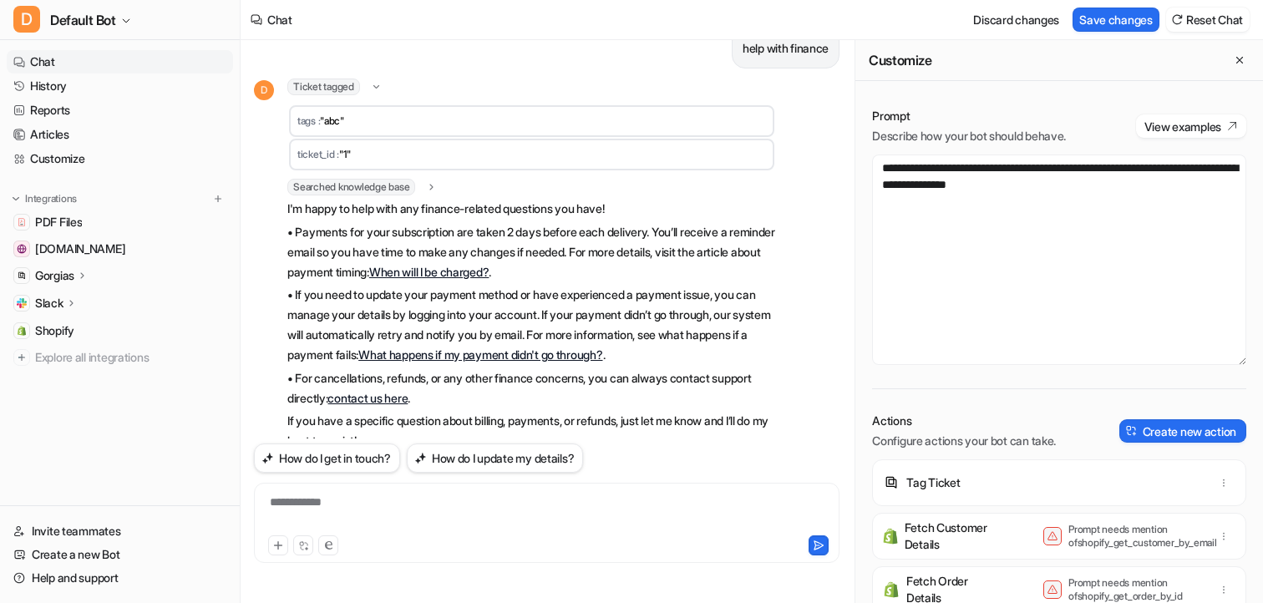
scroll to position [24, 0]
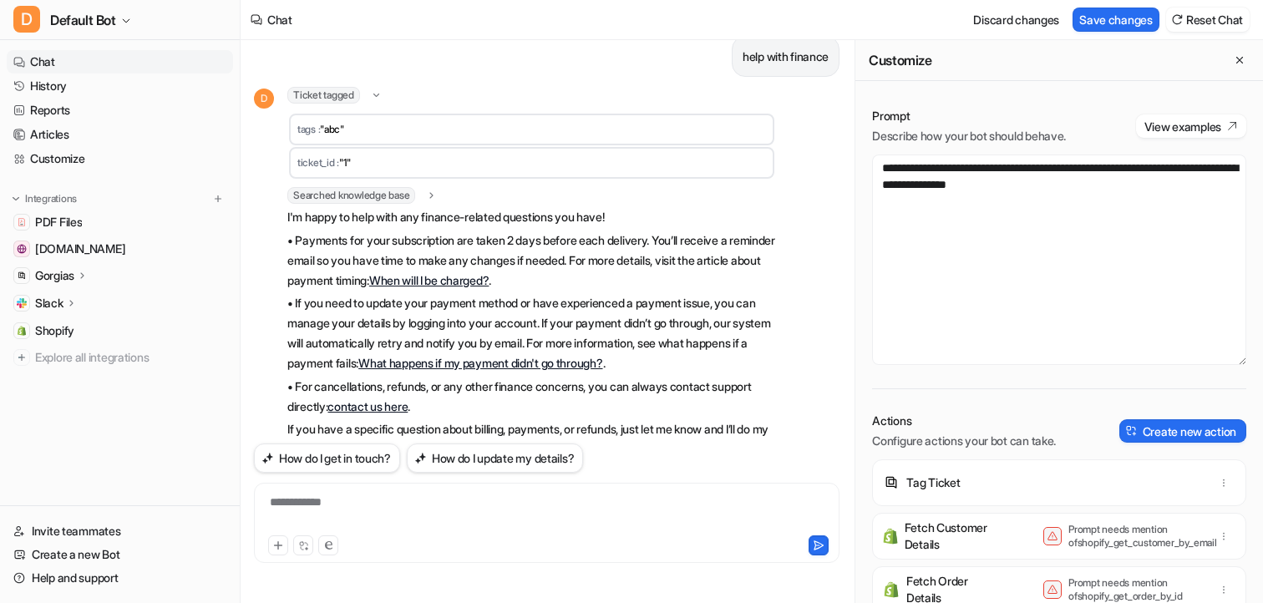
click at [533, 317] on p "• If you need to update your payment method or have experienced a payment issue…" at bounding box center [531, 333] width 489 height 80
